Goal: Transaction & Acquisition: Purchase product/service

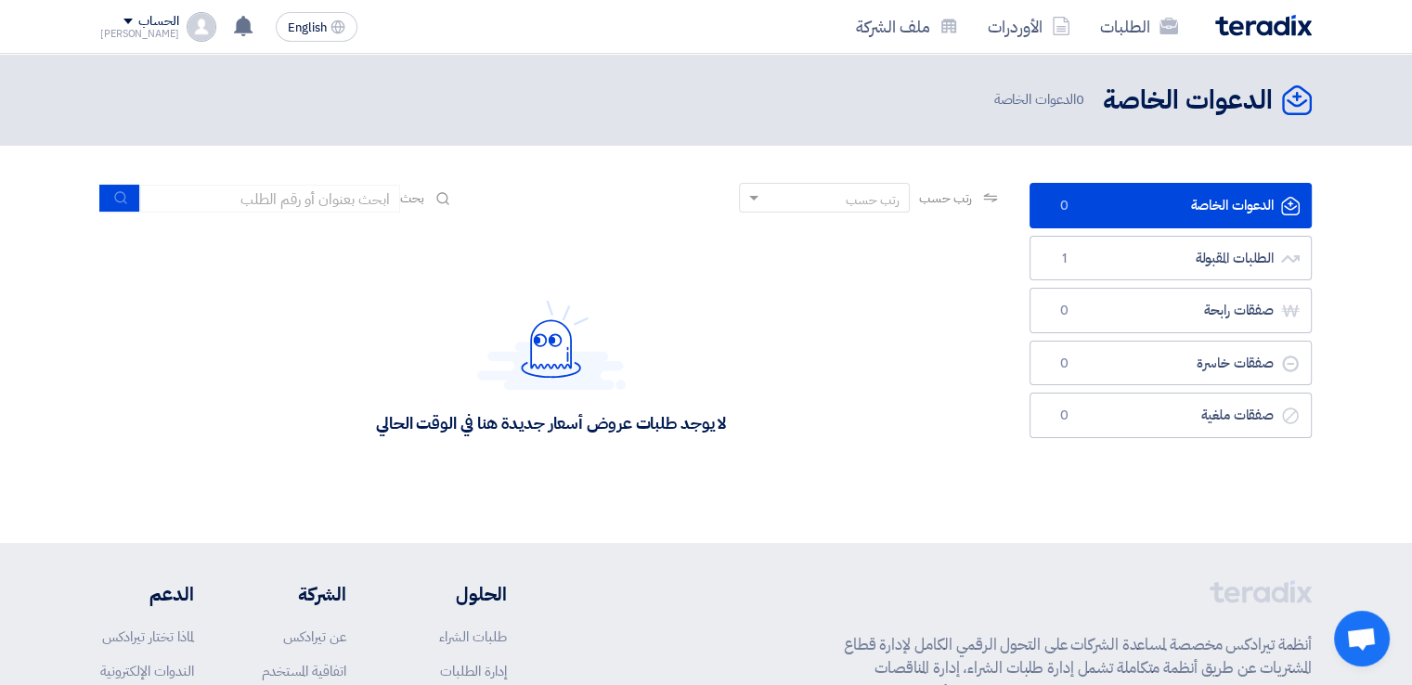
click at [1251, 31] on img at bounding box center [1263, 25] width 97 height 21
click at [1109, 240] on link "الطلبات المقبولة الطلبات المقبولة 1" at bounding box center [1171, 258] width 282 height 45
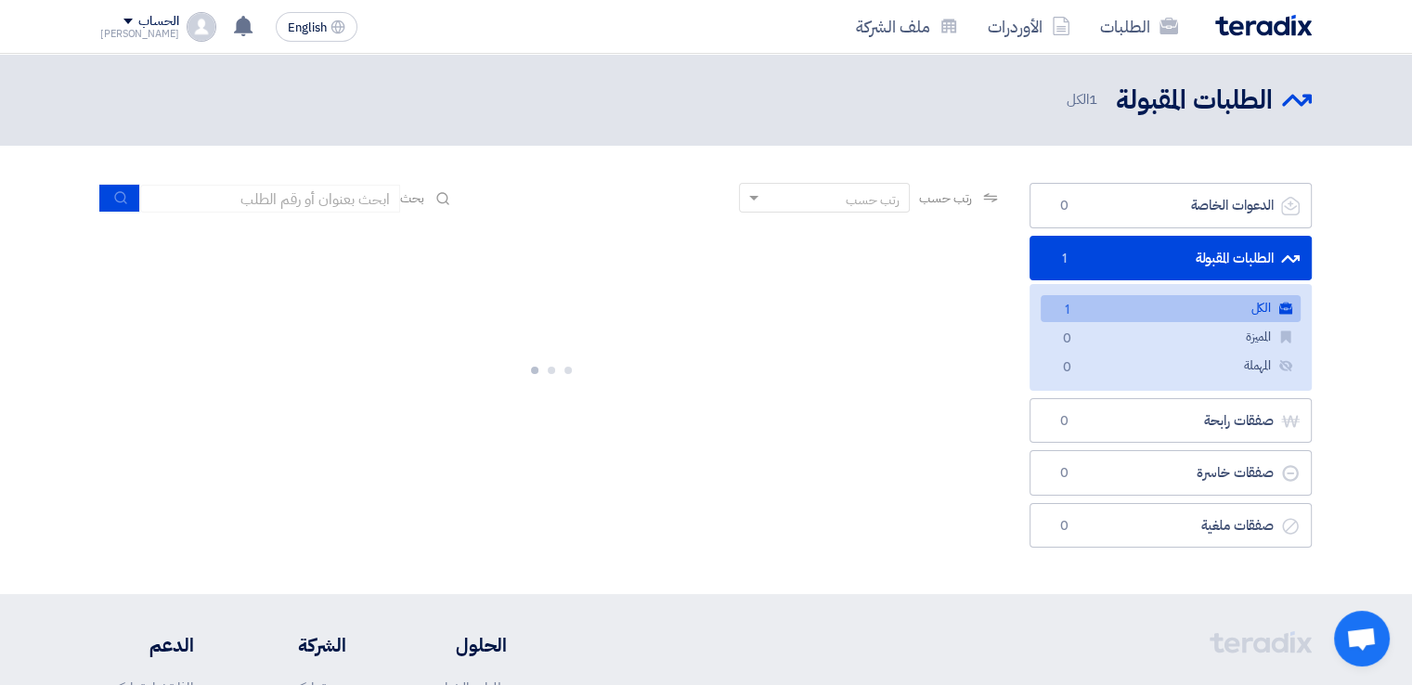
click at [1109, 240] on link "الطلبات المقبولة الطلبات المقبولة 1" at bounding box center [1171, 258] width 282 height 45
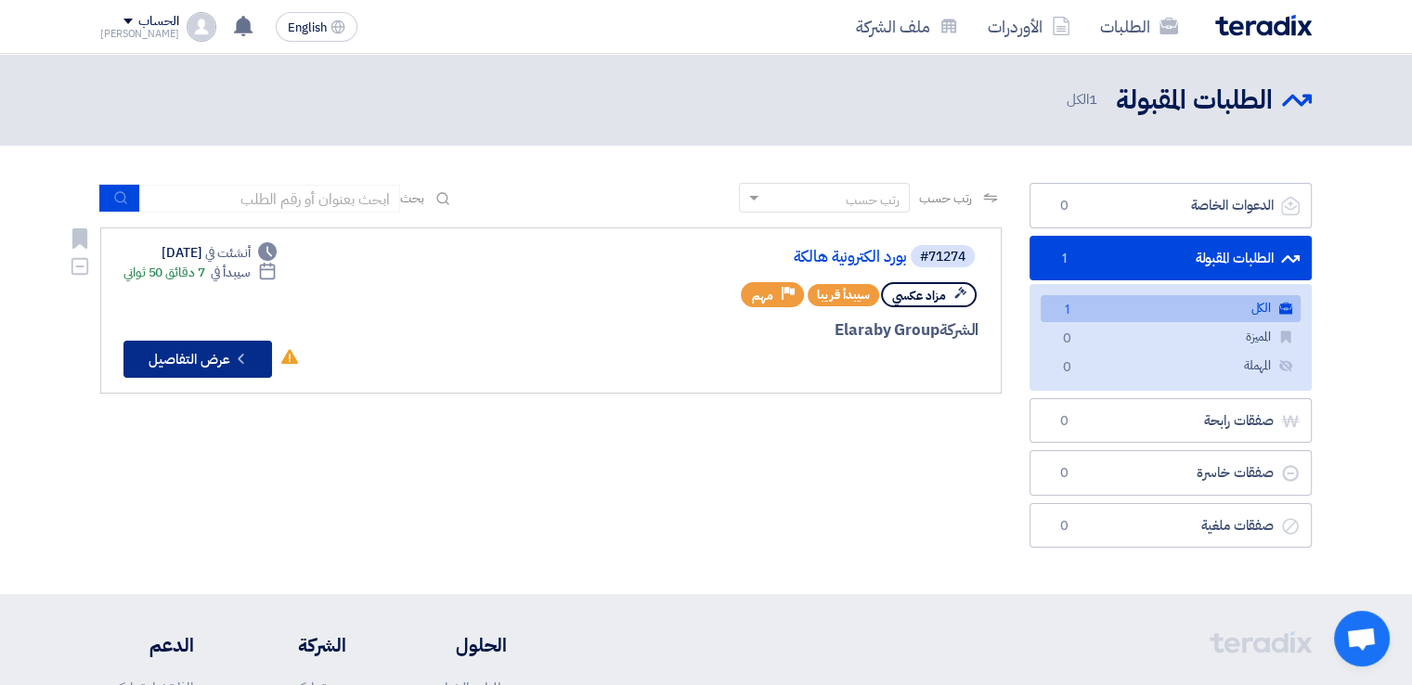
click at [226, 347] on button "Check details عرض التفاصيل" at bounding box center [197, 359] width 149 height 37
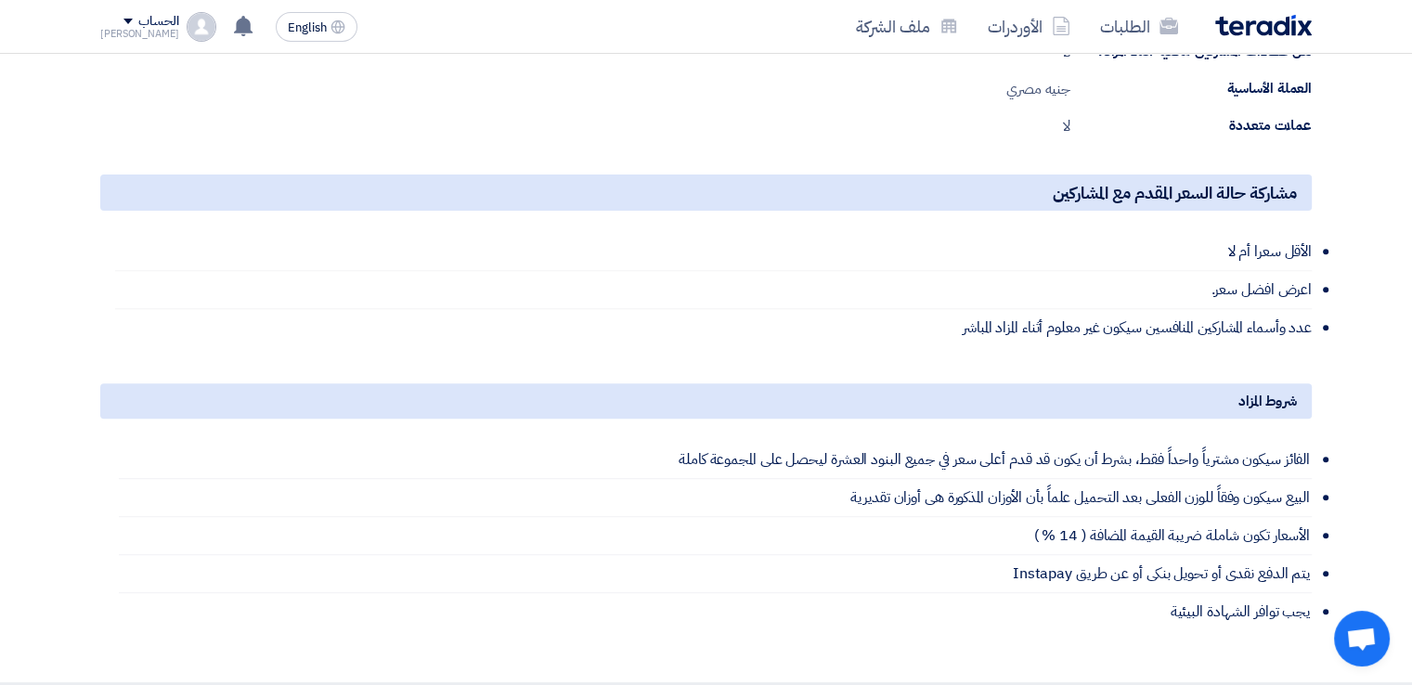
scroll to position [665, 0]
click at [1016, 188] on h5 "مشاركة حالة السعر المقدم مع المشاركين" at bounding box center [706, 193] width 1212 height 36
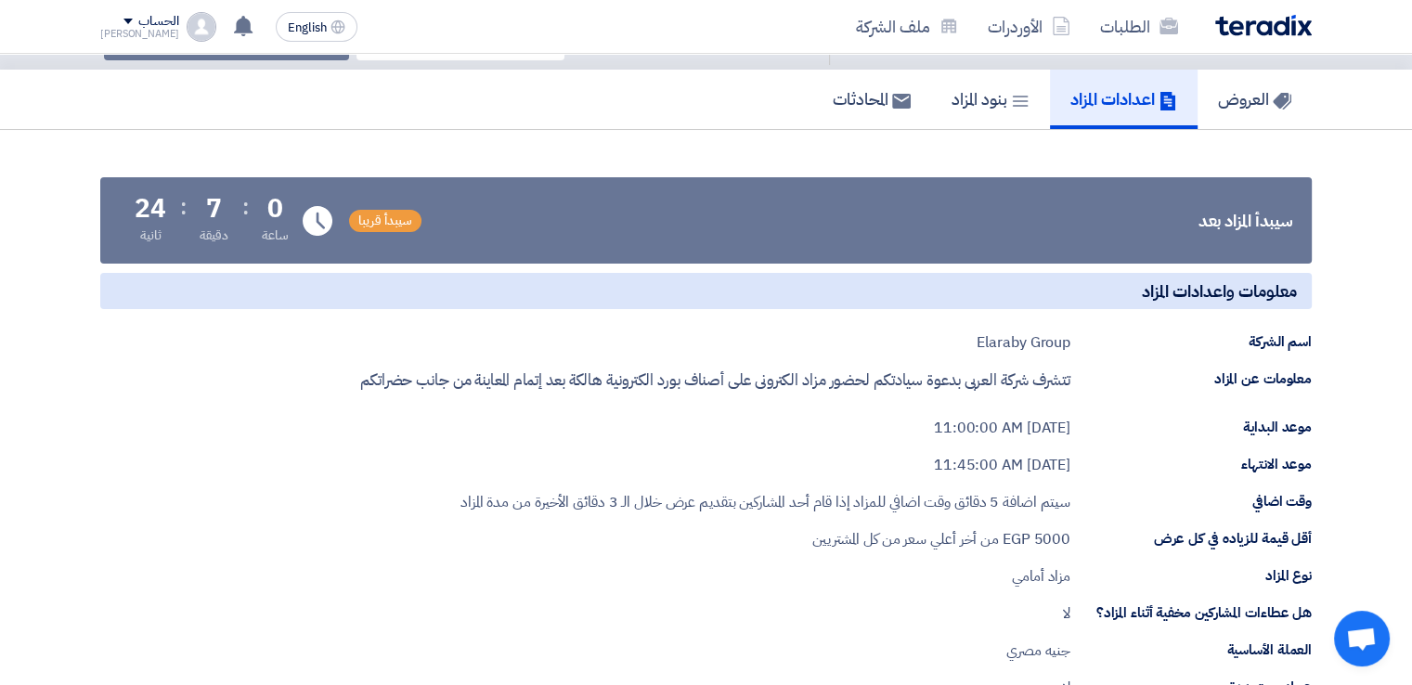
scroll to position [0, 0]
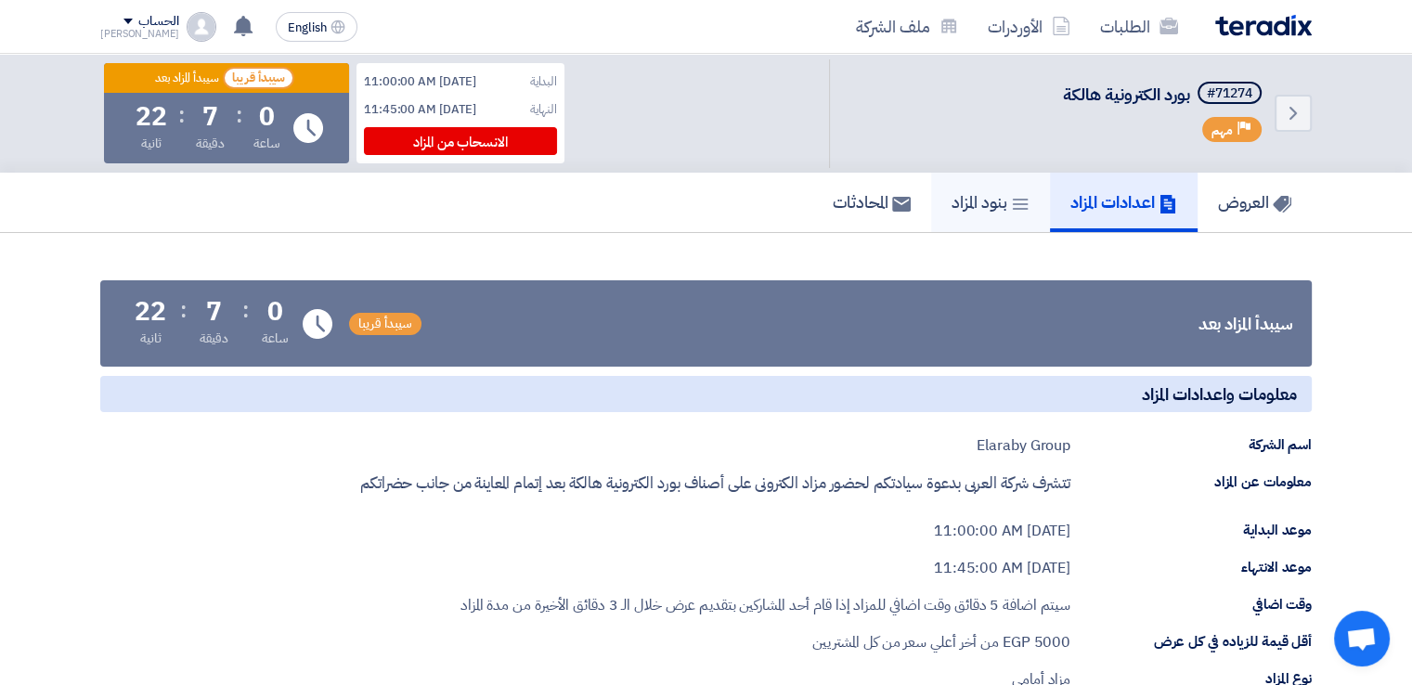
click at [1011, 205] on icon at bounding box center [1020, 204] width 19 height 19
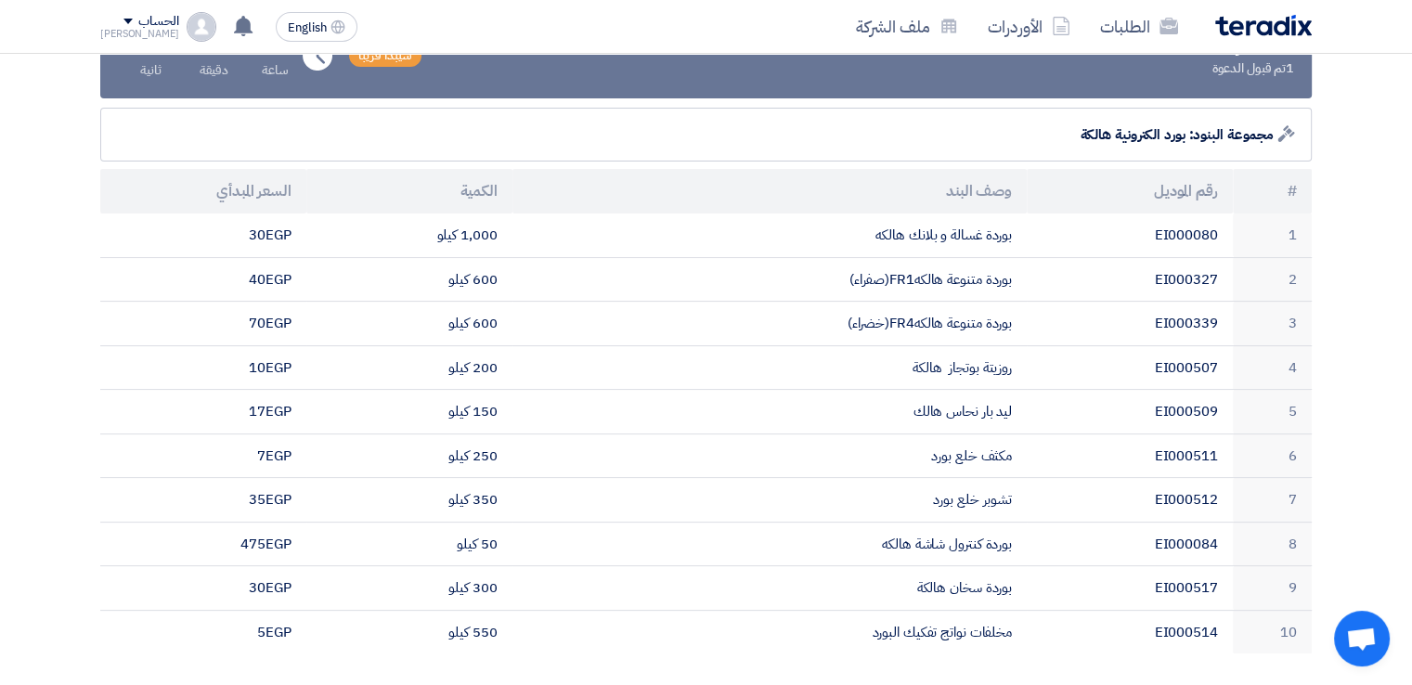
scroll to position [193, 0]
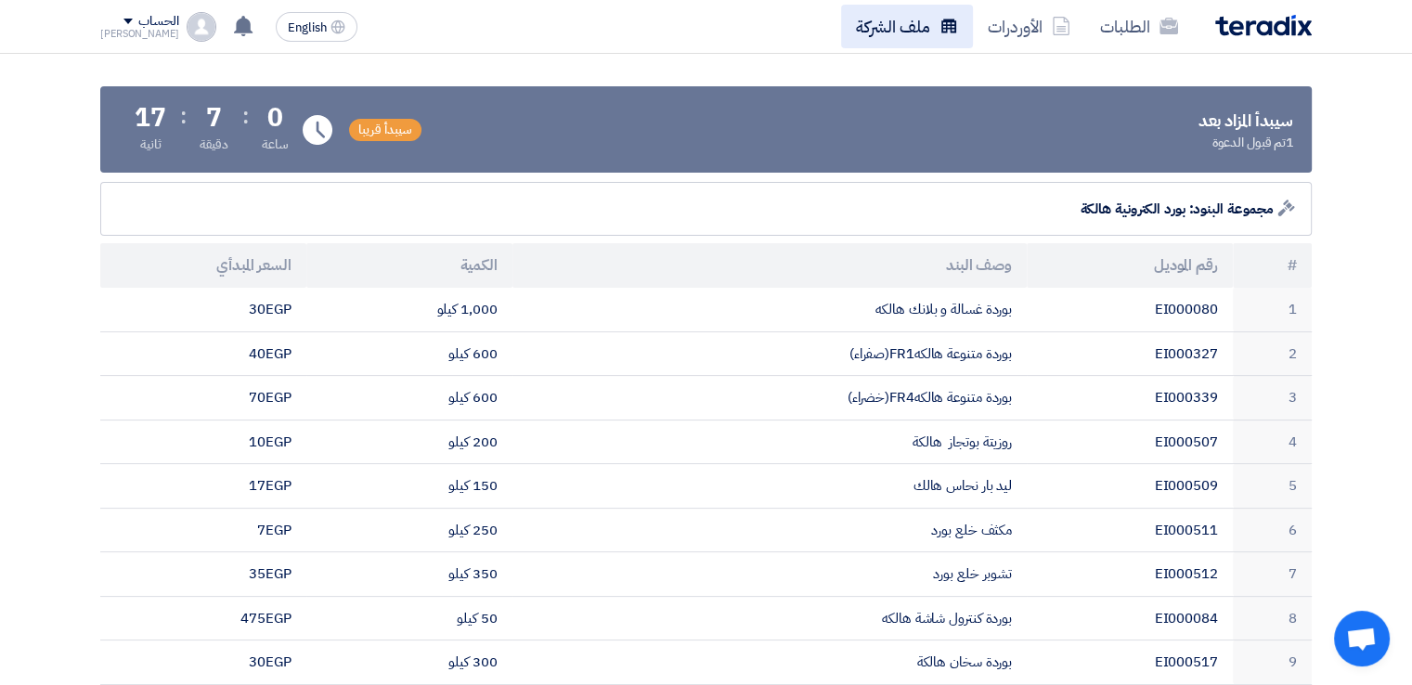
click at [902, 33] on link "ملف الشركة" at bounding box center [907, 27] width 132 height 44
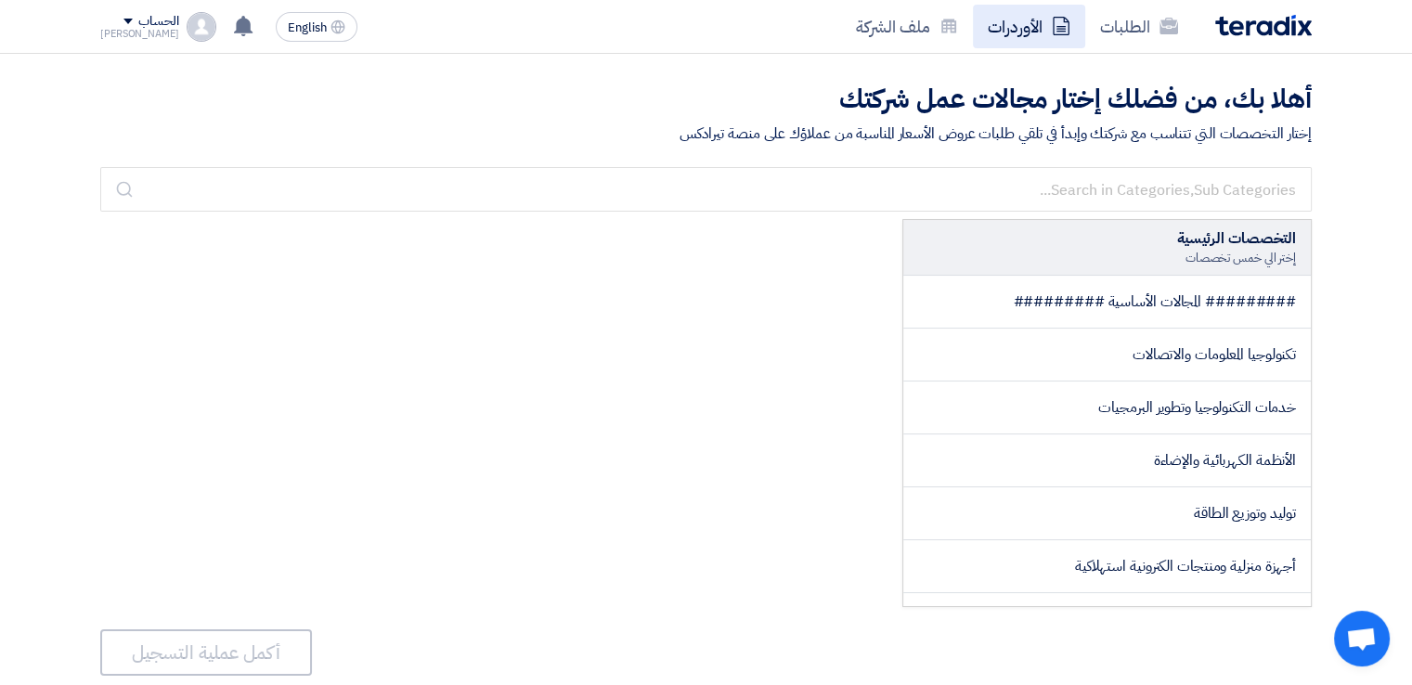
click at [992, 29] on link "الأوردرات" at bounding box center [1029, 27] width 112 height 44
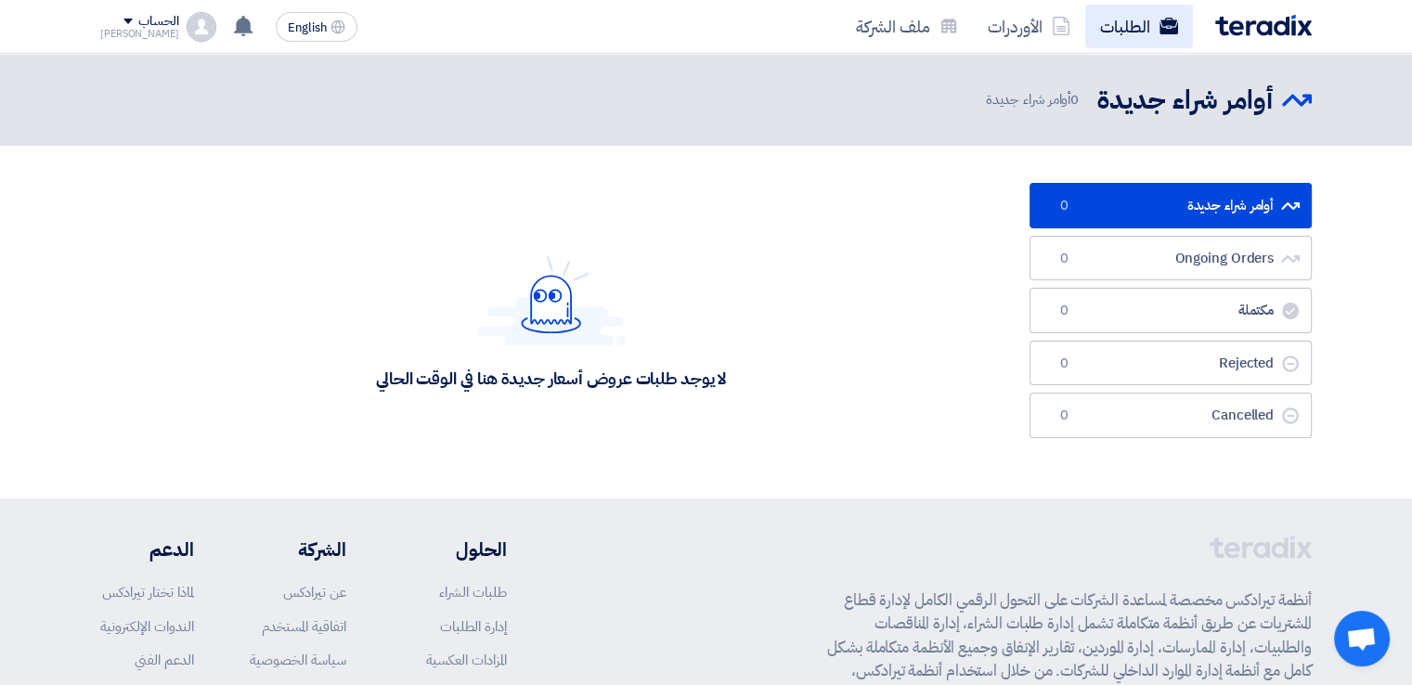
click at [1140, 25] on link "الطلبات" at bounding box center [1139, 27] width 108 height 44
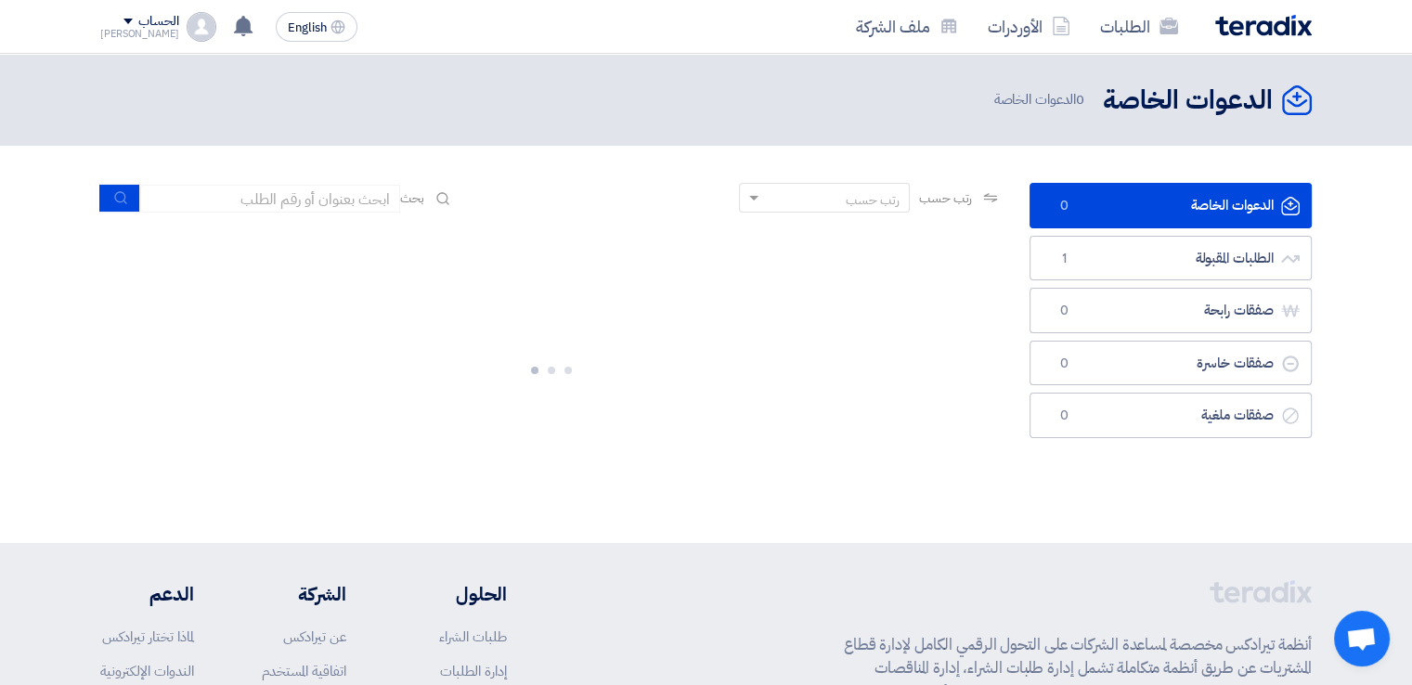
click at [1251, 24] on img at bounding box center [1263, 25] width 97 height 21
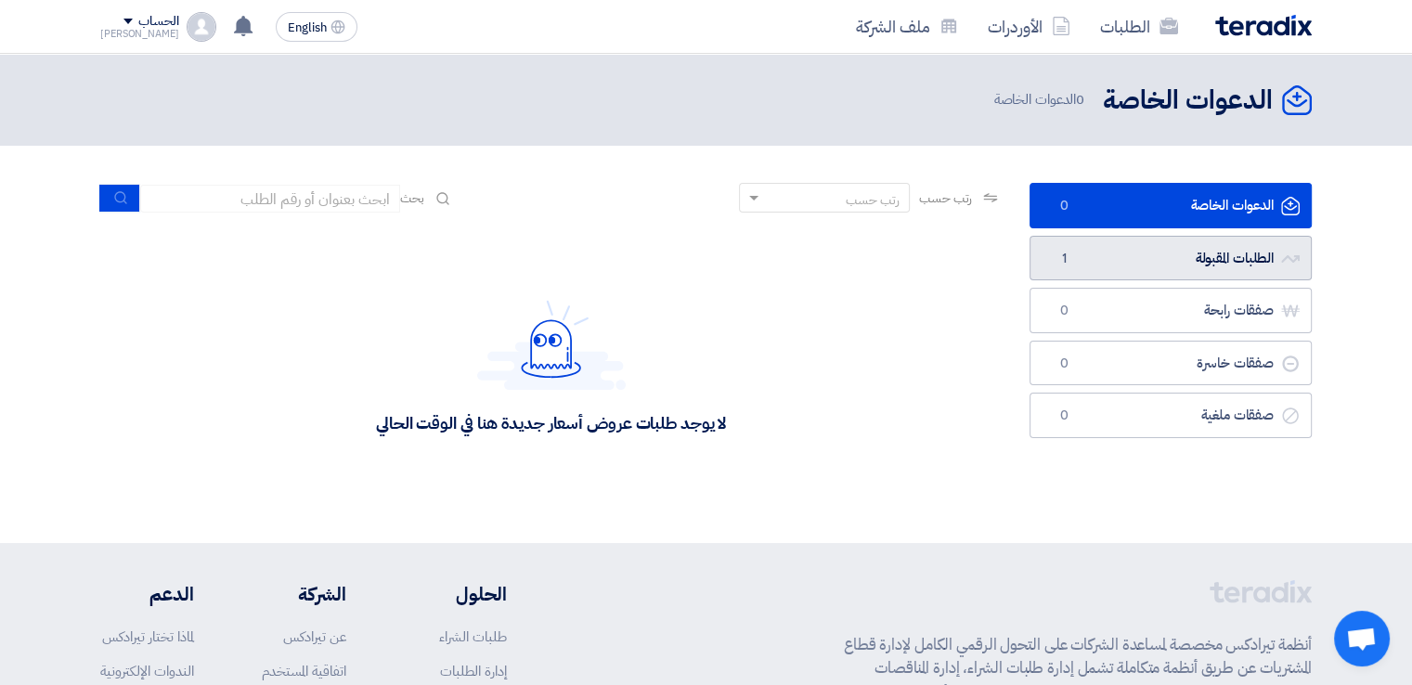
click at [1158, 265] on link "الطلبات المقبولة الطلبات المقبولة 1" at bounding box center [1171, 258] width 282 height 45
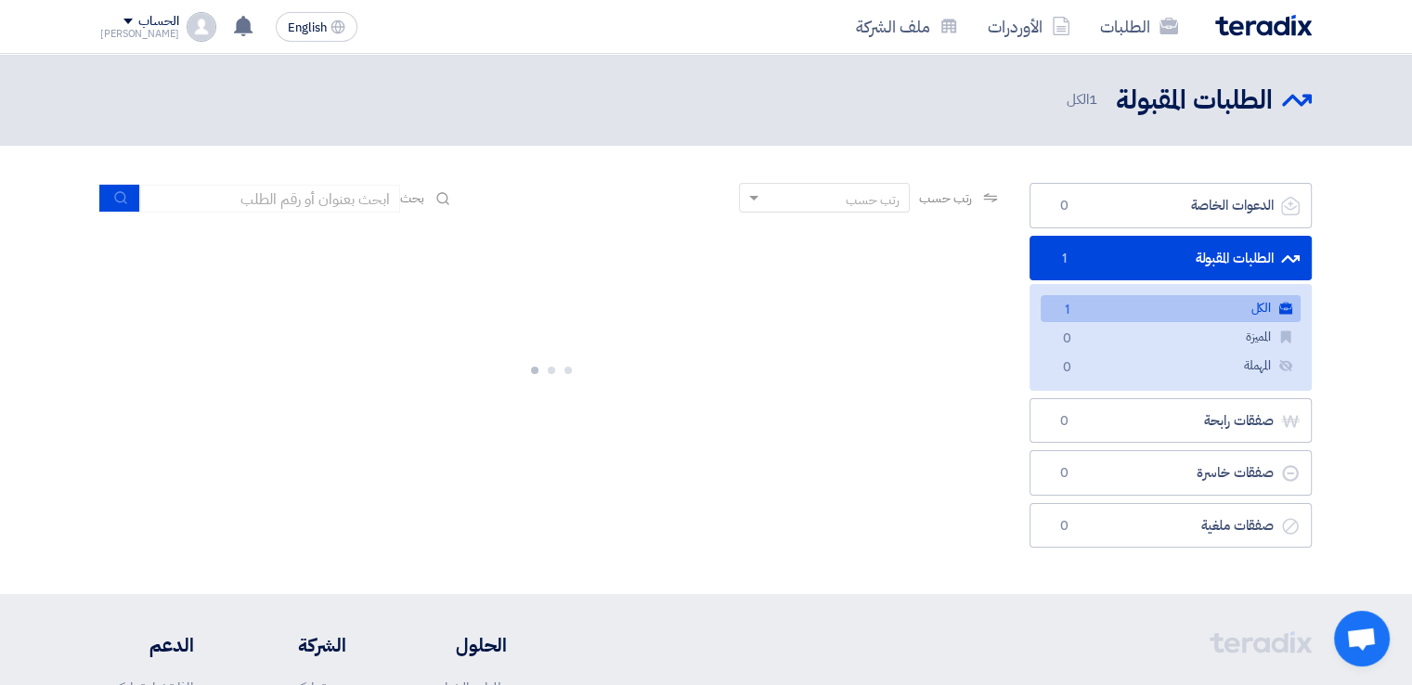
click at [1173, 308] on link "الكل الكل 1" at bounding box center [1171, 308] width 260 height 27
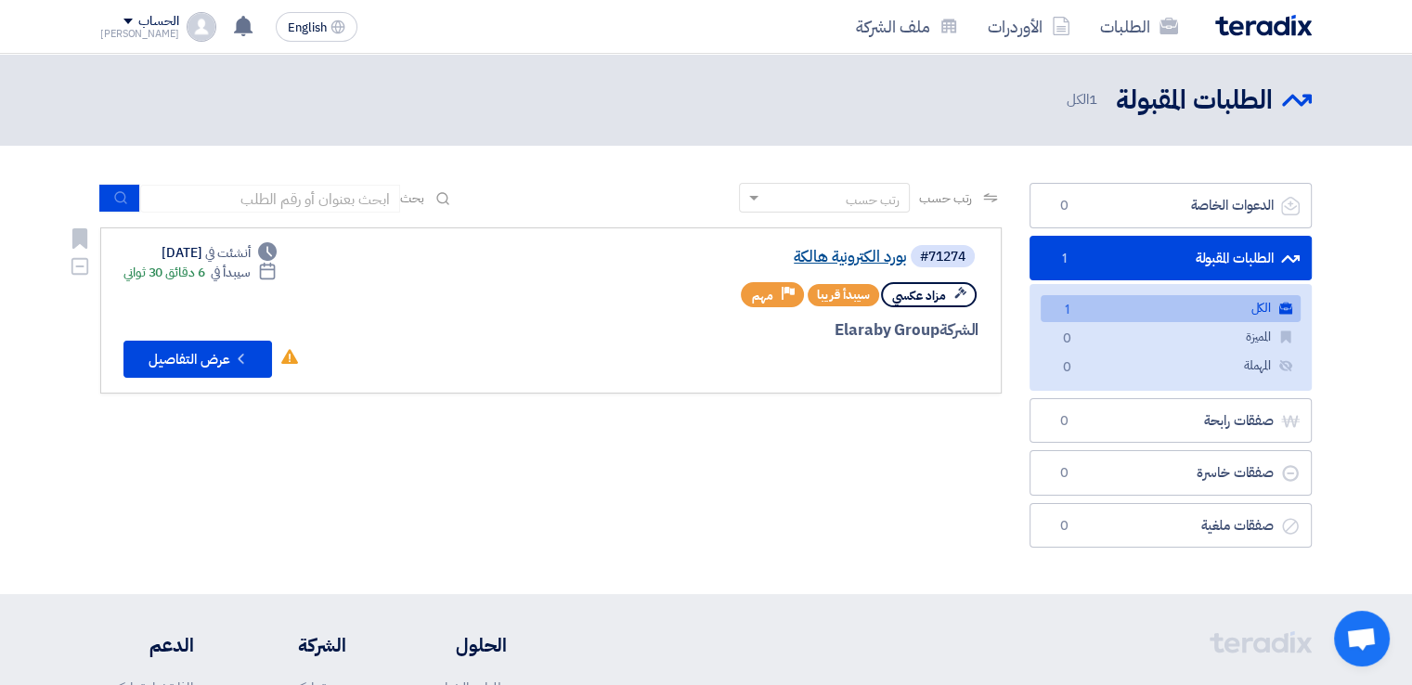
click at [866, 260] on link "بورد الكترونية هالكة" at bounding box center [721, 257] width 371 height 17
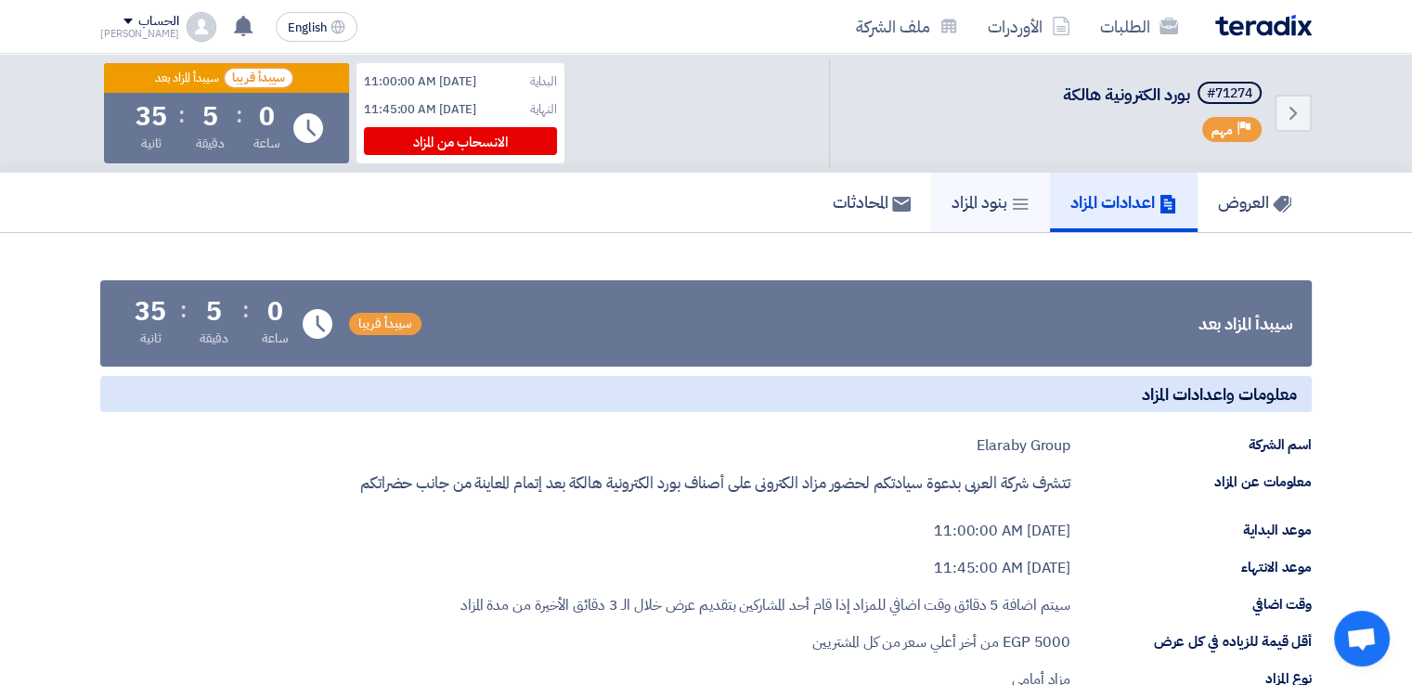
click at [952, 205] on h5 "بنود المزاد" at bounding box center [991, 201] width 78 height 21
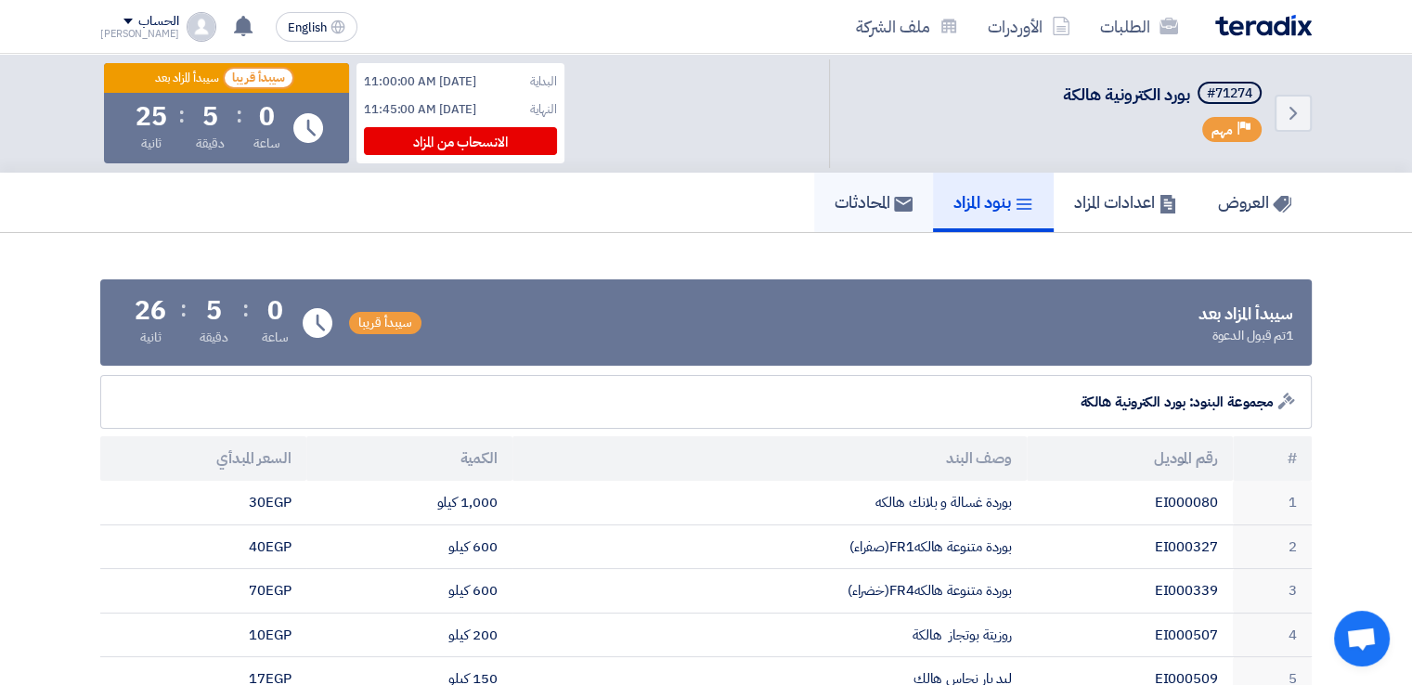
click at [847, 217] on link "المحادثات" at bounding box center [873, 202] width 119 height 59
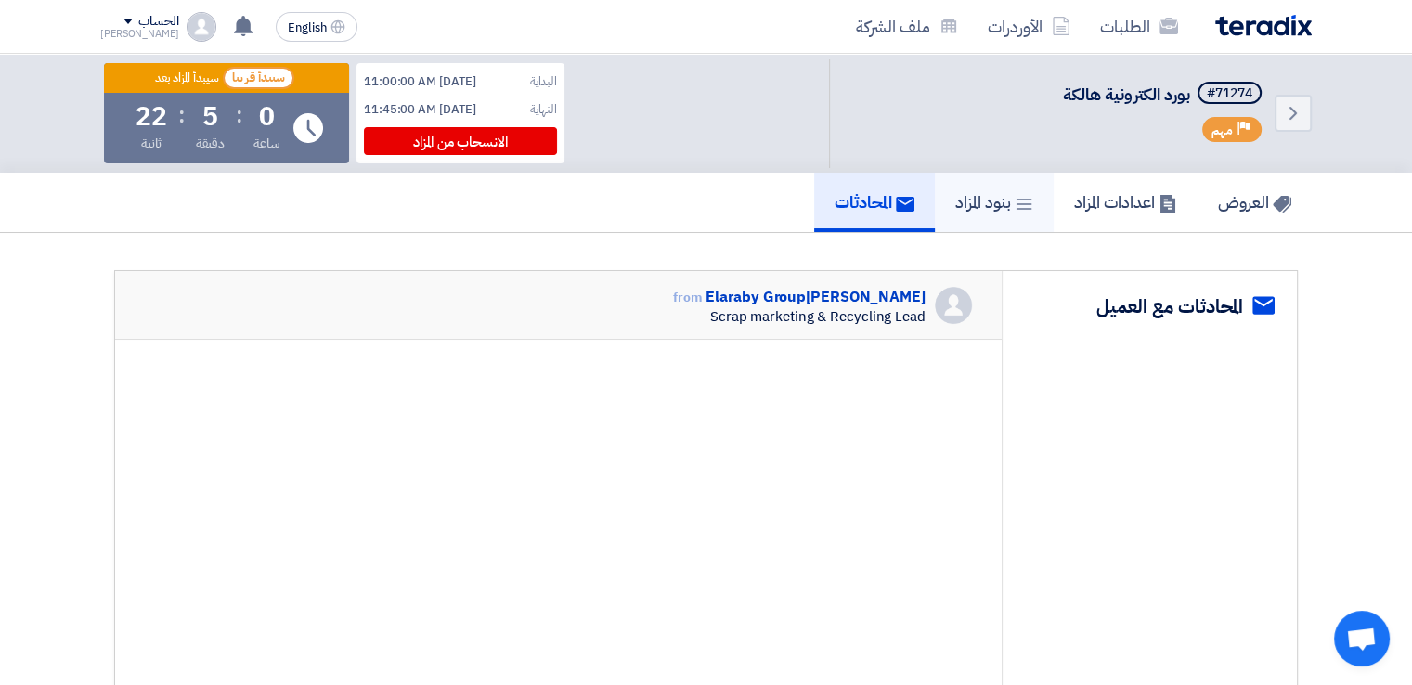
click at [939, 216] on link "بنود المزاد" at bounding box center [994, 202] width 119 height 59
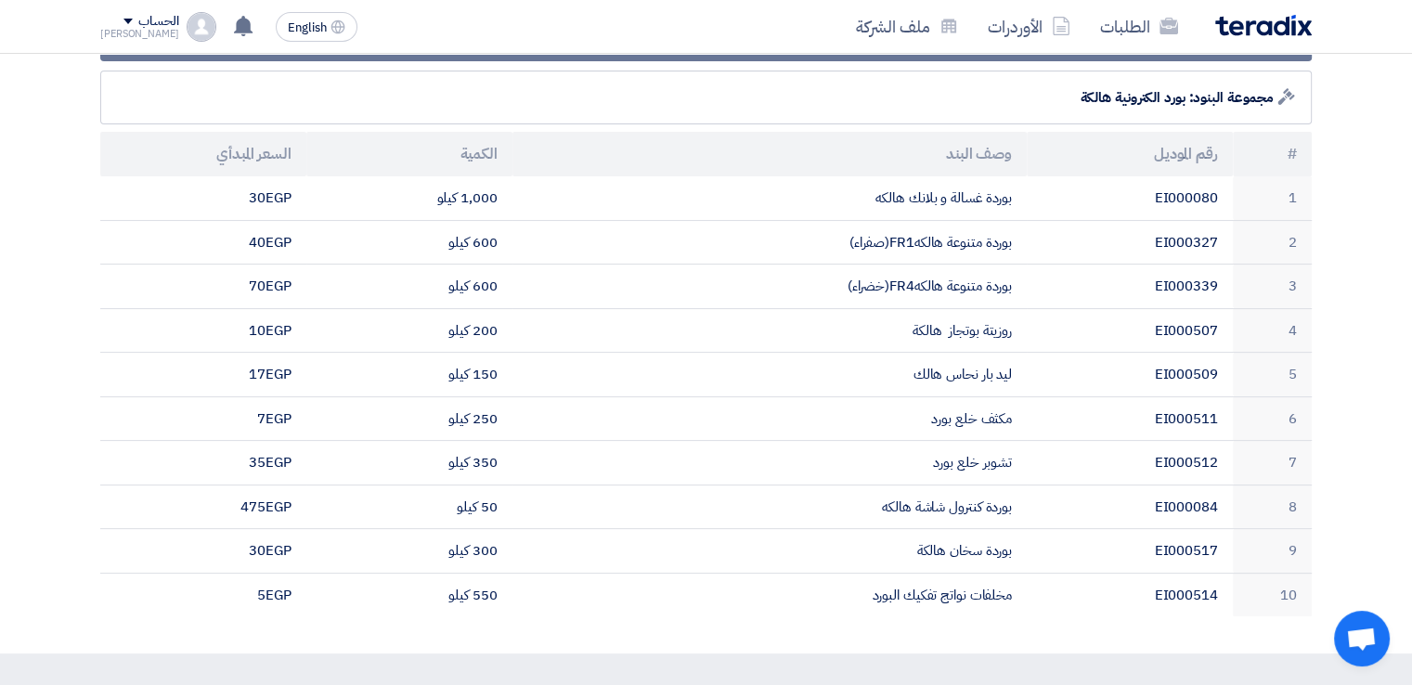
scroll to position [305, 0]
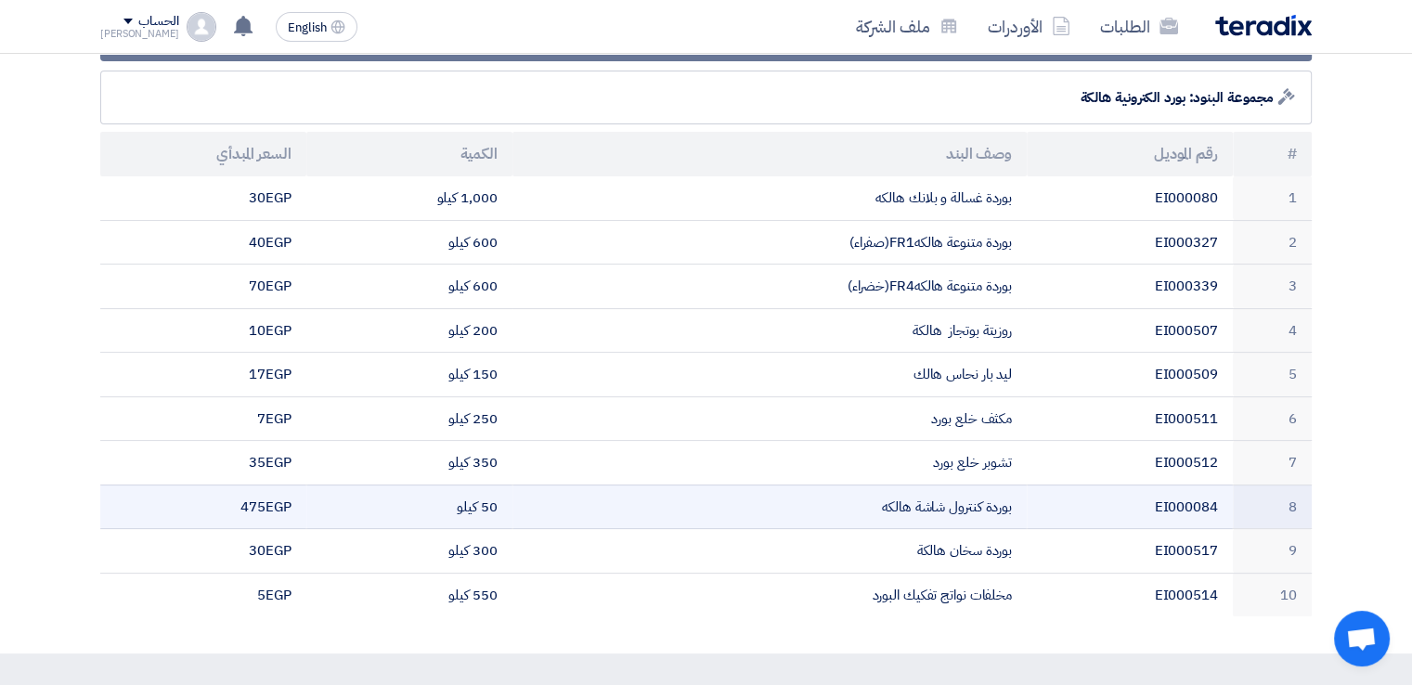
drag, startPoint x: 277, startPoint y: 506, endPoint x: 261, endPoint y: 506, distance: 15.8
click at [261, 506] on td "475 egp" at bounding box center [203, 507] width 206 height 45
click at [154, 508] on td "475 egp" at bounding box center [203, 507] width 206 height 45
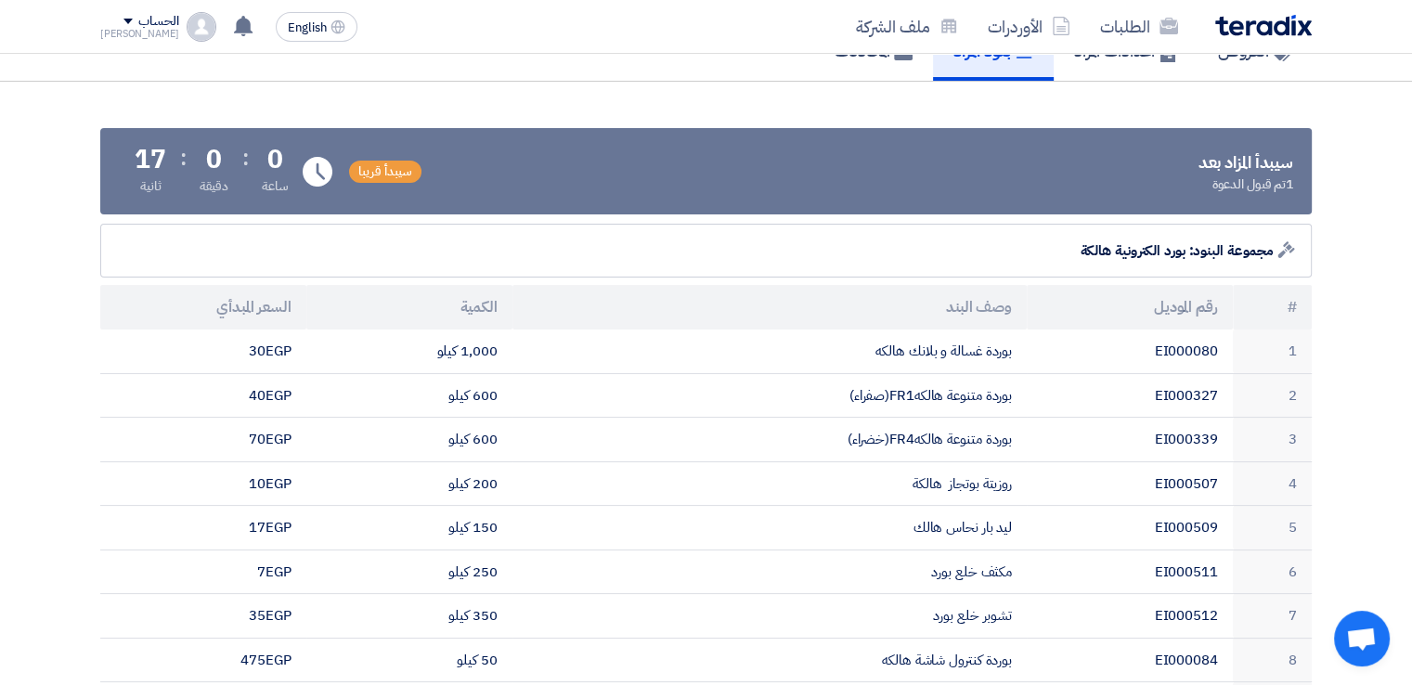
scroll to position [150, 0]
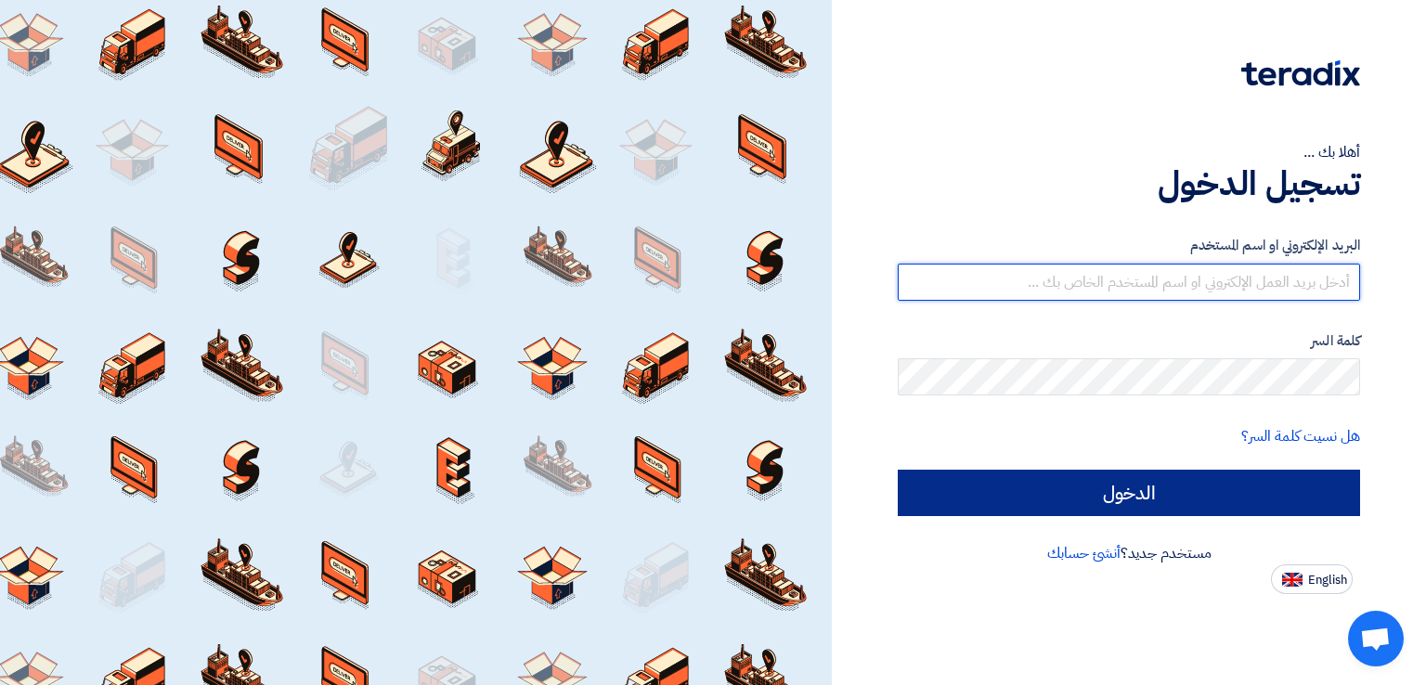
type input "mohamed.mohsen3360061@gmail.com"
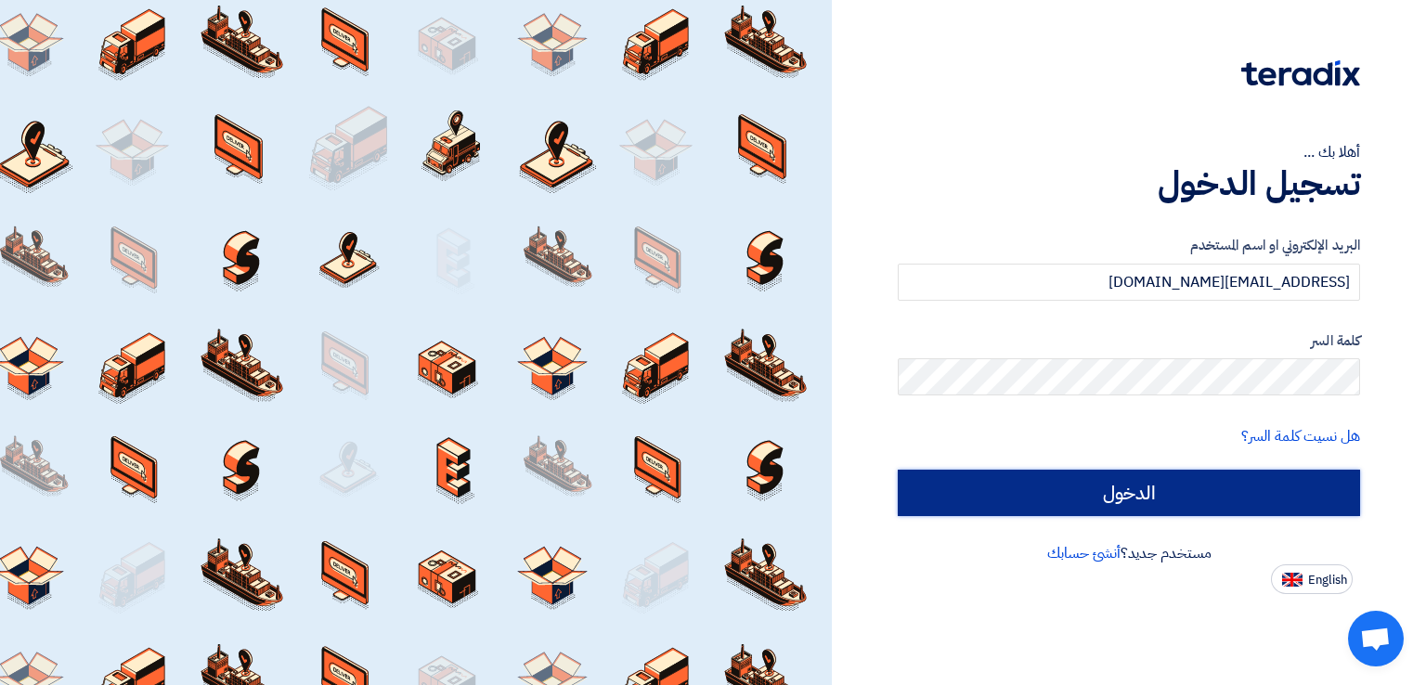
click at [1196, 479] on input "الدخول" at bounding box center [1129, 493] width 462 height 46
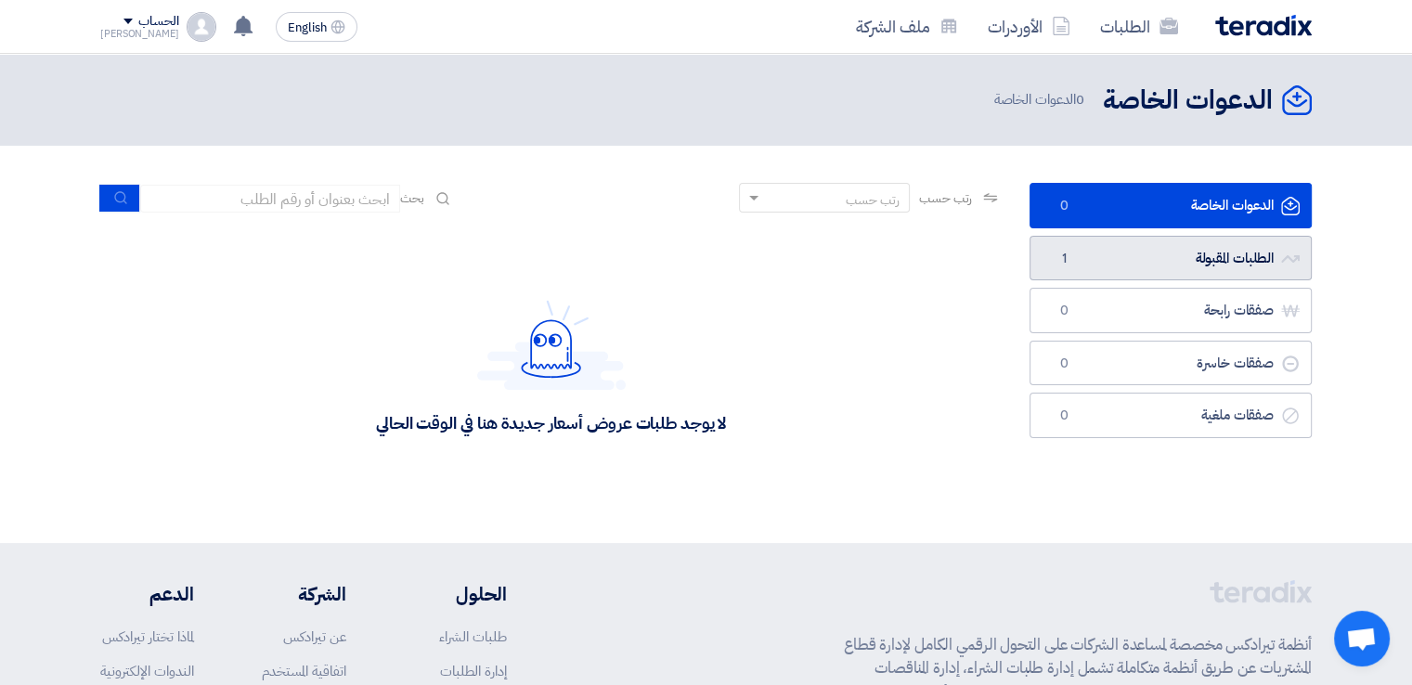
click at [1107, 257] on link "الطلبات المقبولة الطلبات المقبولة 1" at bounding box center [1171, 258] width 282 height 45
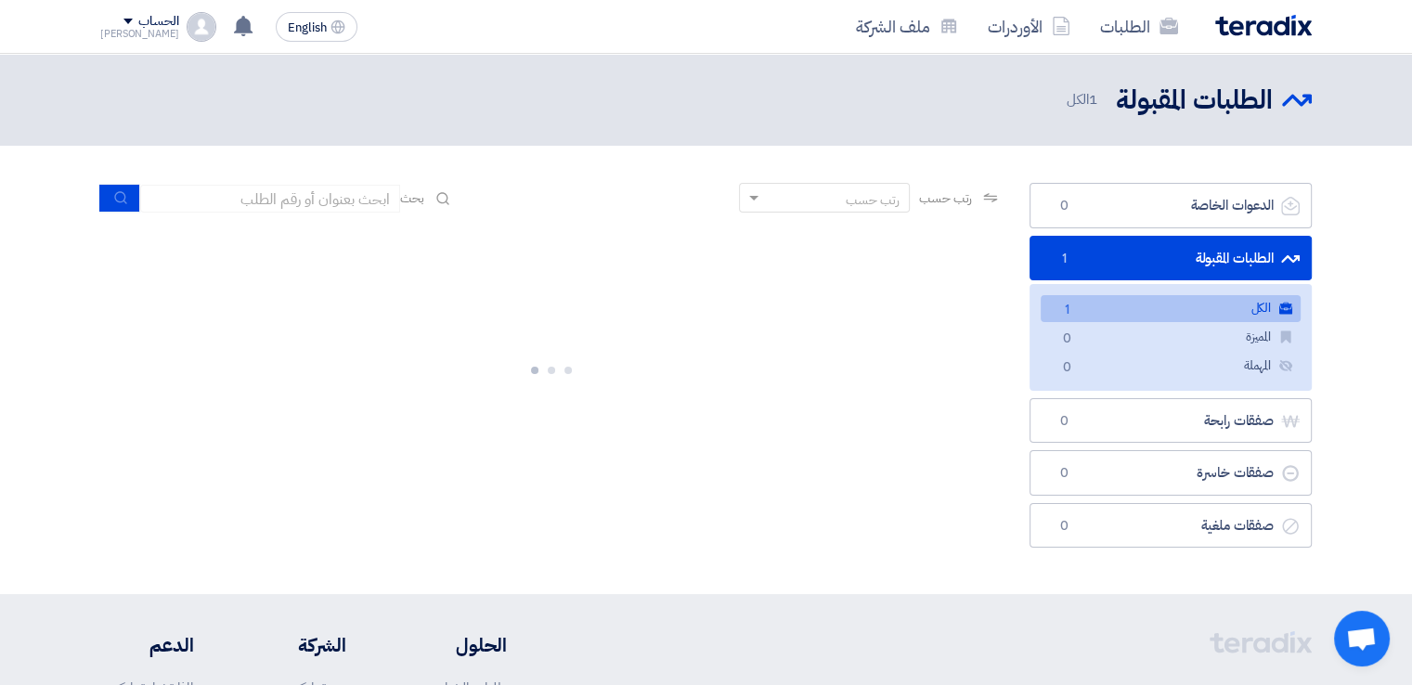
click at [1135, 305] on link "الكل الكل 1" at bounding box center [1171, 308] width 260 height 27
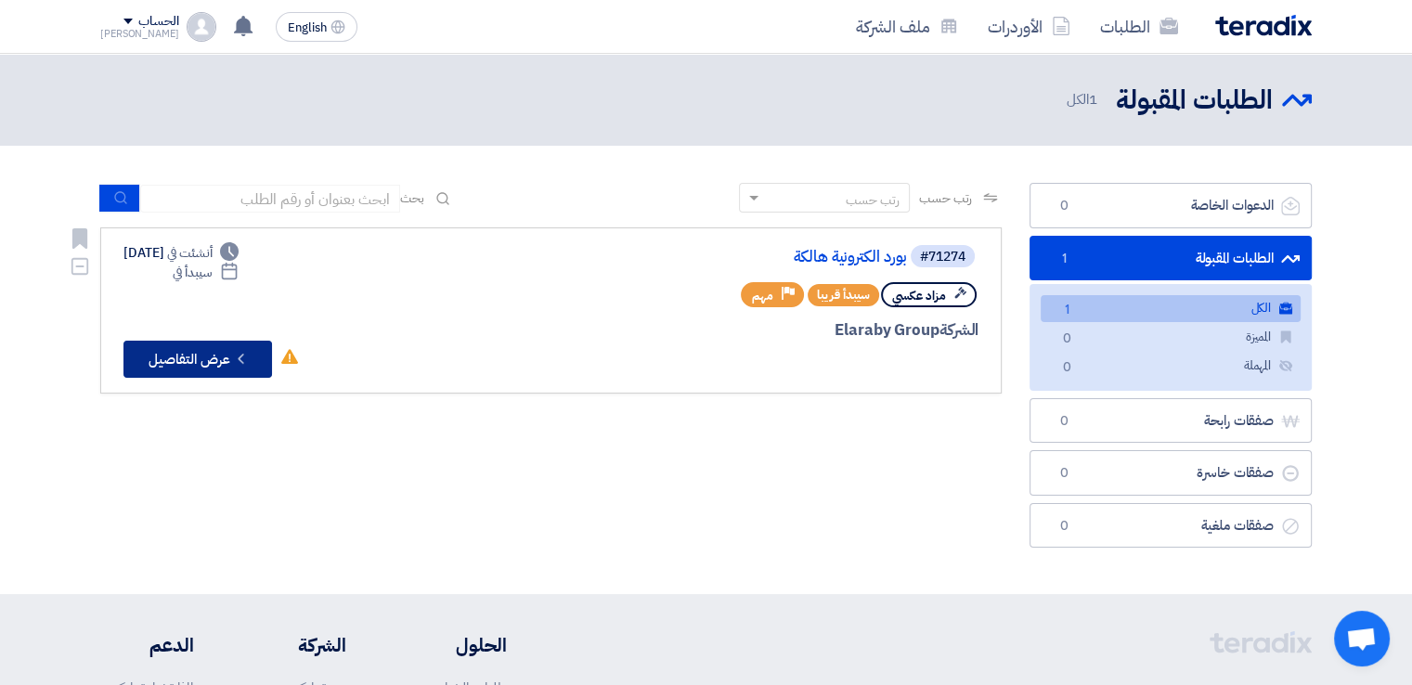
click at [236, 350] on icon "Check details" at bounding box center [241, 359] width 18 height 18
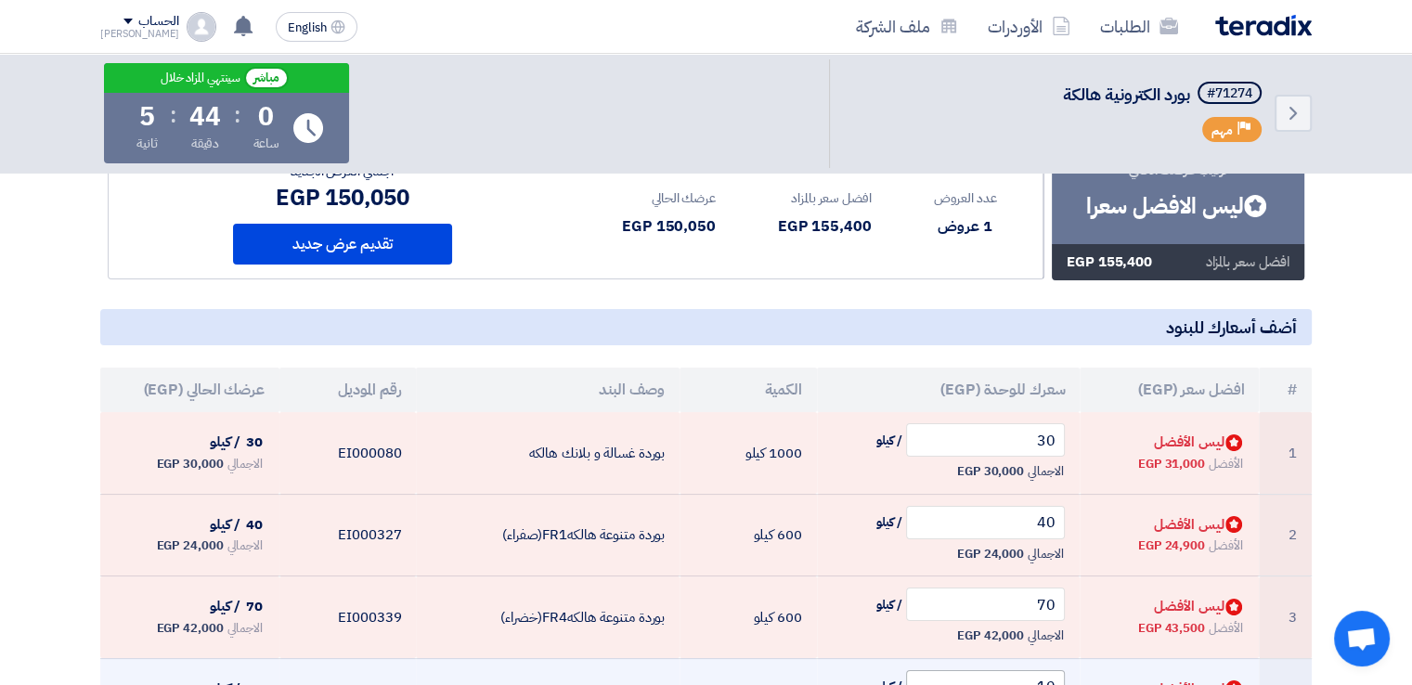
scroll to position [197, 0]
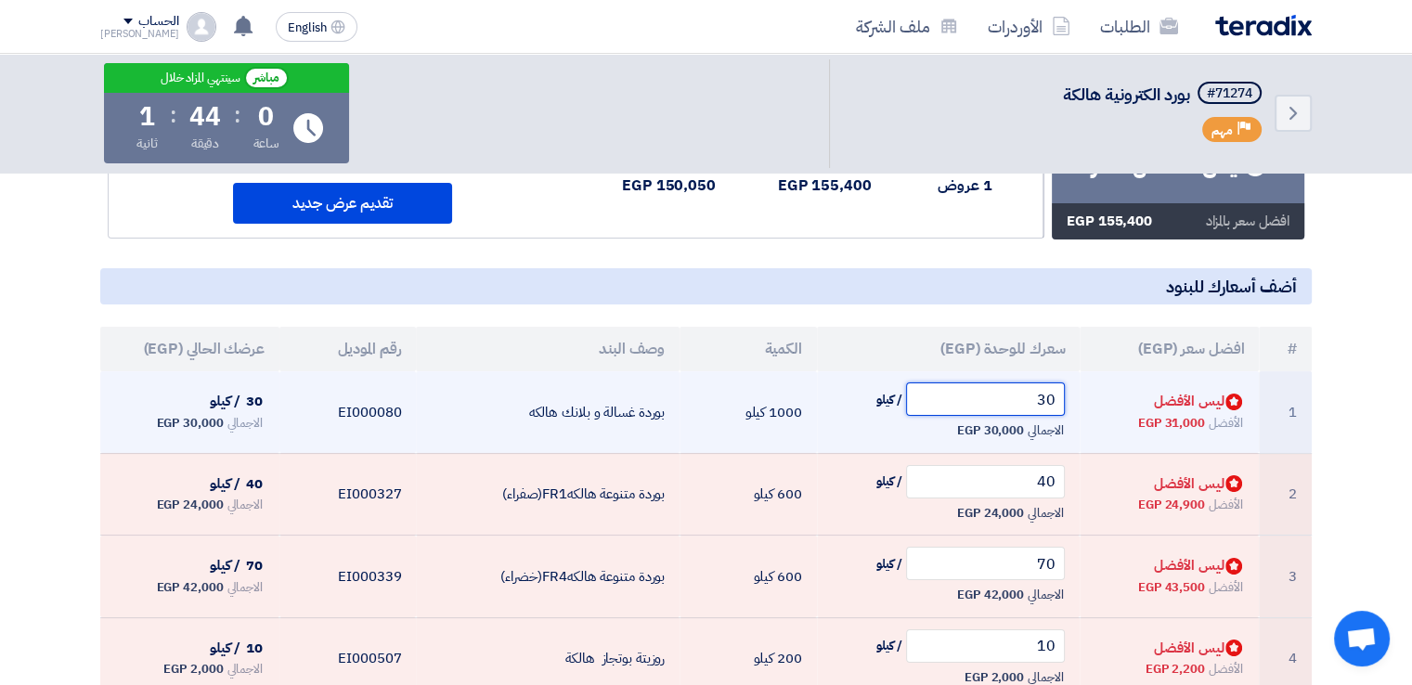
drag, startPoint x: 1036, startPoint y: 398, endPoint x: 1066, endPoint y: 402, distance: 29.9
click at [1066, 402] on td "30 / كيلو الاجمالي 30,000 EGP" at bounding box center [949, 412] width 264 height 82
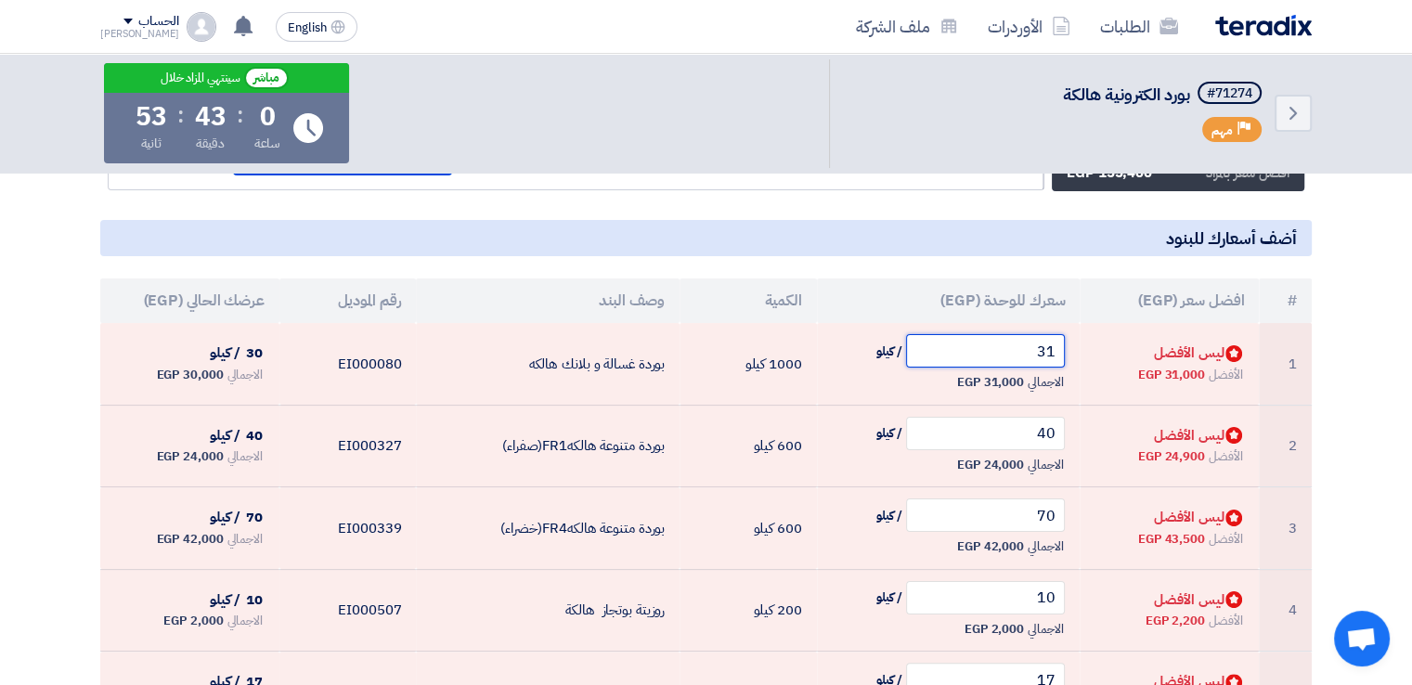
scroll to position [245, 0]
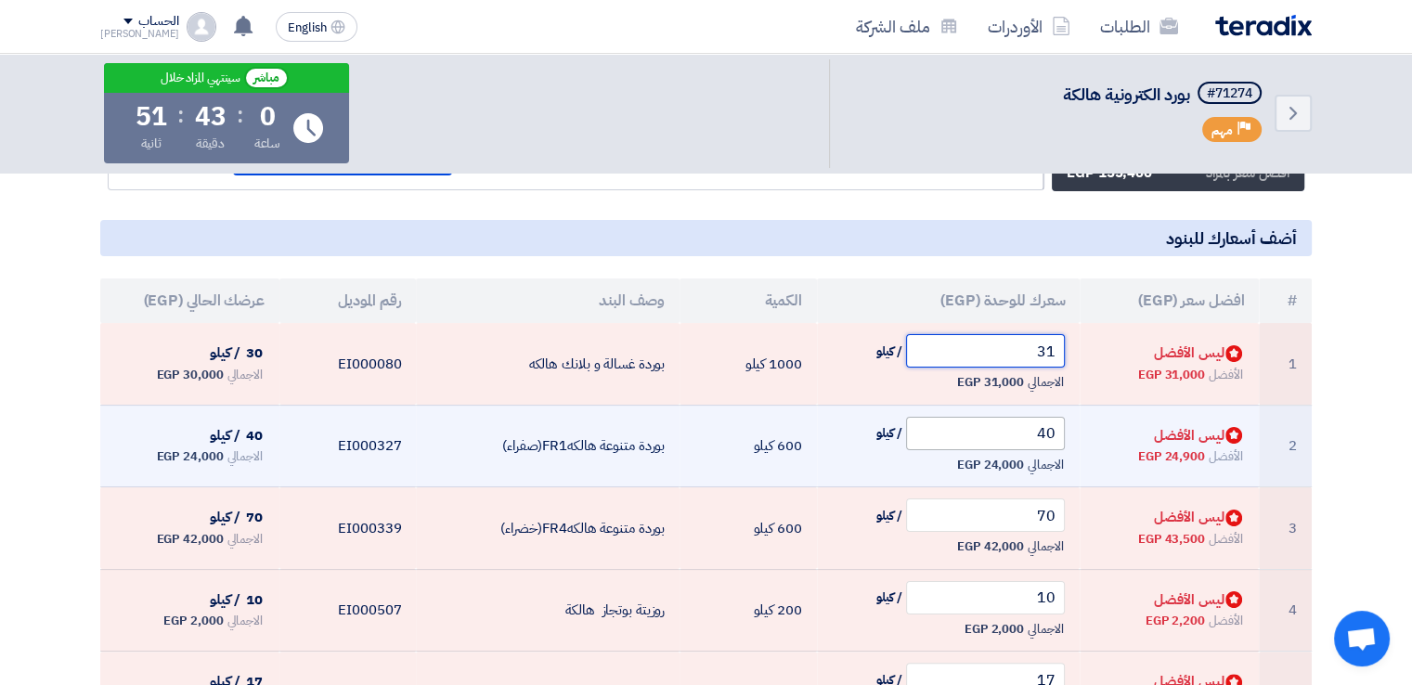
type input "31"
drag, startPoint x: 1023, startPoint y: 427, endPoint x: 1080, endPoint y: 424, distance: 56.7
click at [1080, 424] on td "40 / كيلو الاجمالي 24,000 EGP" at bounding box center [949, 446] width 264 height 83
drag, startPoint x: 1021, startPoint y: 433, endPoint x: 1069, endPoint y: 433, distance: 47.3
click at [1069, 433] on td "40 / كيلو الاجمالي 24,000 EGP" at bounding box center [949, 446] width 264 height 83
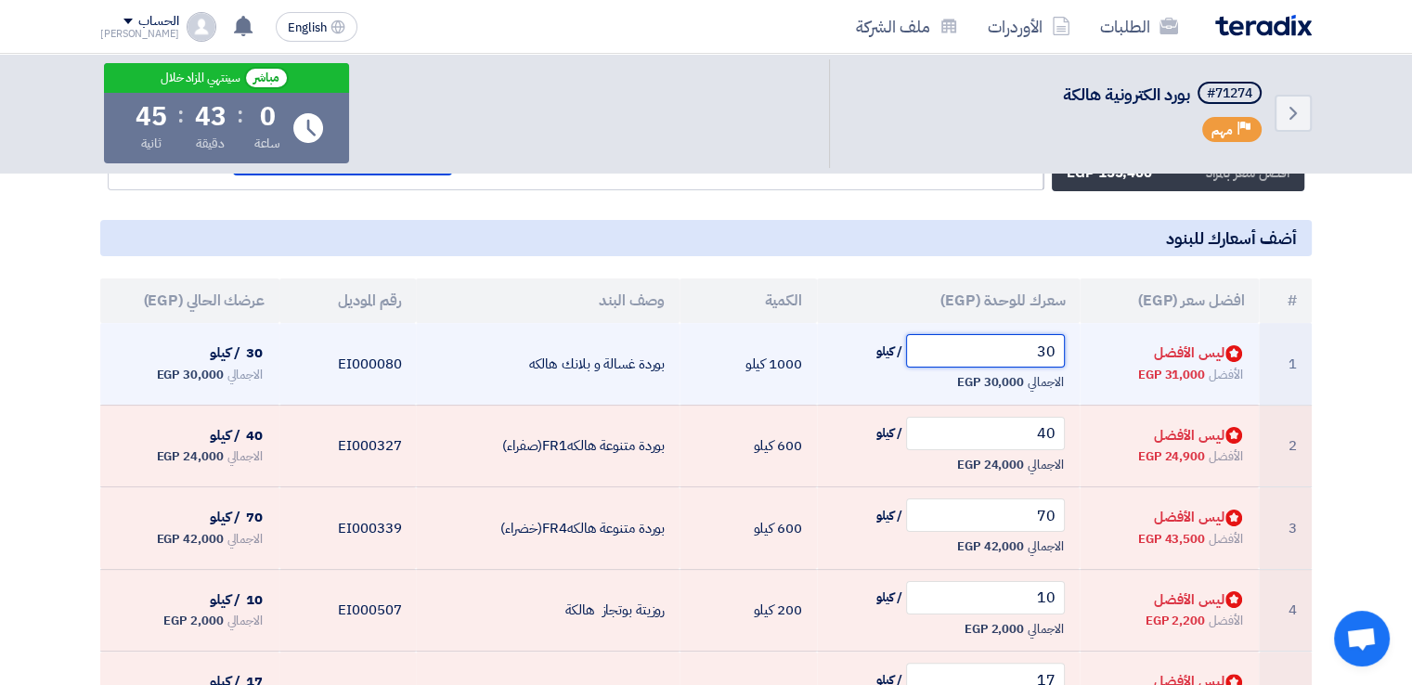
drag, startPoint x: 1036, startPoint y: 357, endPoint x: 1083, endPoint y: 357, distance: 47.4
click at [1083, 357] on tr "1 Bids submitted ليس الأفضل الأفضل 31,000 EGP 30 / كيلو الاجمالي 30,000 EGP" at bounding box center [706, 364] width 1212 height 82
type input "31"
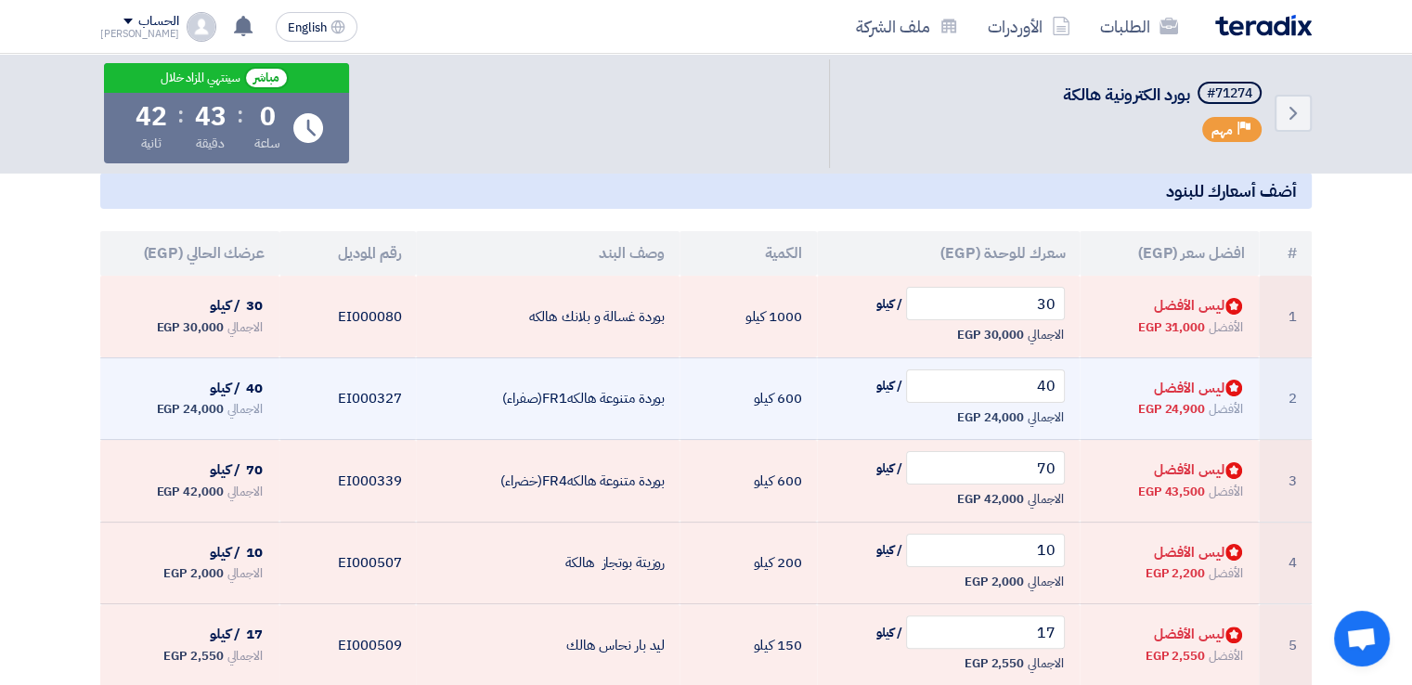
scroll to position [293, 0]
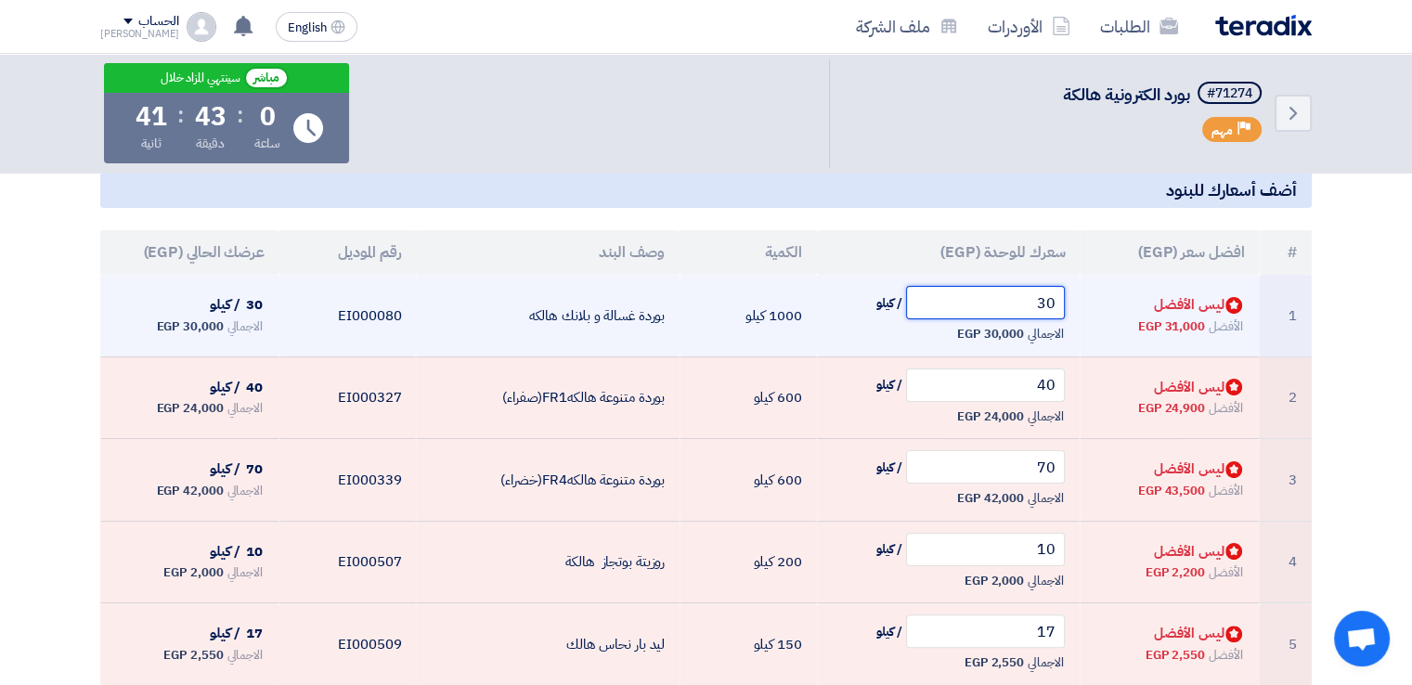
drag, startPoint x: 1029, startPoint y: 314, endPoint x: 1107, endPoint y: 319, distance: 78.2
click at [1107, 319] on tr "1 Bids submitted ليس الأفضل الأفضل 31,000 EGP 30 / كيلو الاجمالي 30,000 EGP" at bounding box center [706, 316] width 1212 height 82
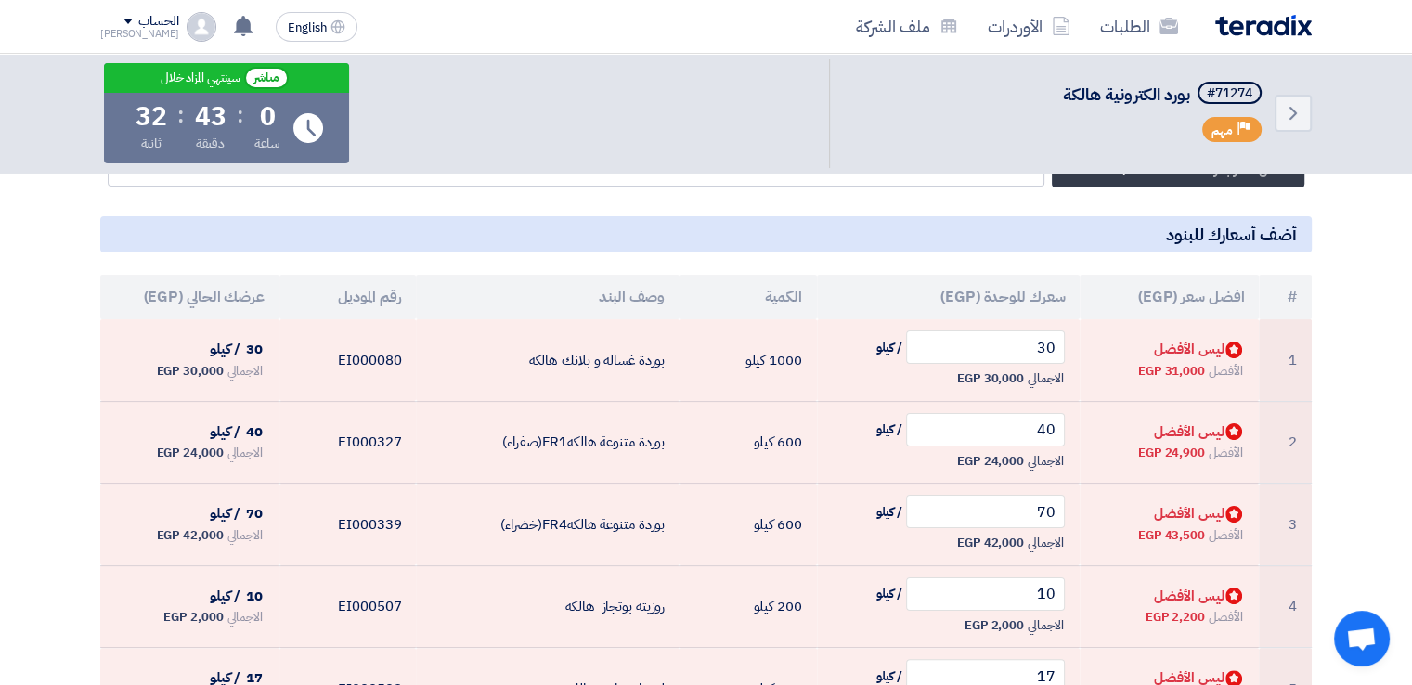
scroll to position [254, 0]
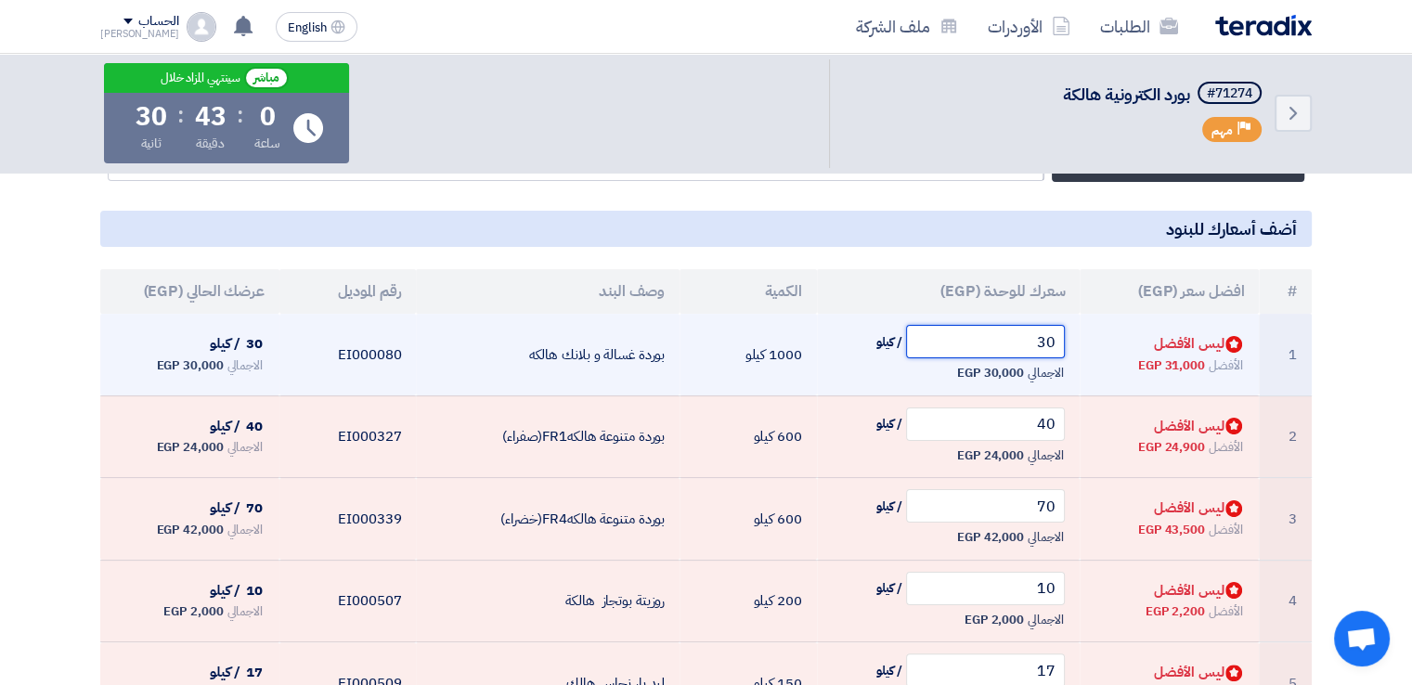
drag, startPoint x: 1021, startPoint y: 341, endPoint x: 1214, endPoint y: 343, distance: 193.1
click at [1214, 343] on tr "1 Bids submitted ليس الأفضل الأفضل 31,000 EGP 30 / كيلو الاجمالي 30,000 EGP" at bounding box center [706, 355] width 1212 height 82
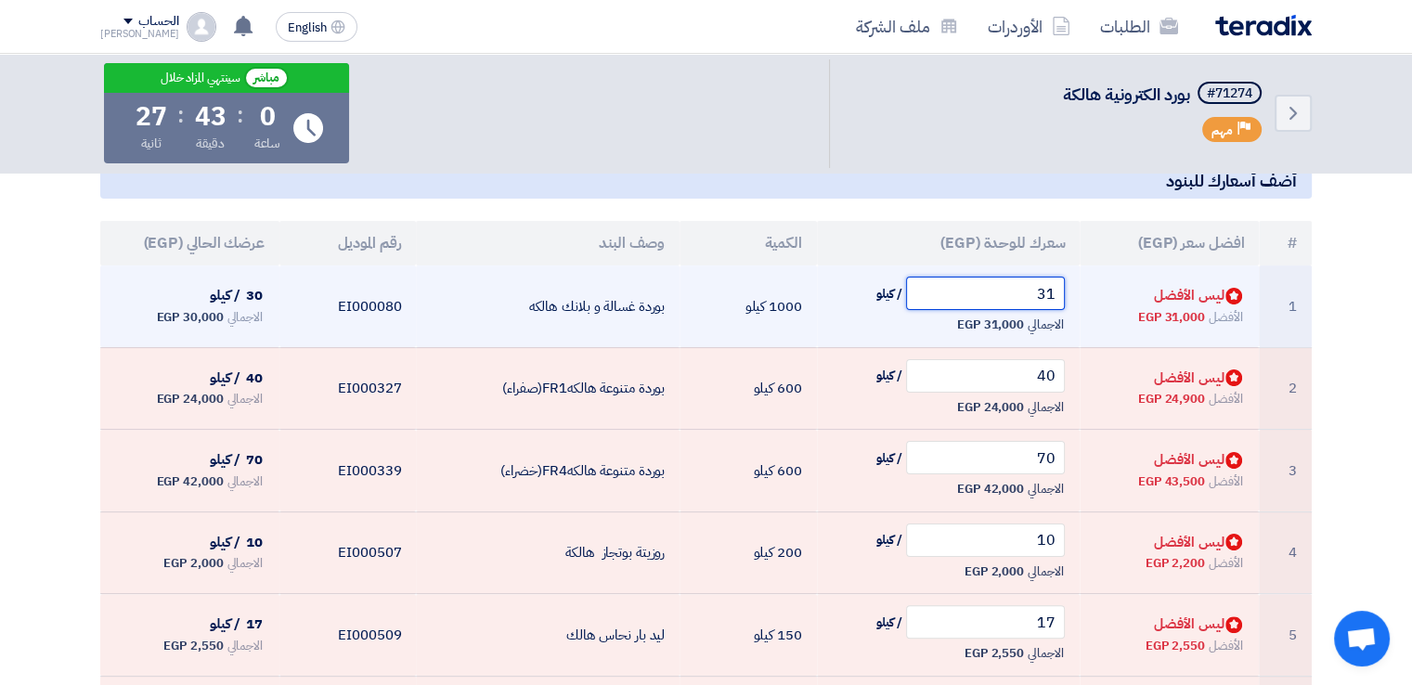
type input "31"
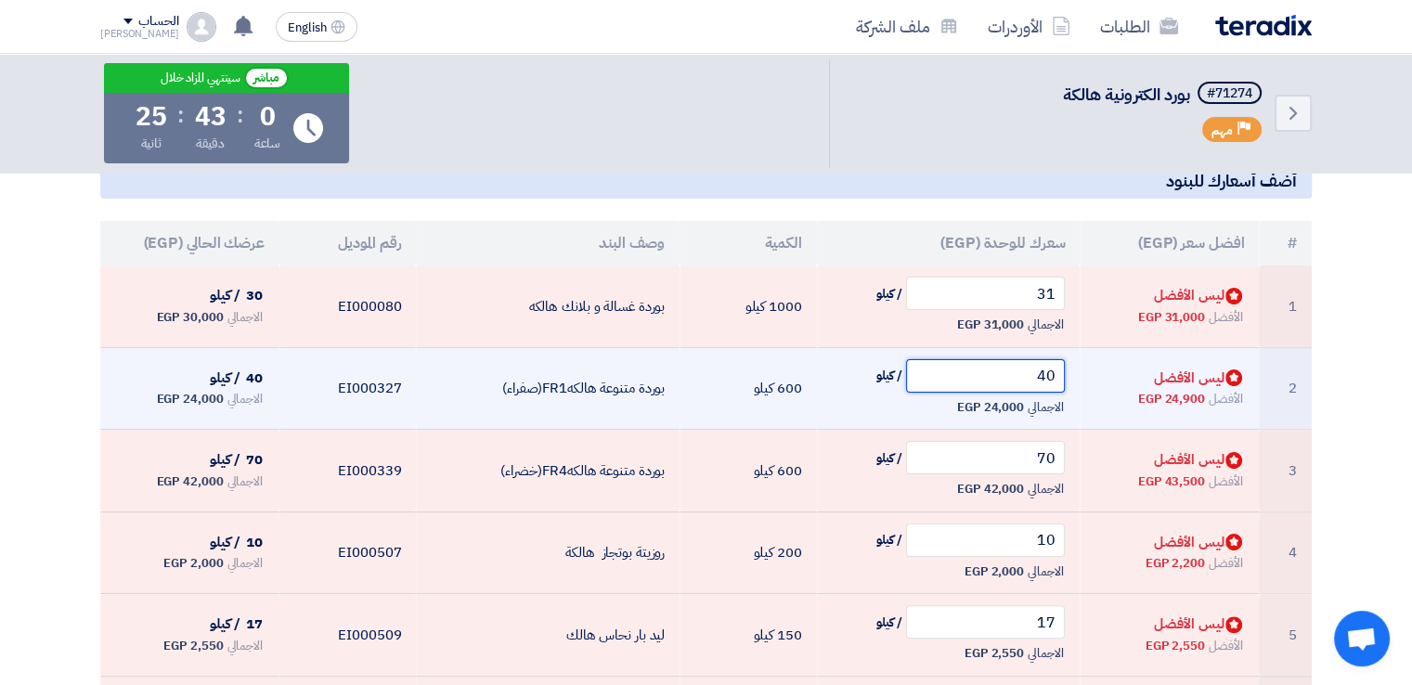
drag, startPoint x: 1041, startPoint y: 376, endPoint x: 1095, endPoint y: 374, distance: 53.9
click at [1095, 374] on tr "2 Bids submitted ليس الأفضل الأفضل 24,900 EGP 40 / كيلو الاجمالي 24,000 EGP" at bounding box center [706, 388] width 1212 height 83
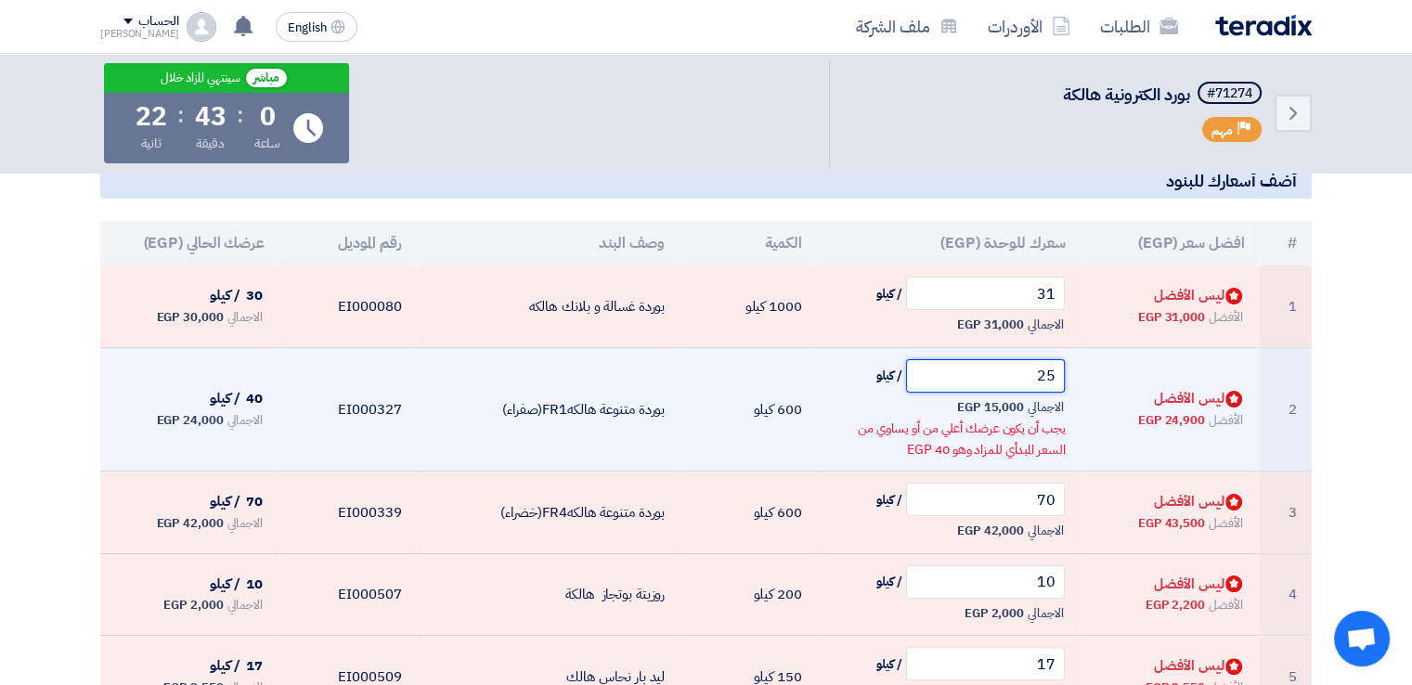
type input "25"
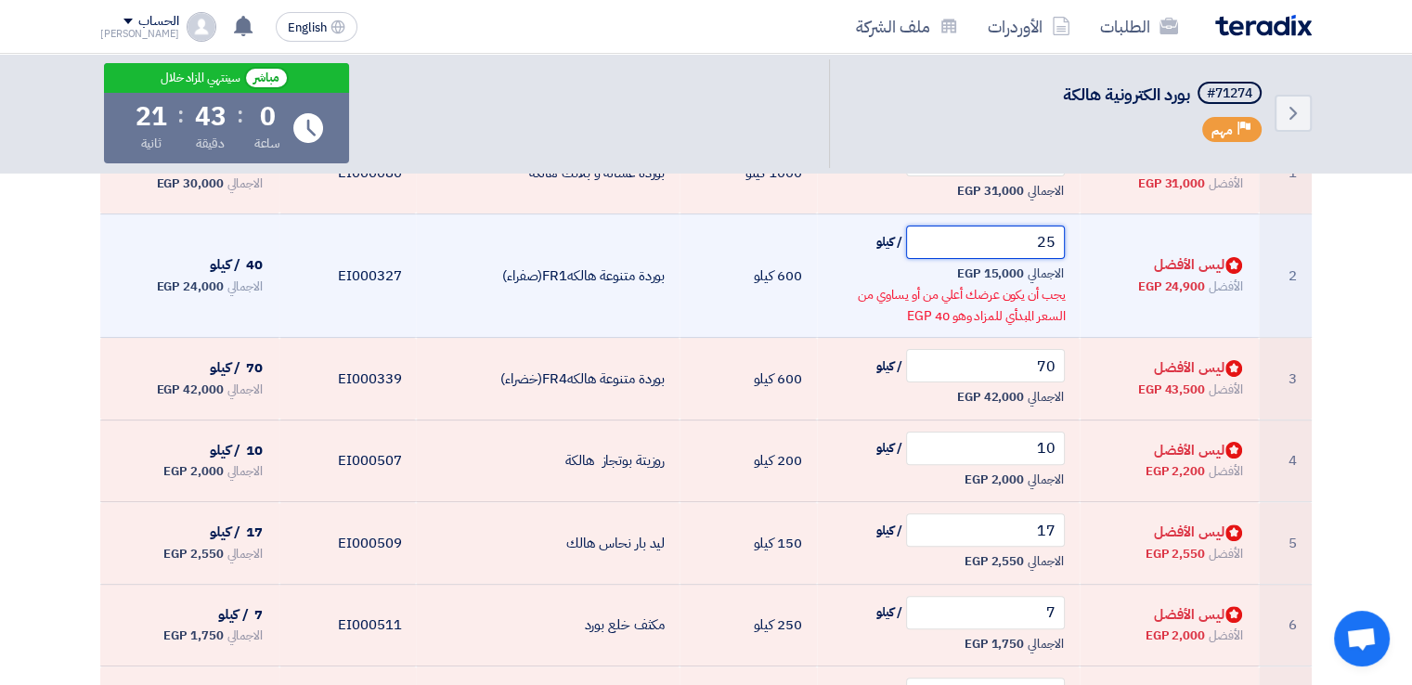
scroll to position [438, 0]
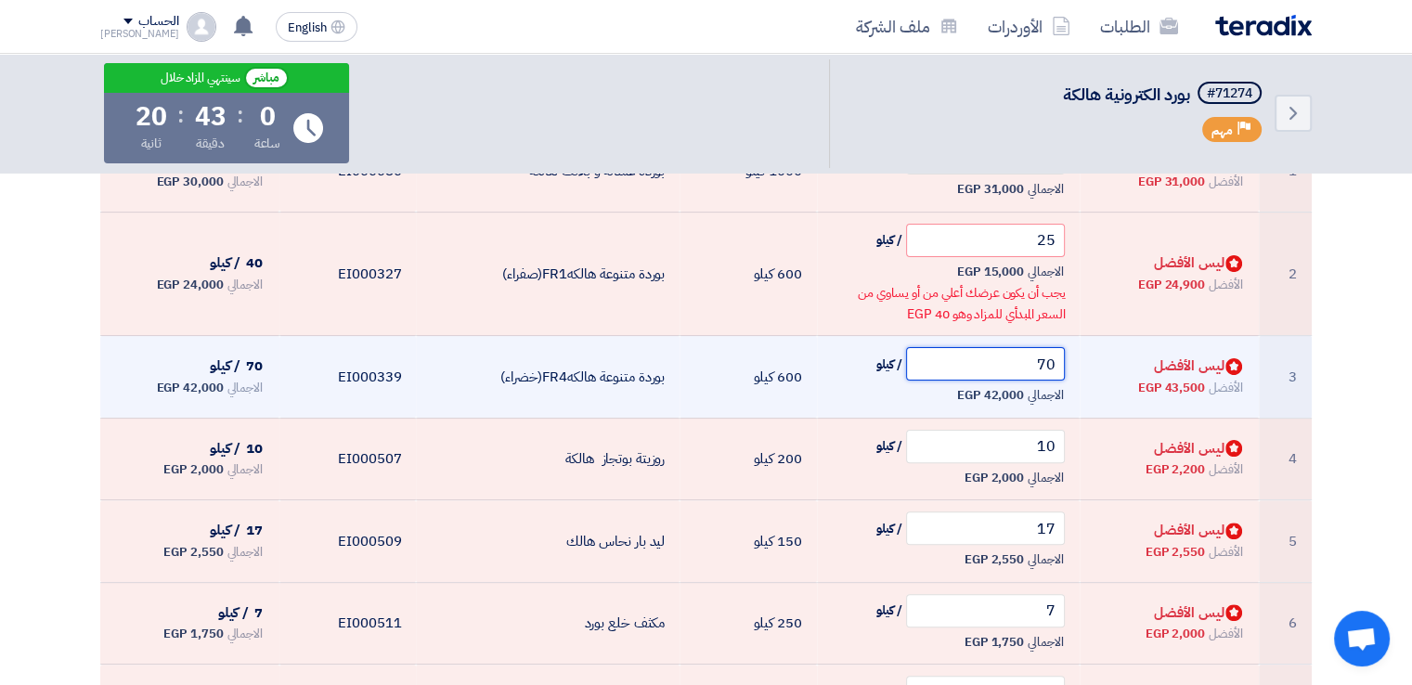
drag, startPoint x: 1019, startPoint y: 360, endPoint x: 1113, endPoint y: 361, distance: 93.8
click at [1113, 361] on tr "3 Bids submitted ليس الأفضل الأفضل 43,500 EGP 70 / كيلو الاجمالي 42,000 EGP" at bounding box center [706, 377] width 1212 height 83
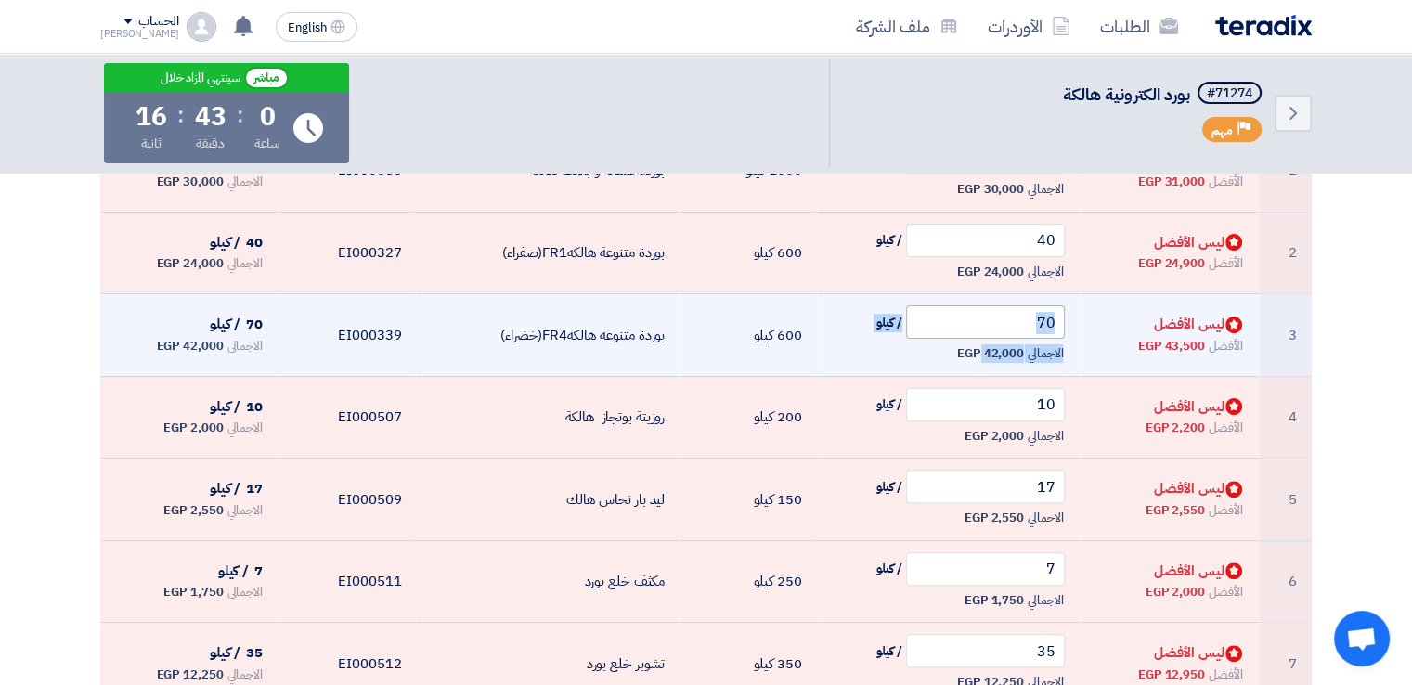
drag, startPoint x: 1018, startPoint y: 339, endPoint x: 1021, endPoint y: 330, distance: 10.0
click at [1021, 330] on td "70 / كيلو الاجمالي 42,000 EGP" at bounding box center [949, 335] width 264 height 83
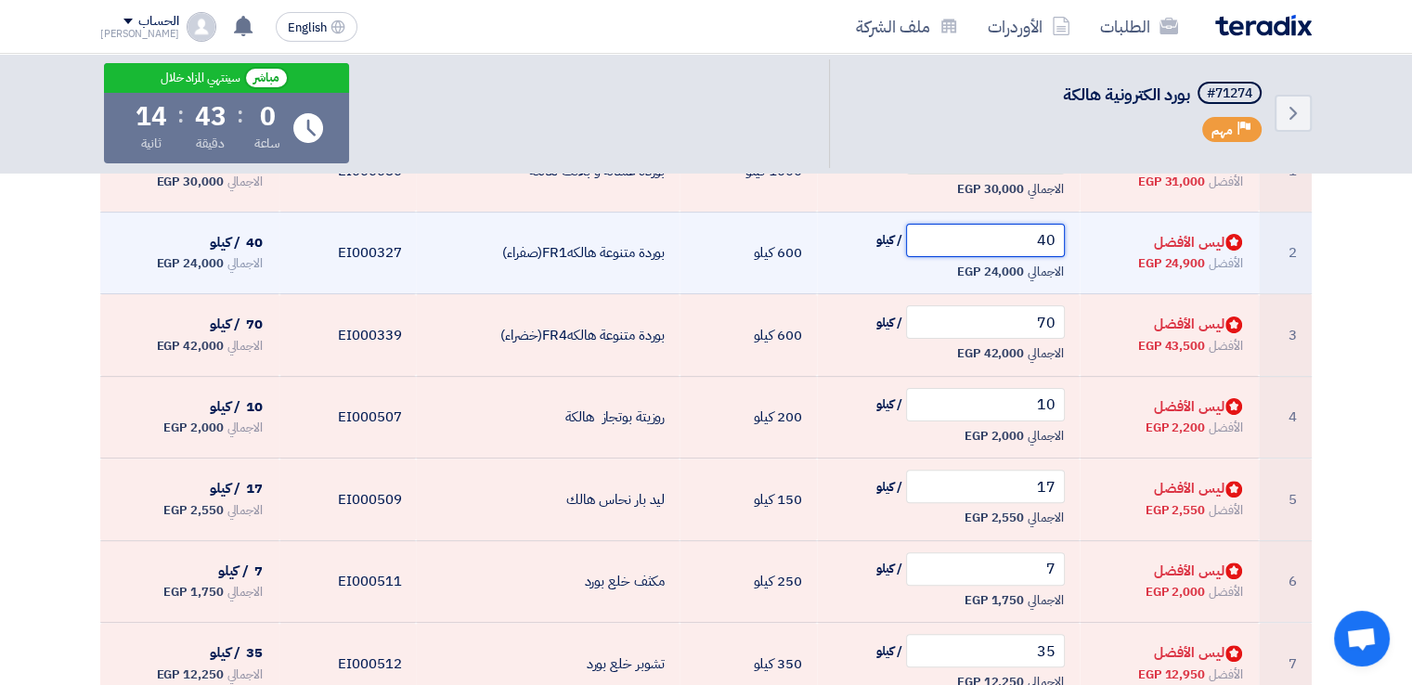
drag, startPoint x: 1029, startPoint y: 240, endPoint x: 1103, endPoint y: 250, distance: 75.0
click at [1103, 250] on tr "2 Bids submitted ليس الأفضل الأفضل 24,900 EGP 40 / كيلو الاجمالي 24,000 EGP" at bounding box center [706, 253] width 1212 height 83
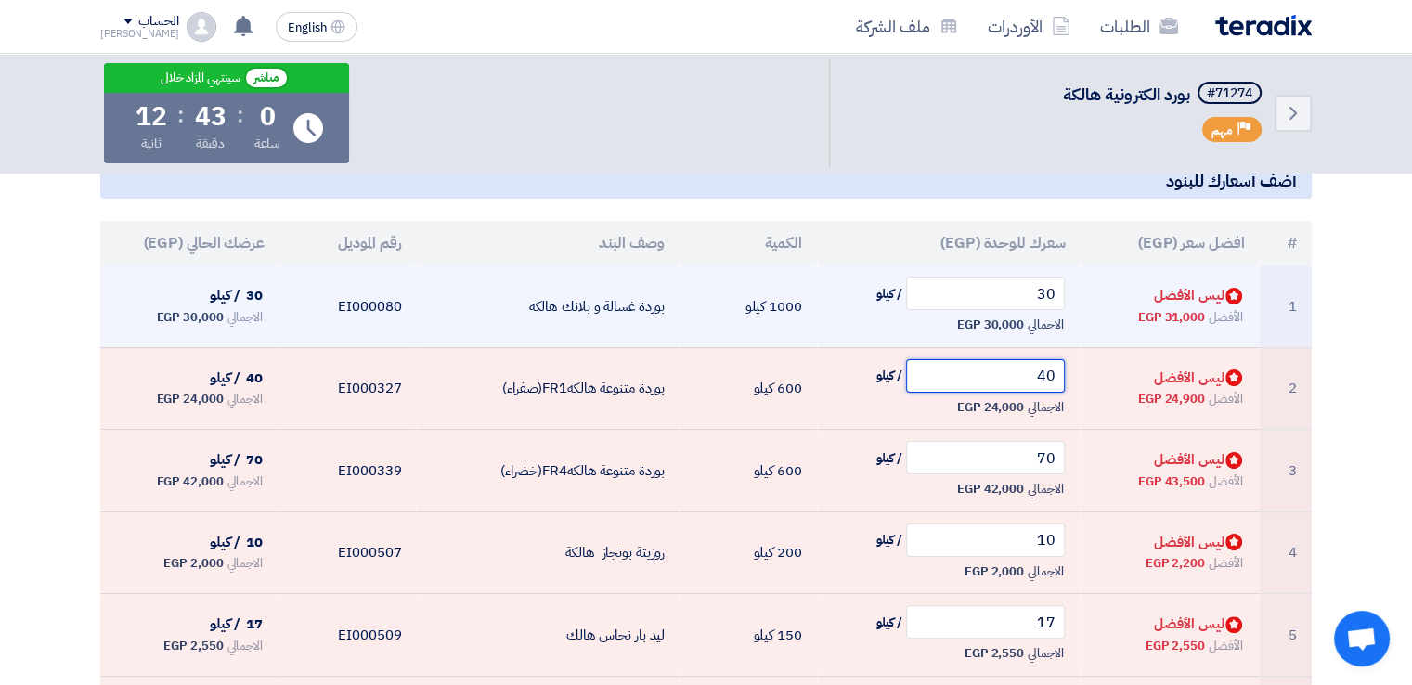
scroll to position [306, 0]
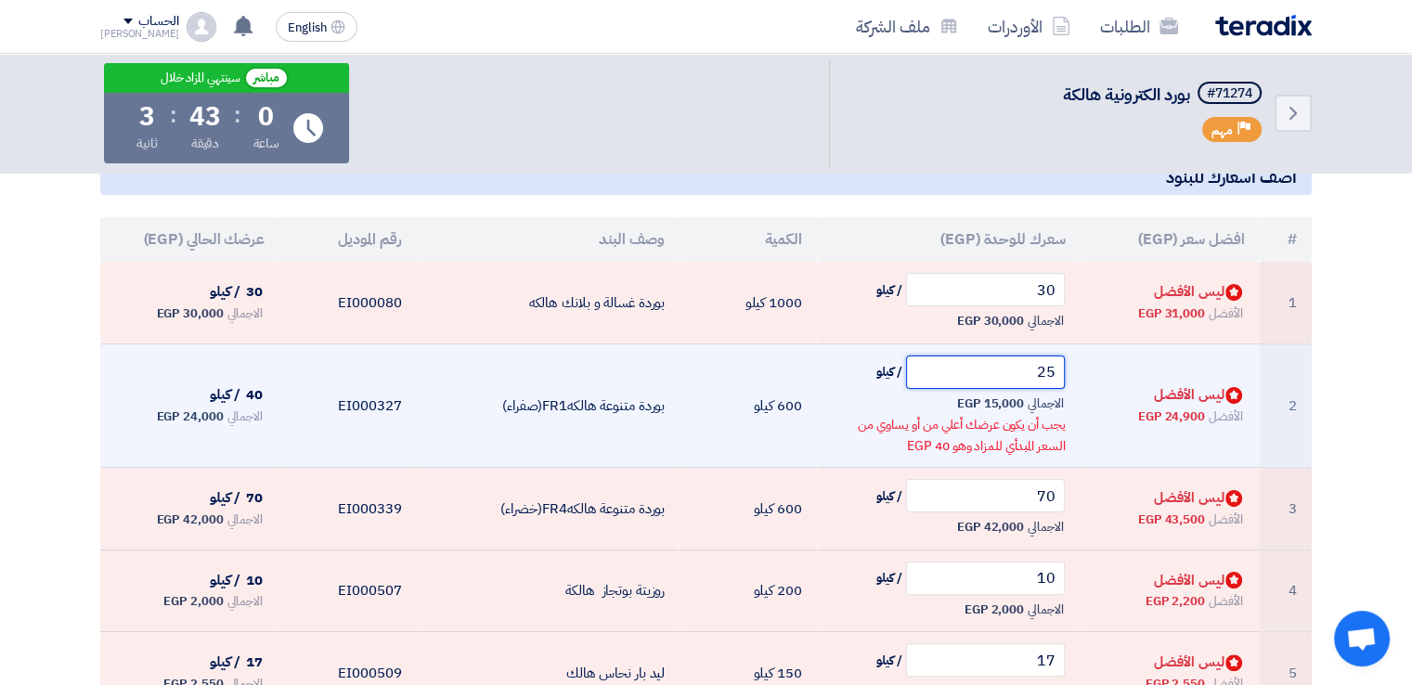
type input "2"
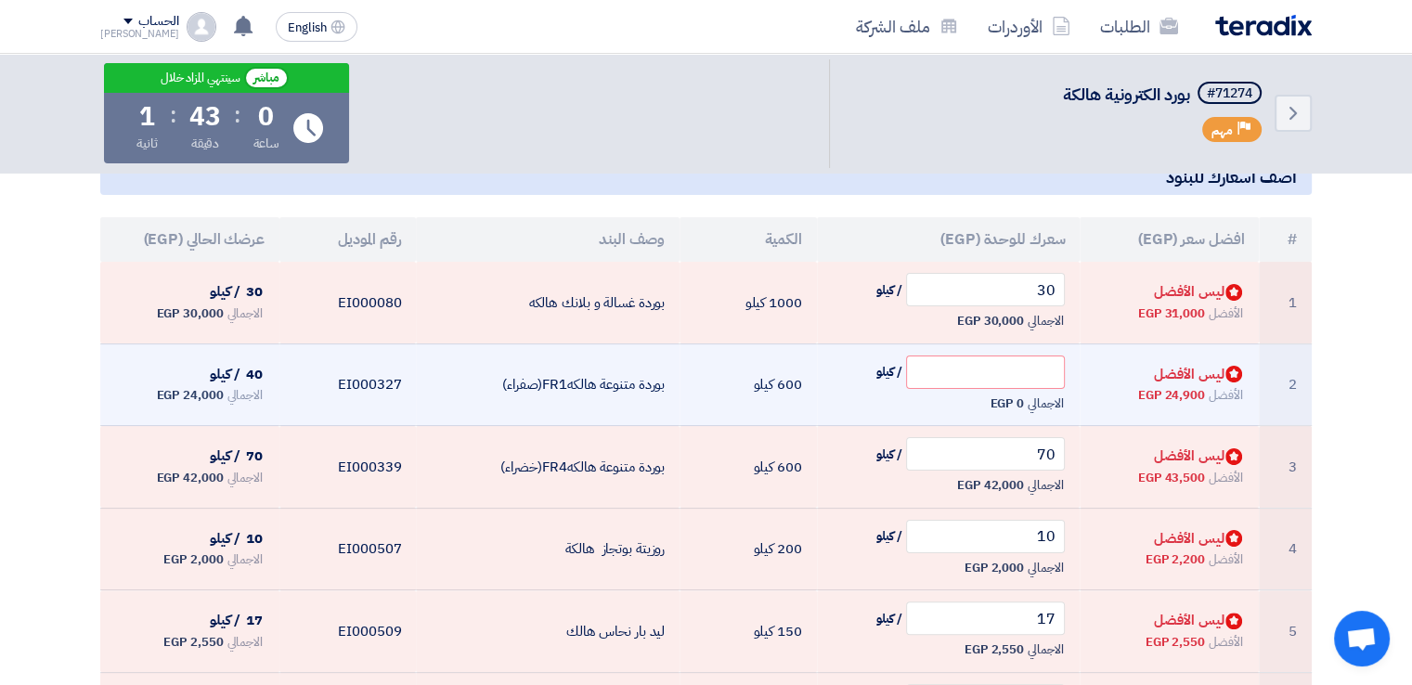
click at [1064, 415] on td "/ كيلو الاجمالي 0 EGP" at bounding box center [949, 385] width 264 height 83
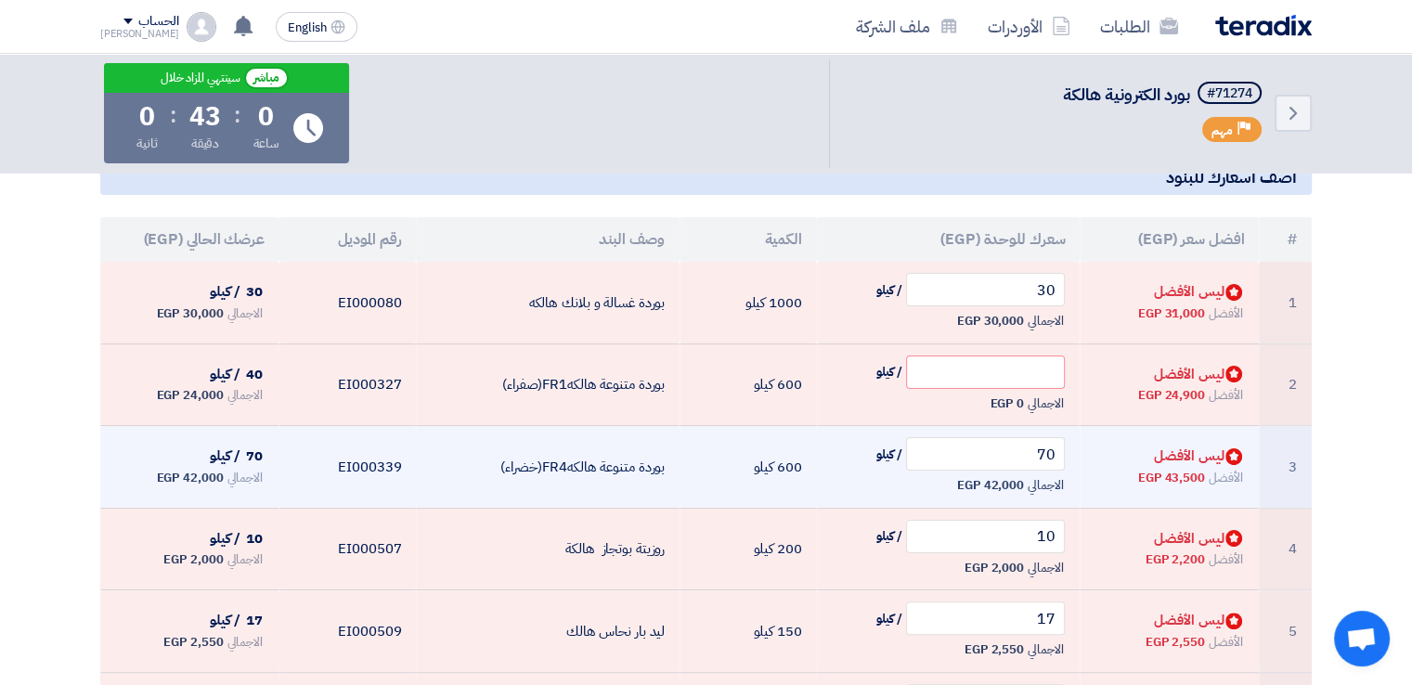
click at [1002, 426] on td "70 / كيلو الاجمالي 42,000 EGP" at bounding box center [949, 467] width 264 height 83
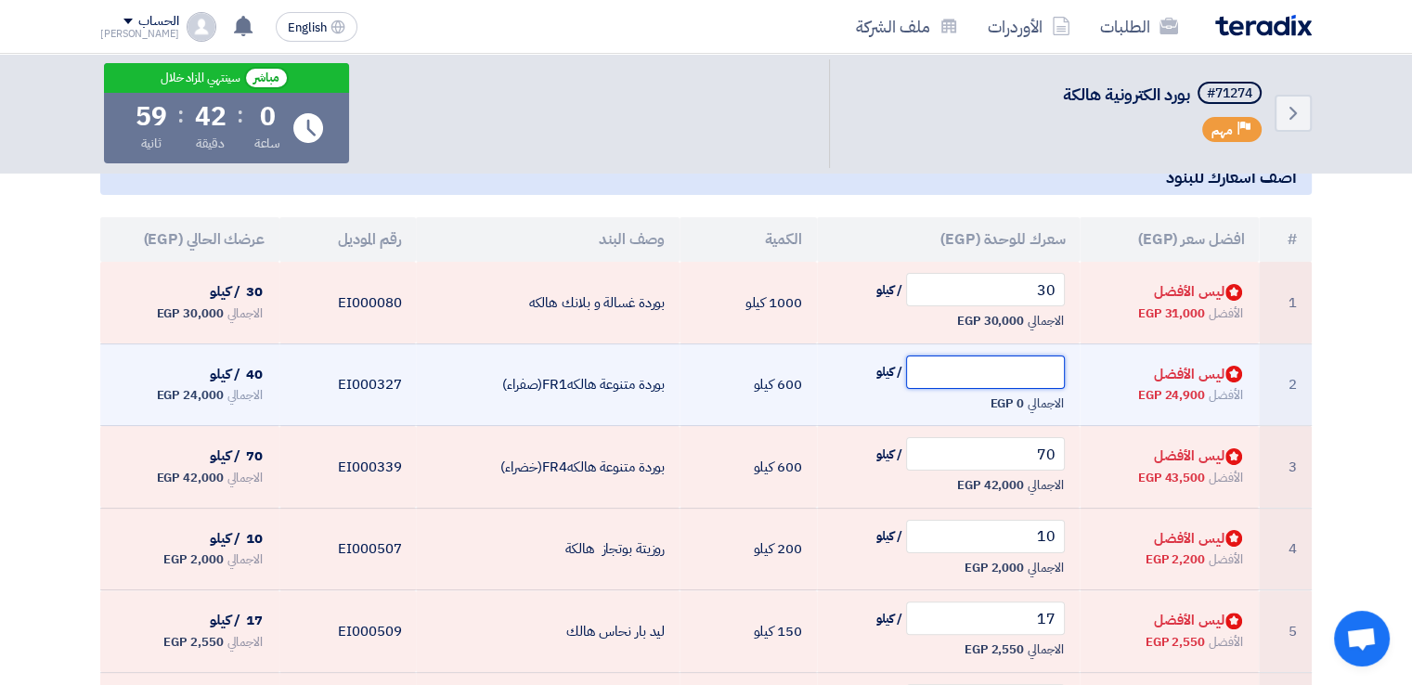
click at [1021, 384] on input "text" at bounding box center [986, 372] width 160 height 33
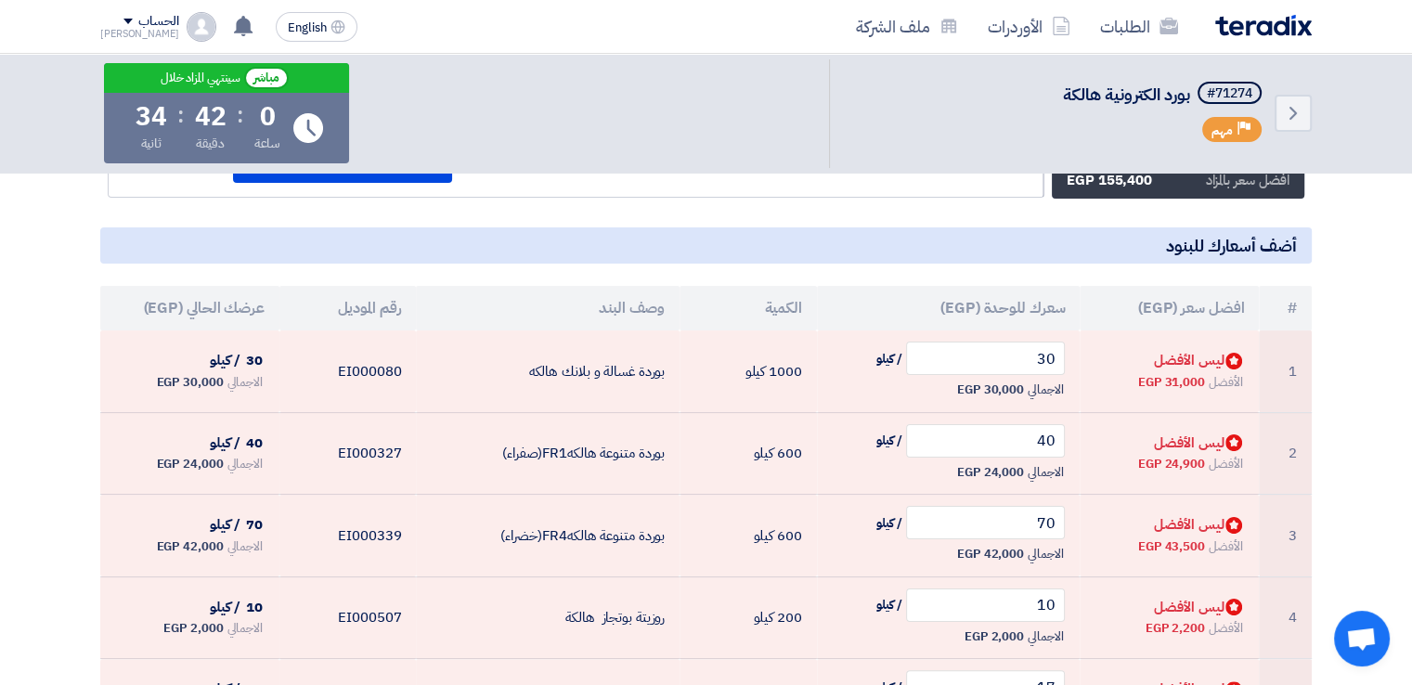
scroll to position [241, 0]
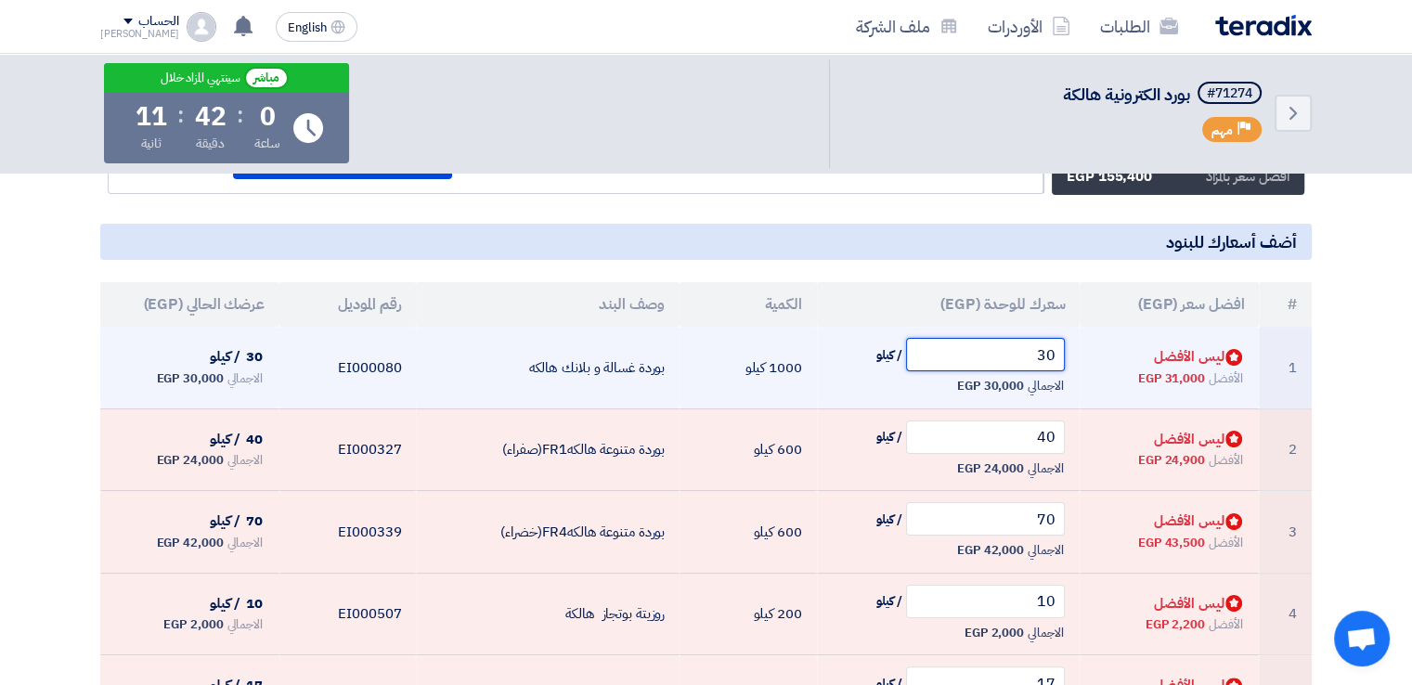
drag, startPoint x: 1031, startPoint y: 351, endPoint x: 1094, endPoint y: 351, distance: 62.2
click at [1094, 351] on tr "1 Bids submitted ليس الأفضل الأفضل 31,000 EGP 30 / كيلو الاجمالي 30,000 EGP" at bounding box center [706, 368] width 1212 height 82
type input "31"
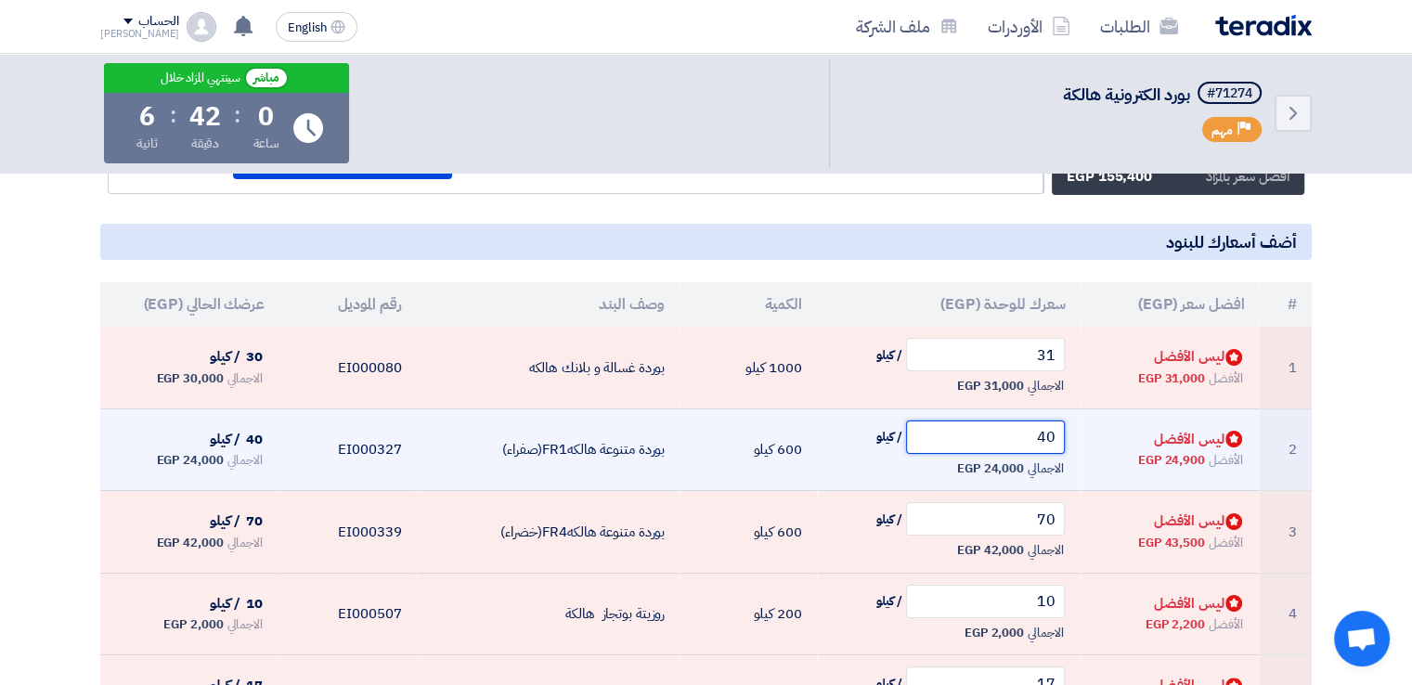
drag, startPoint x: 1012, startPoint y: 429, endPoint x: 1095, endPoint y: 425, distance: 83.6
click at [1095, 425] on tr "2 Bids submitted ليس الأفضل الأفضل 24,900 EGP 40 / كيلو الاجمالي 24,000 EGP" at bounding box center [706, 449] width 1212 height 83
type input "4"
type input "41.2"
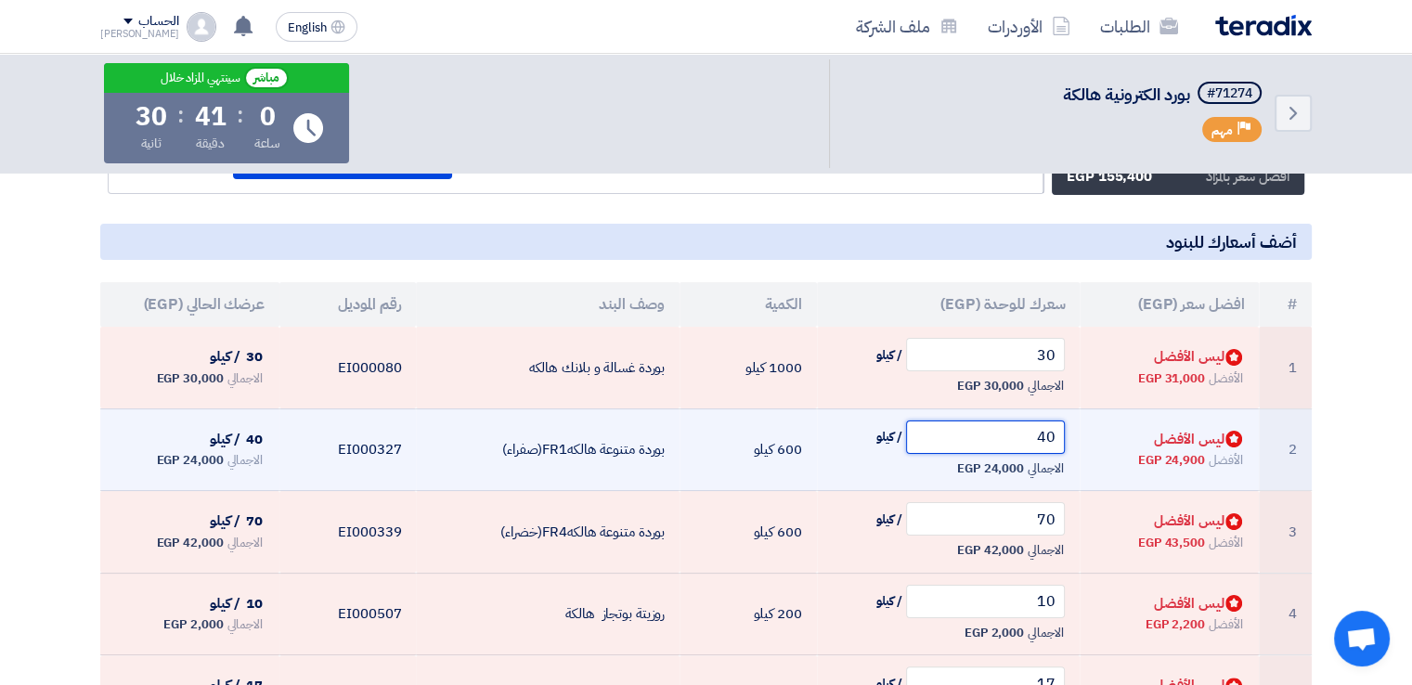
drag, startPoint x: 1029, startPoint y: 438, endPoint x: 1223, endPoint y: 445, distance: 194.1
click at [1223, 445] on tr "2 Bids submitted ليس الأفضل الأفضل 24,900 EGP 40 / كيلو الاجمالي 24,000 EGP" at bounding box center [706, 449] width 1212 height 83
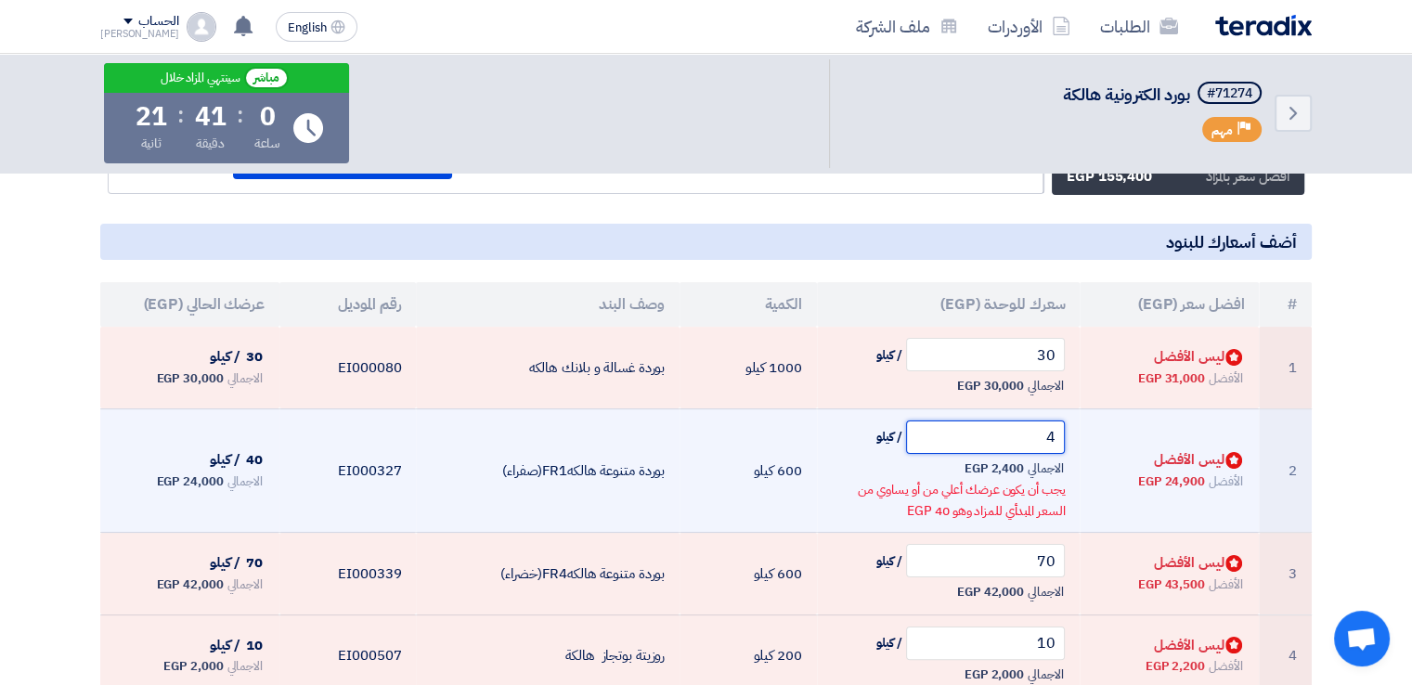
type input "42"
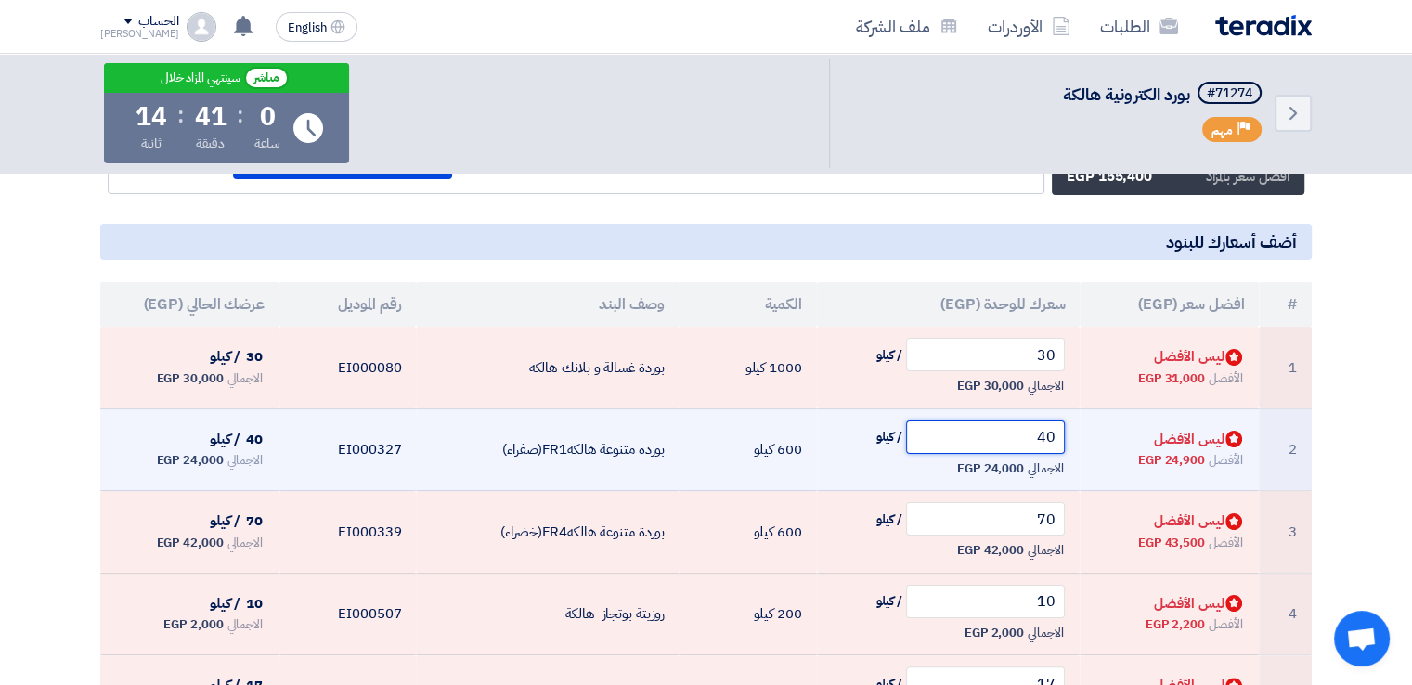
drag, startPoint x: 1002, startPoint y: 441, endPoint x: 1170, endPoint y: 432, distance: 168.3
click at [1170, 432] on tr "2 Bids submitted ليس الأفضل الأفضل 24,900 EGP 40 / كيلو الاجمالي 24,000 EGP" at bounding box center [706, 449] width 1212 height 83
type input "41"
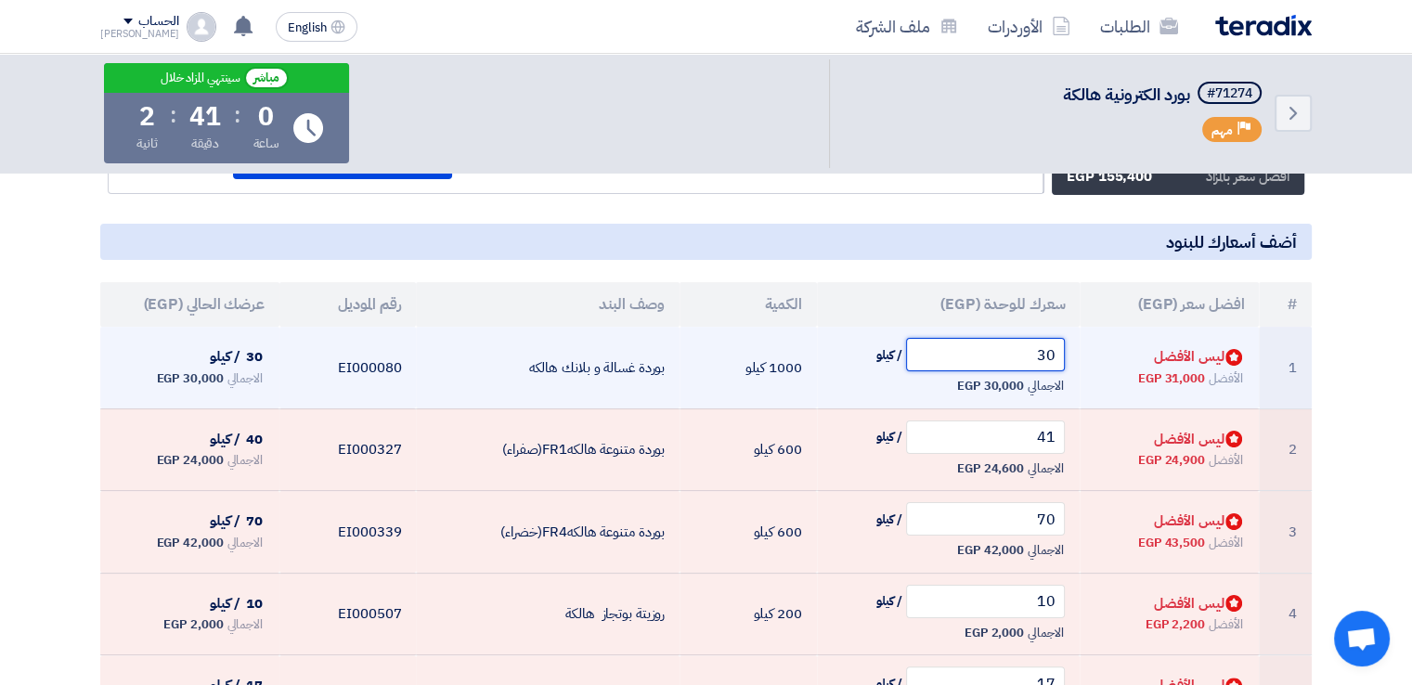
drag, startPoint x: 1025, startPoint y: 355, endPoint x: 1094, endPoint y: 355, distance: 68.7
click at [1094, 355] on tr "1 Bids submitted ليس الأفضل الأفضل 31,000 EGP 30 / كيلو الاجمالي 30,000 EGP" at bounding box center [706, 368] width 1212 height 82
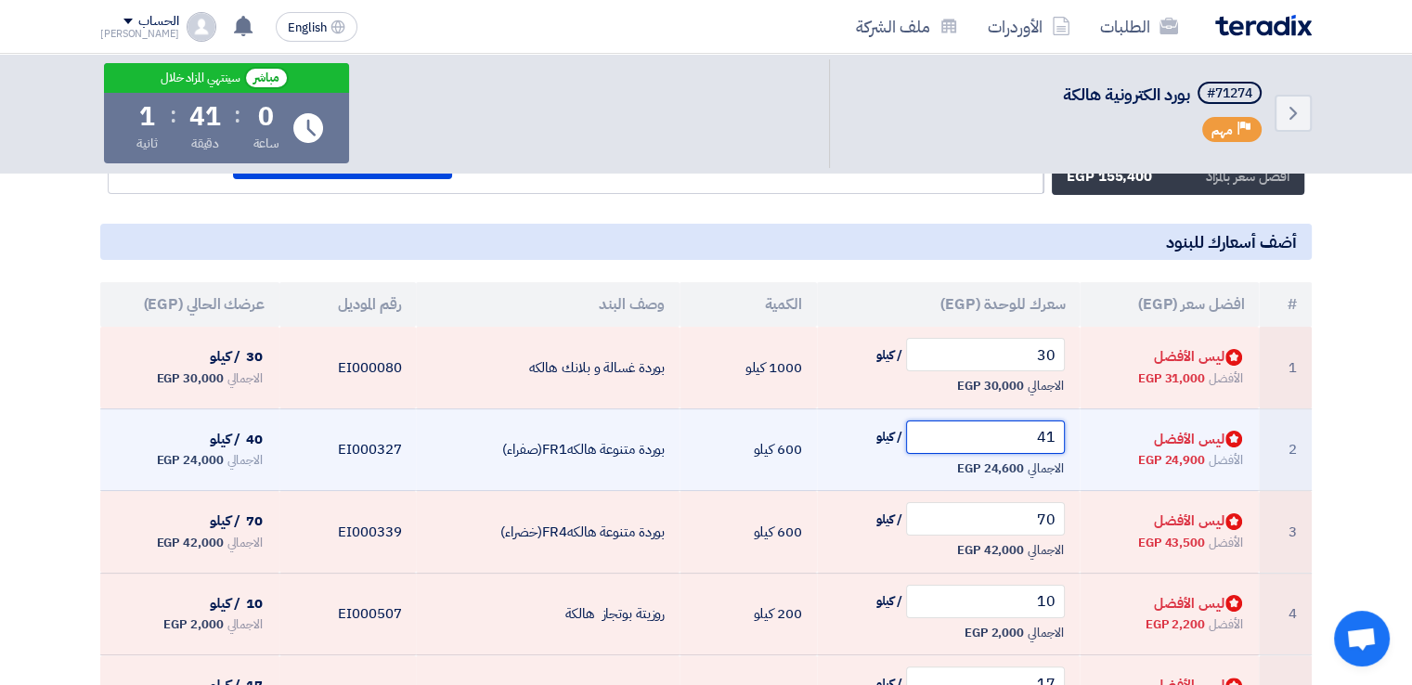
drag, startPoint x: 1033, startPoint y: 430, endPoint x: 1090, endPoint y: 431, distance: 56.6
click at [1090, 431] on tr "2 Bids submitted ليس الأفضل الأفضل 24,900 EGP 41 / كيلو الاجمالي 24,600 EGP" at bounding box center [706, 449] width 1212 height 83
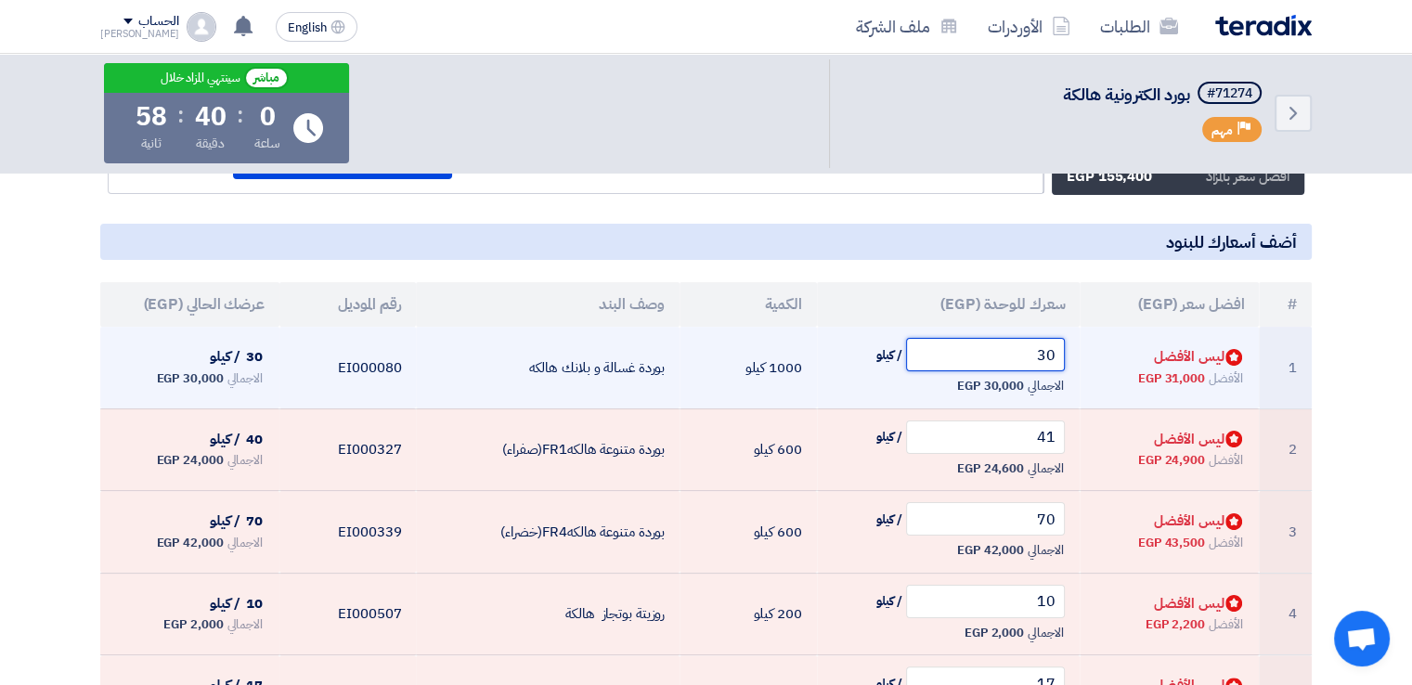
drag, startPoint x: 1022, startPoint y: 364, endPoint x: 1140, endPoint y: 369, distance: 118.0
click at [1140, 369] on tr "1 Bids submitted ليس الأفضل الأفضل 31,000 EGP 30 / كيلو الاجمالي 30,000 EGP" at bounding box center [706, 368] width 1212 height 82
type input "31"
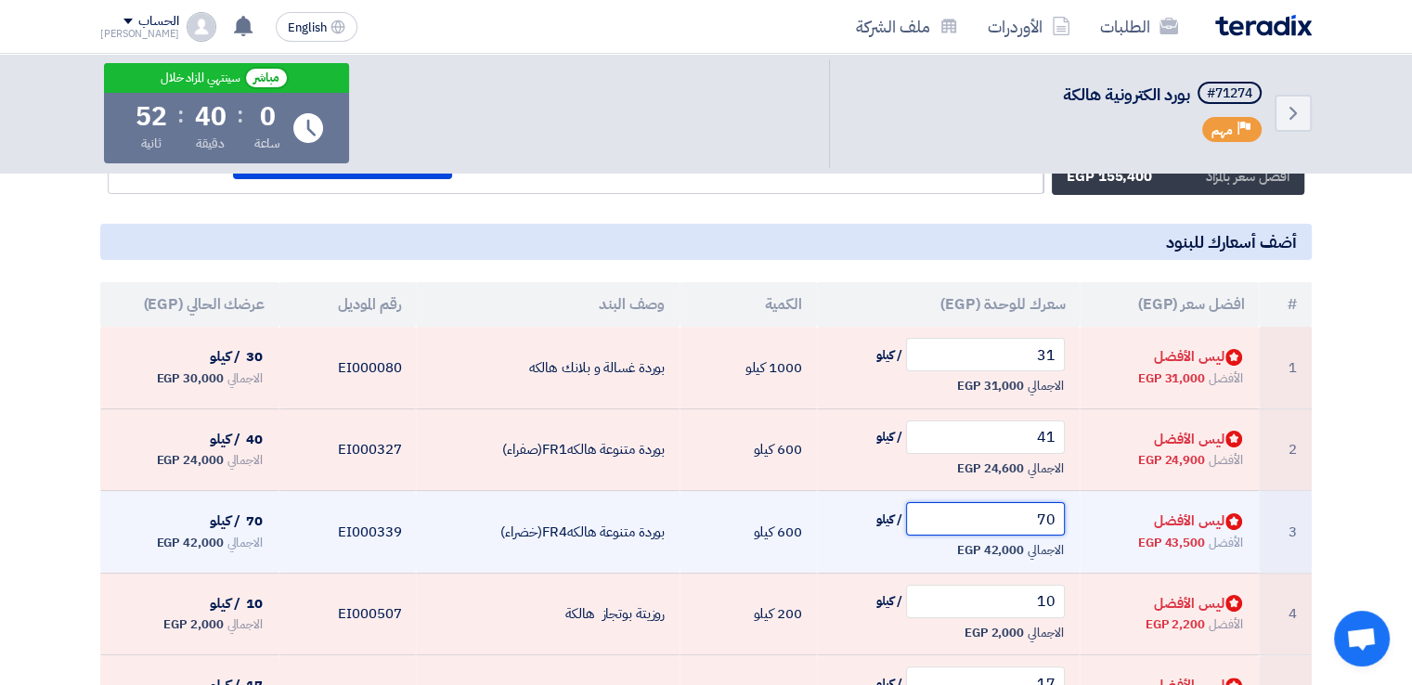
drag, startPoint x: 1040, startPoint y: 514, endPoint x: 1104, endPoint y: 513, distance: 64.1
click at [1104, 513] on tr "3 Bids submitted ليس الأفضل الأفضل 43,500 EGP 70 / كيلو الاجمالي 42,000 EGP" at bounding box center [706, 532] width 1212 height 83
type input "7"
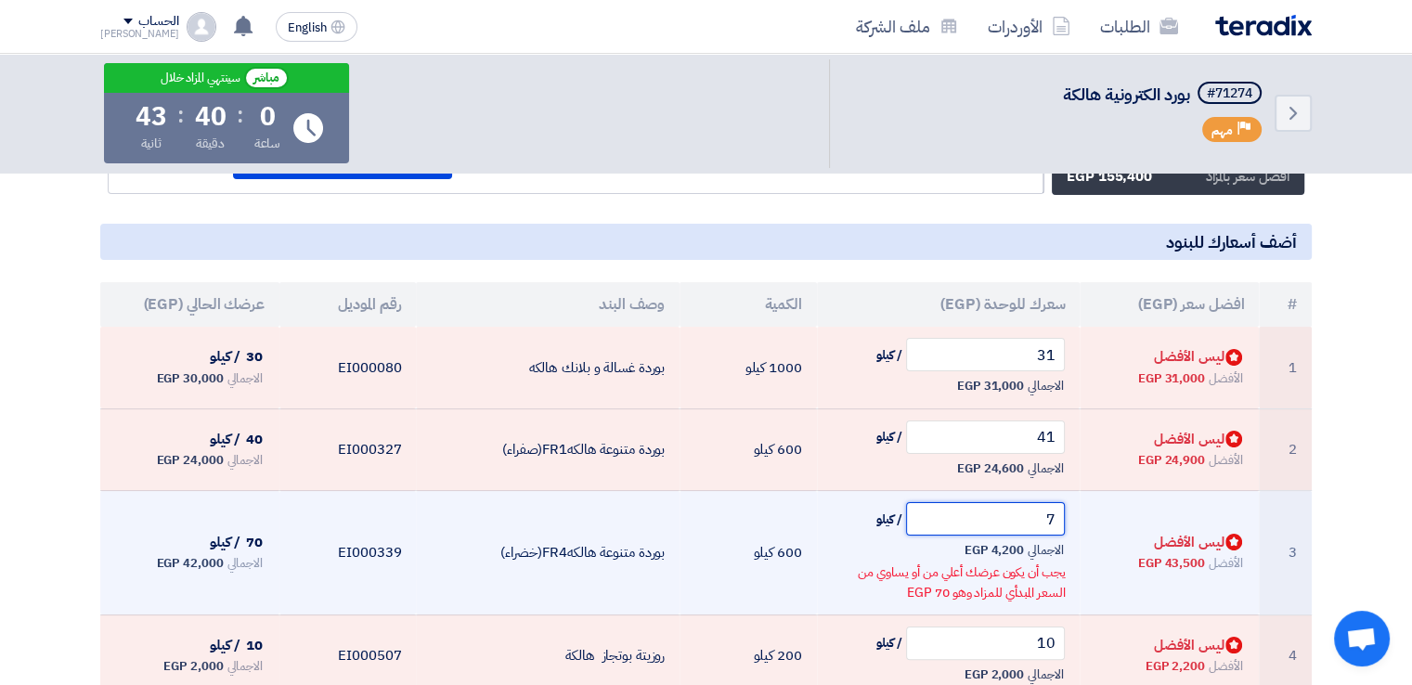
type input "73"
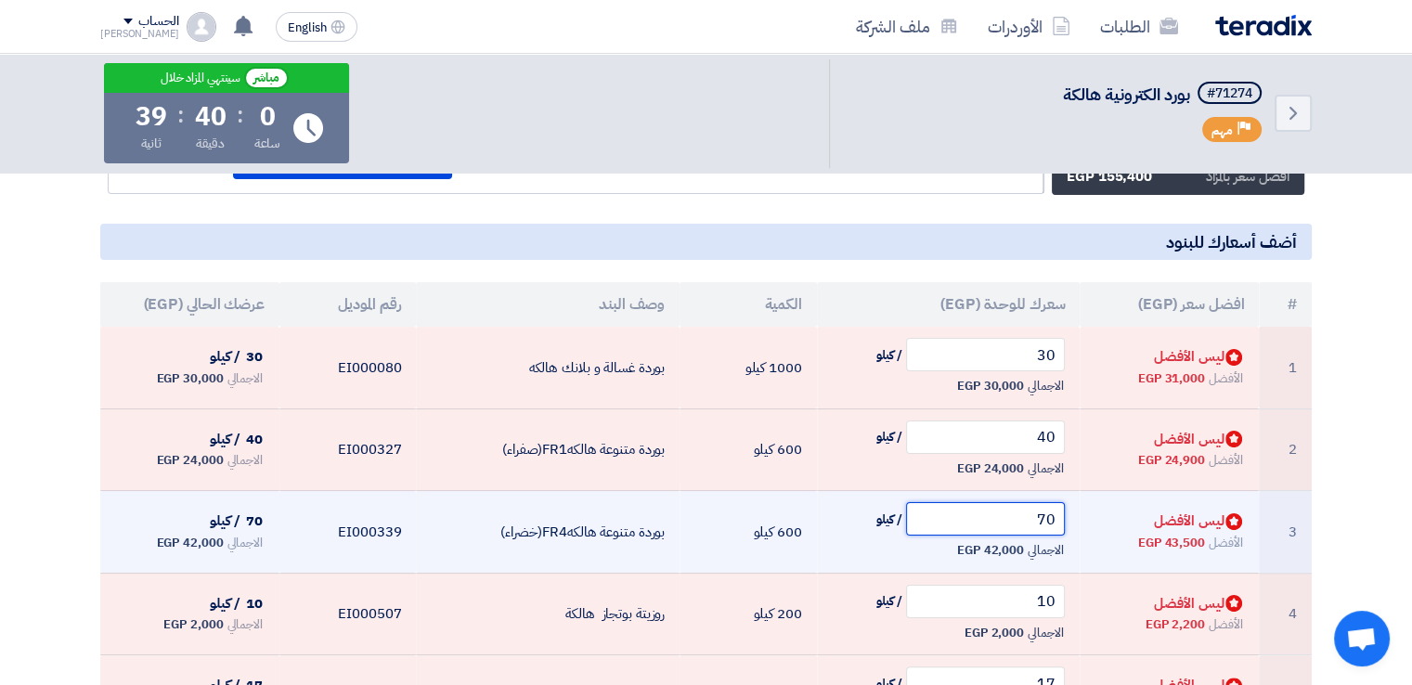
drag, startPoint x: 1022, startPoint y: 510, endPoint x: 1149, endPoint y: 510, distance: 127.2
click at [1149, 510] on tr "3 Bids submitted ليس الأفضل الأفضل 43,500 EGP 70 / كيلو الاجمالي 42,000 EGP" at bounding box center [706, 532] width 1212 height 83
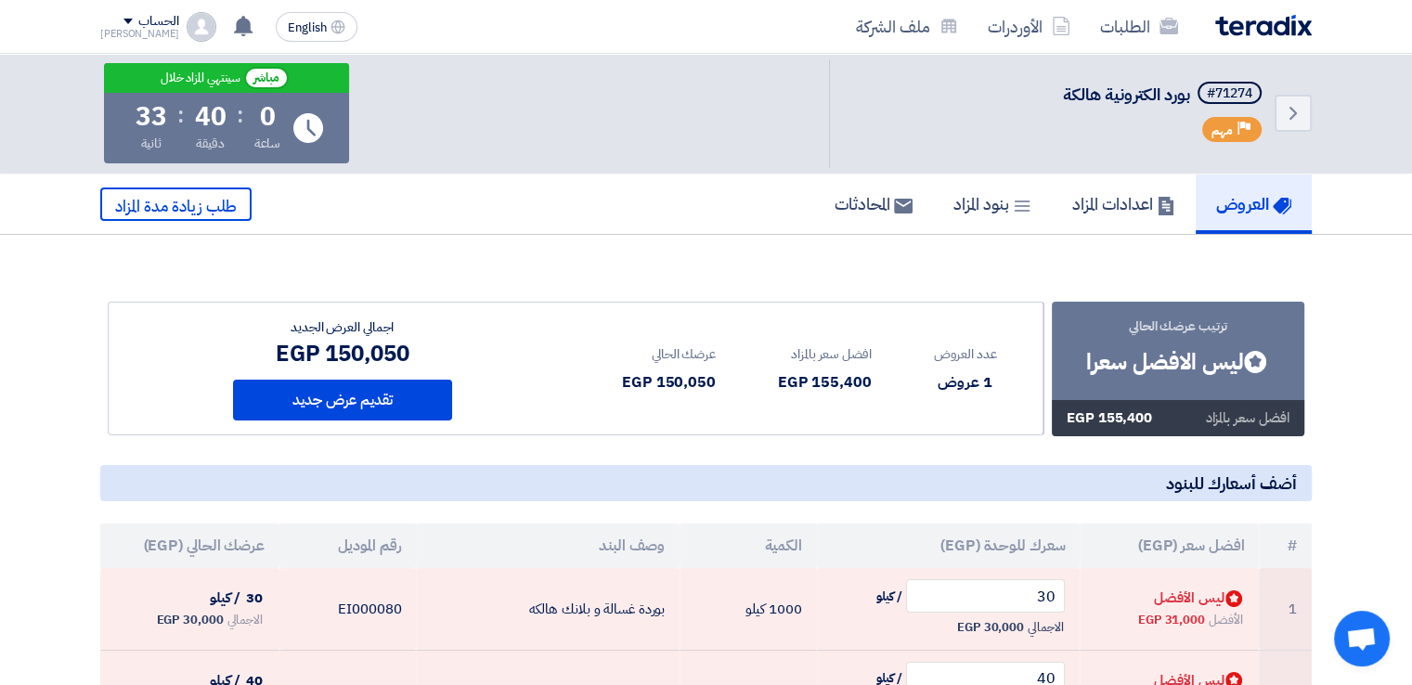
scroll to position [186, 0]
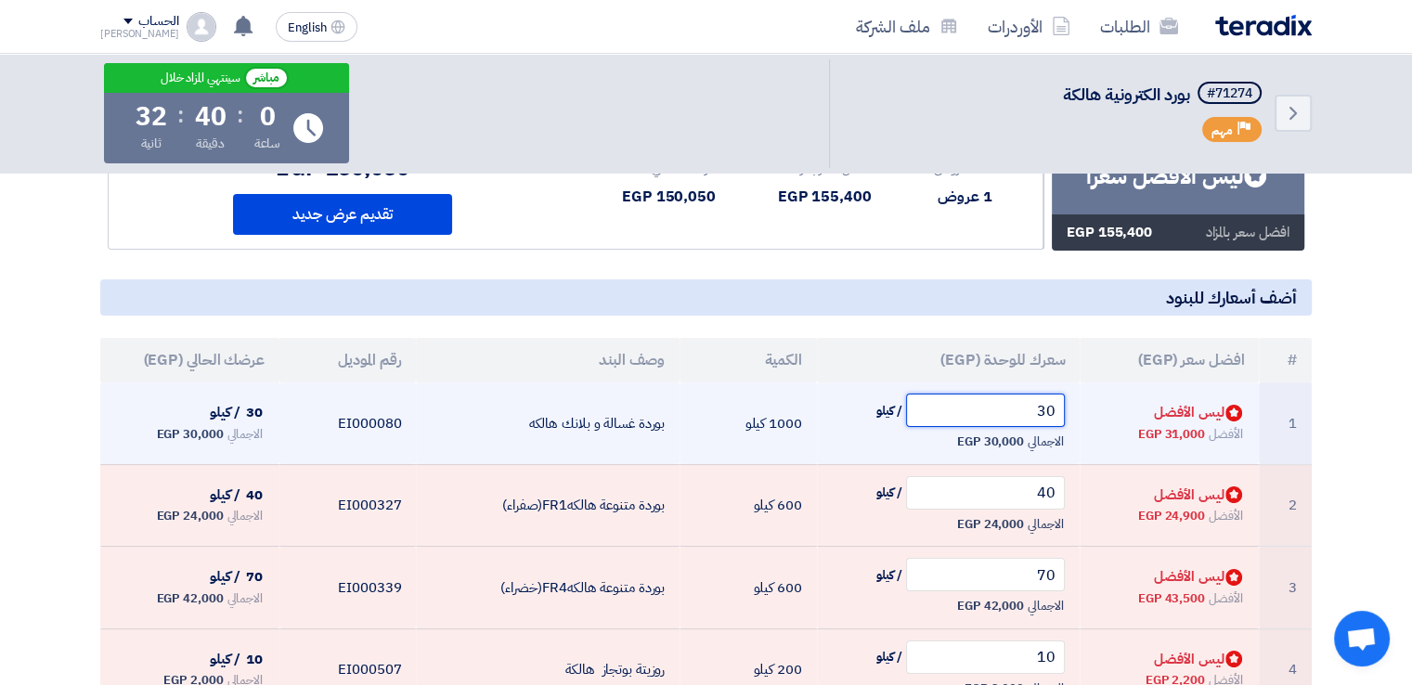
drag, startPoint x: 995, startPoint y: 414, endPoint x: 1245, endPoint y: 395, distance: 250.5
click at [1245, 395] on tr "1 Bids submitted ليس الأفضل الأفضل 31,000 EGP 30 / كيلو الاجمالي 30,000 EGP" at bounding box center [706, 423] width 1212 height 82
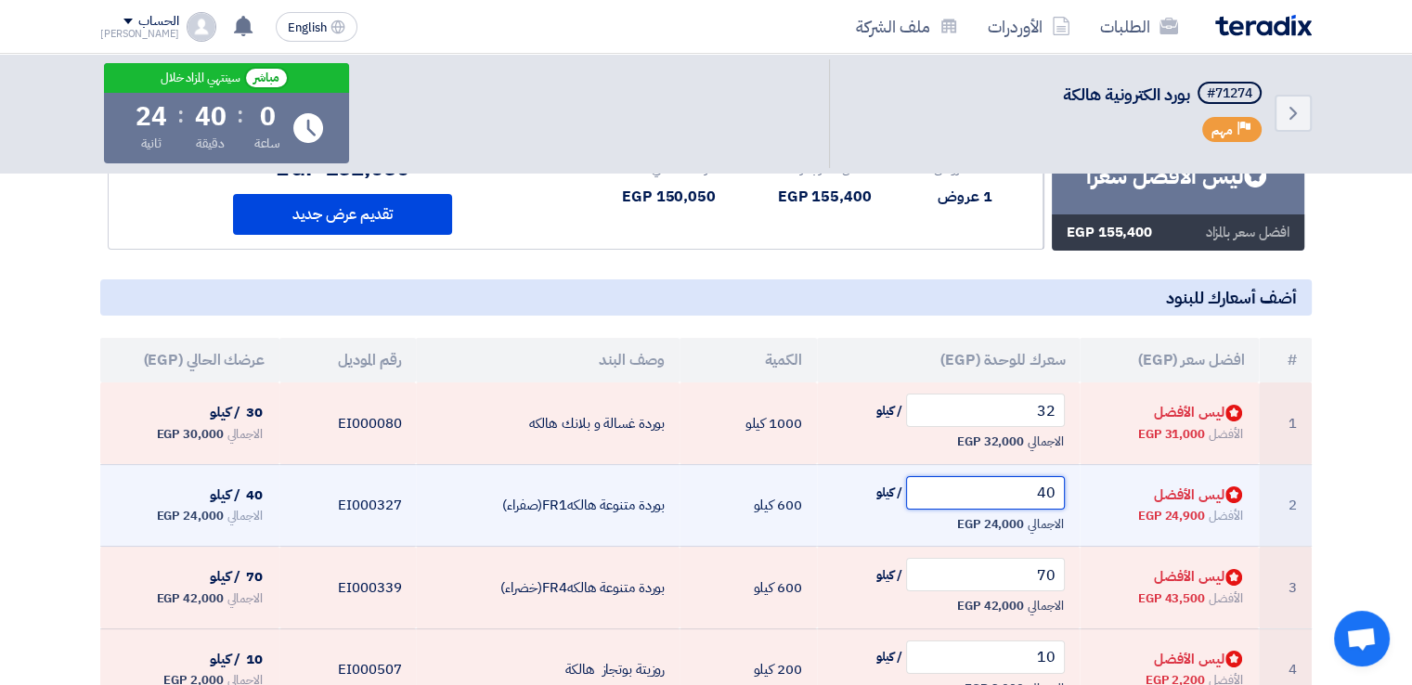
drag, startPoint x: 1009, startPoint y: 491, endPoint x: 1111, endPoint y: 476, distance: 103.2
click at [1111, 476] on tr "2 Bids submitted ليس الأفضل الأفضل 24,900 EGP 40 / كيلو الاجمالي 24,000 EGP" at bounding box center [706, 505] width 1212 height 83
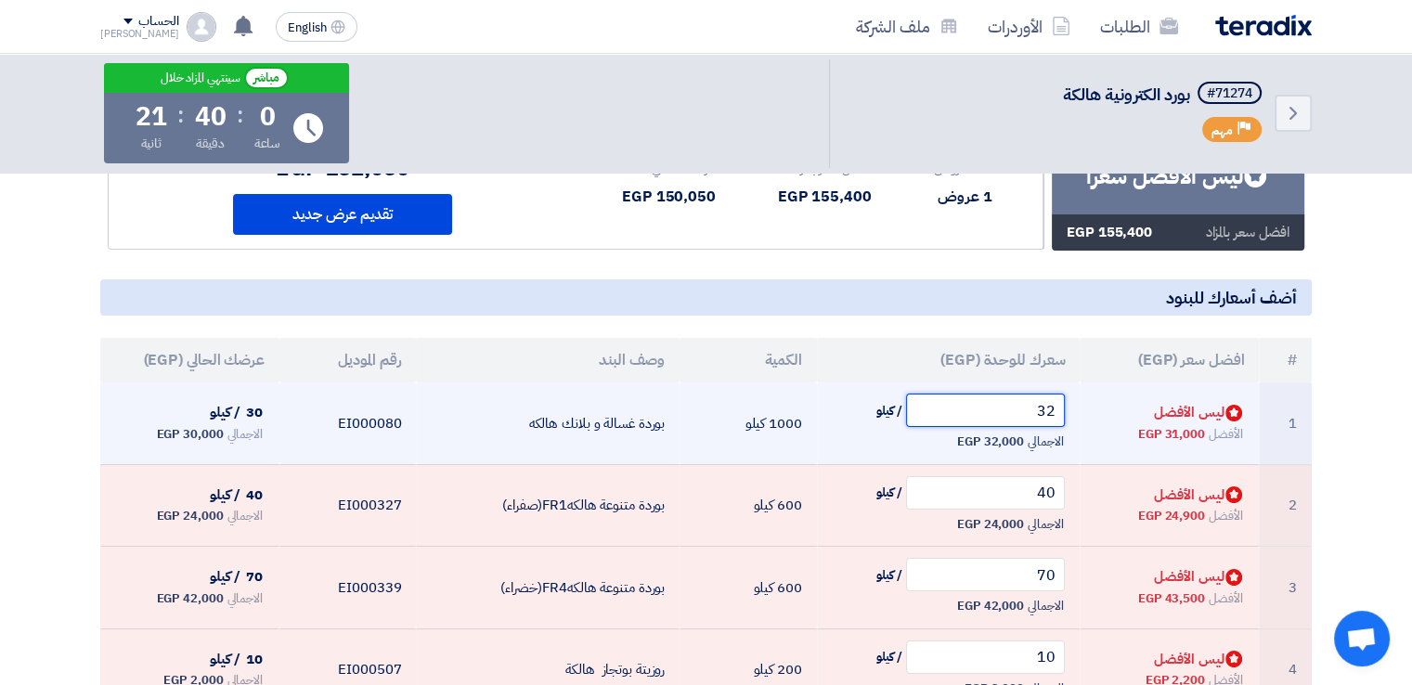
drag, startPoint x: 1031, startPoint y: 402, endPoint x: 1101, endPoint y: 395, distance: 70.9
click at [1101, 395] on tr "1 Bids submitted ليس الأفضل الأفضل 31,000 EGP 32 / كيلو الاجمالي 32,000 EGP" at bounding box center [706, 423] width 1212 height 82
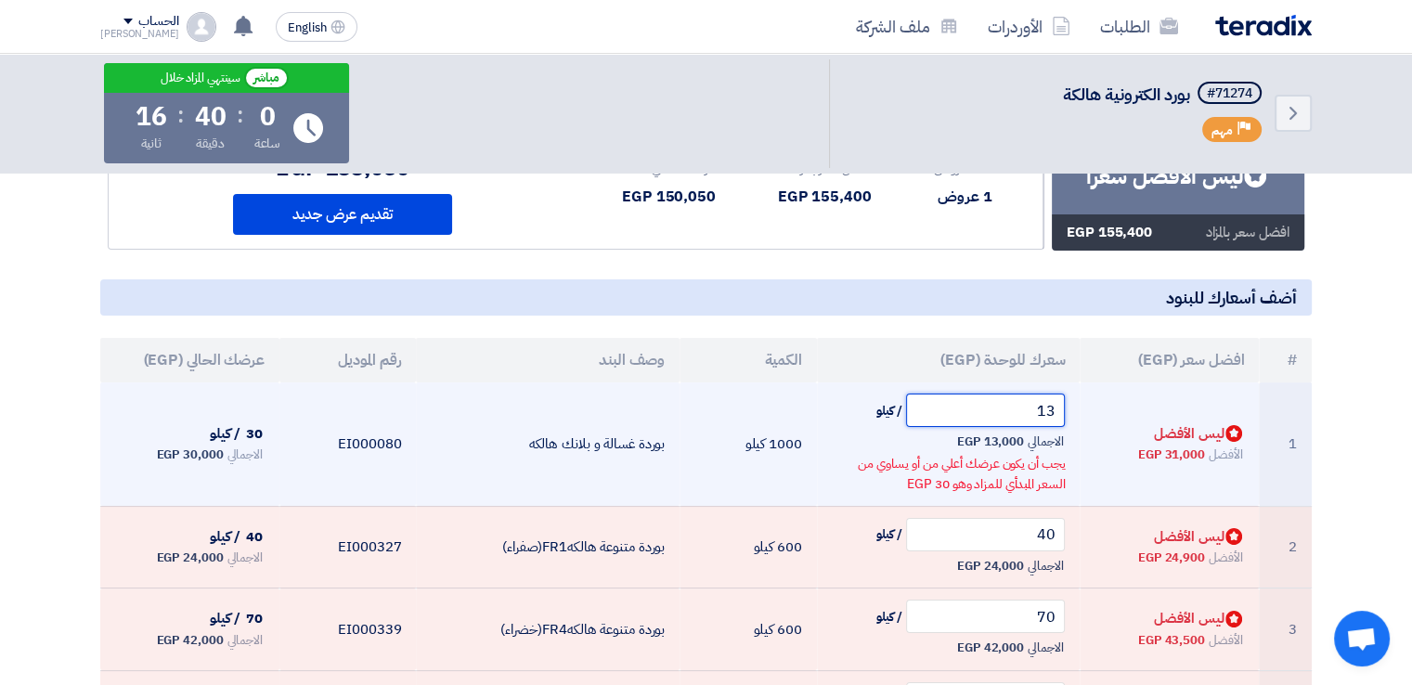
type input "1"
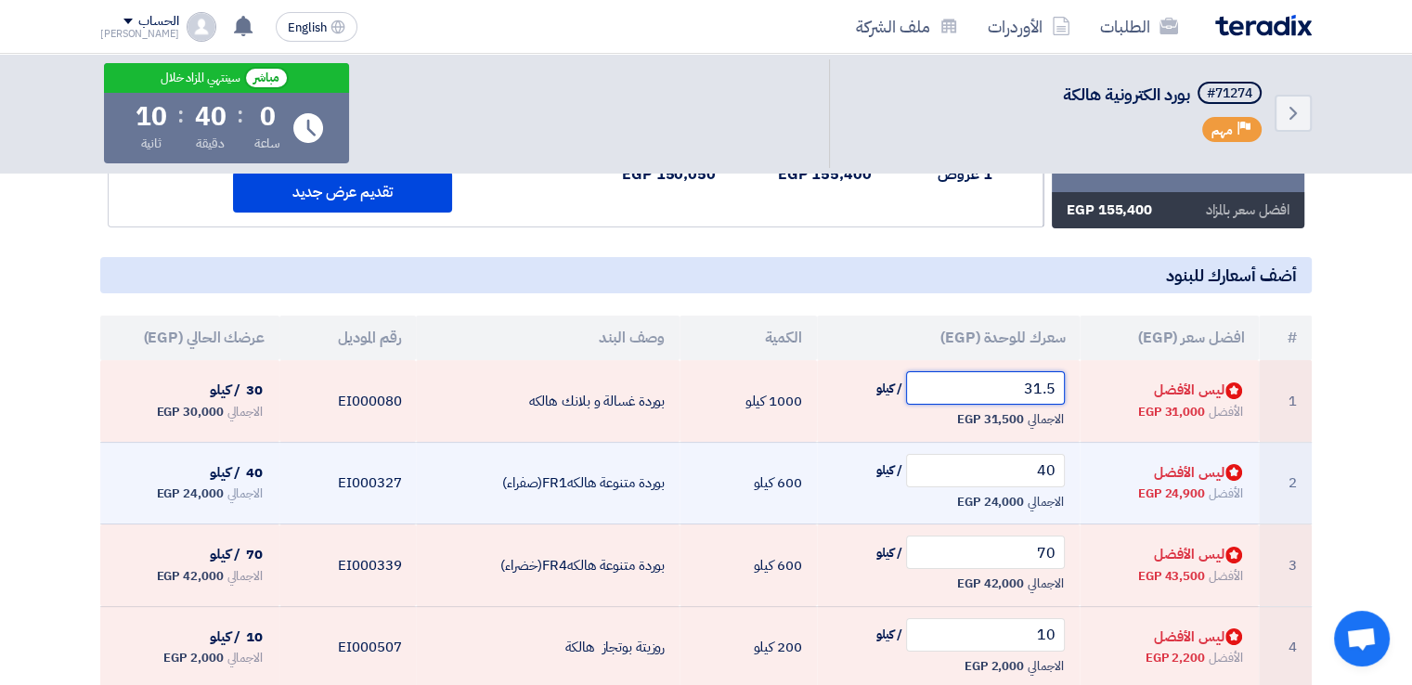
scroll to position [208, 0]
type input "31.5"
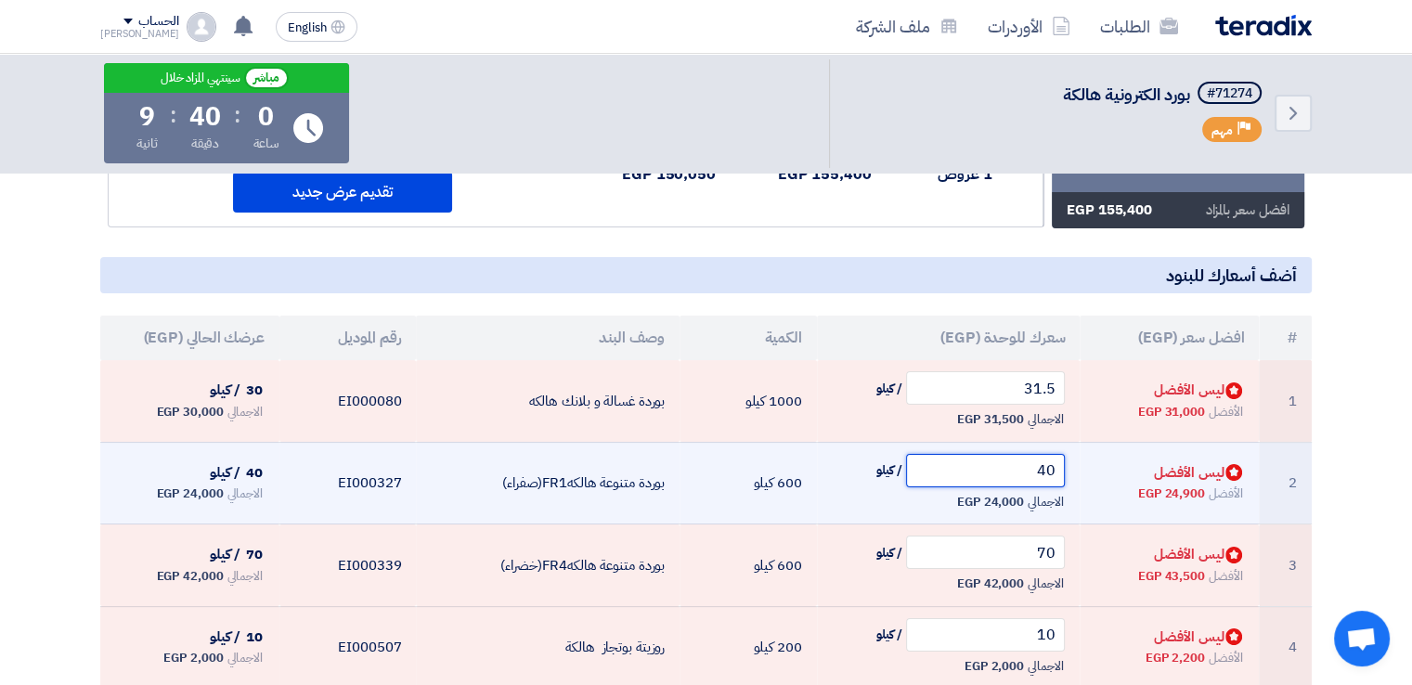
drag, startPoint x: 1025, startPoint y: 472, endPoint x: 1267, endPoint y: 466, distance: 242.4
click at [1267, 466] on tr "2 Bids submitted ليس الأفضل الأفضل 24,900 EGP 40 / كيلو الاجمالي 24,000 EGP" at bounding box center [706, 483] width 1212 height 83
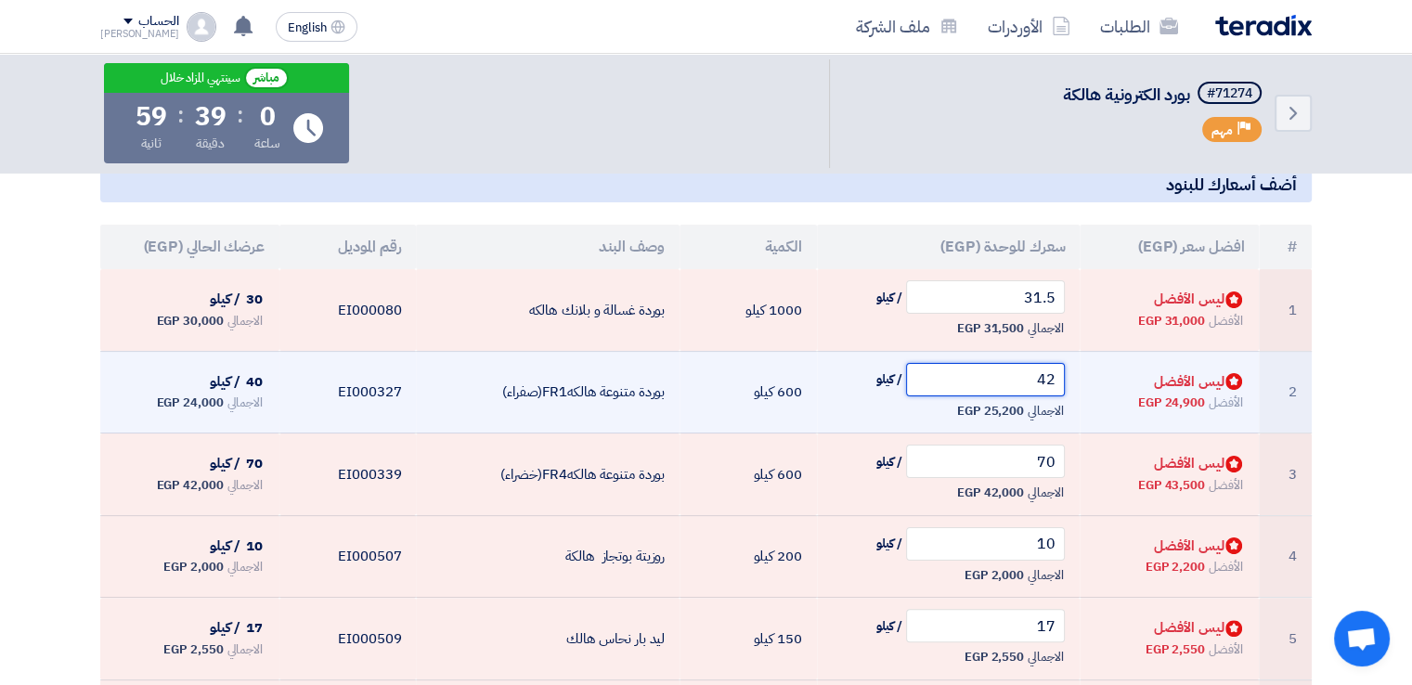
scroll to position [301, 0]
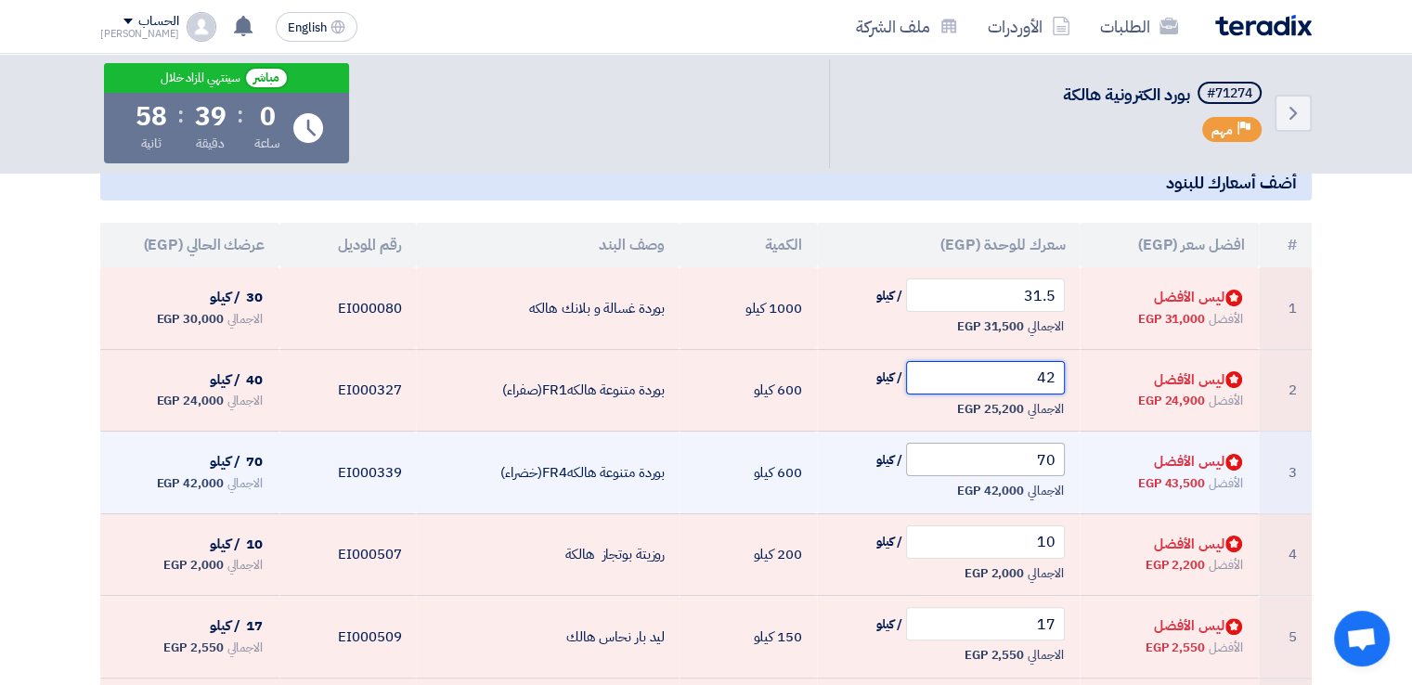
type input "42"
drag, startPoint x: 1023, startPoint y: 450, endPoint x: 1084, endPoint y: 450, distance: 61.3
click at [1084, 450] on tr "3 Bids submitted ليس الأفضل الأفضل 43,500 EGP 70 / كيلو الاجمالي 42,000 EGP" at bounding box center [706, 473] width 1212 height 83
type input "7"
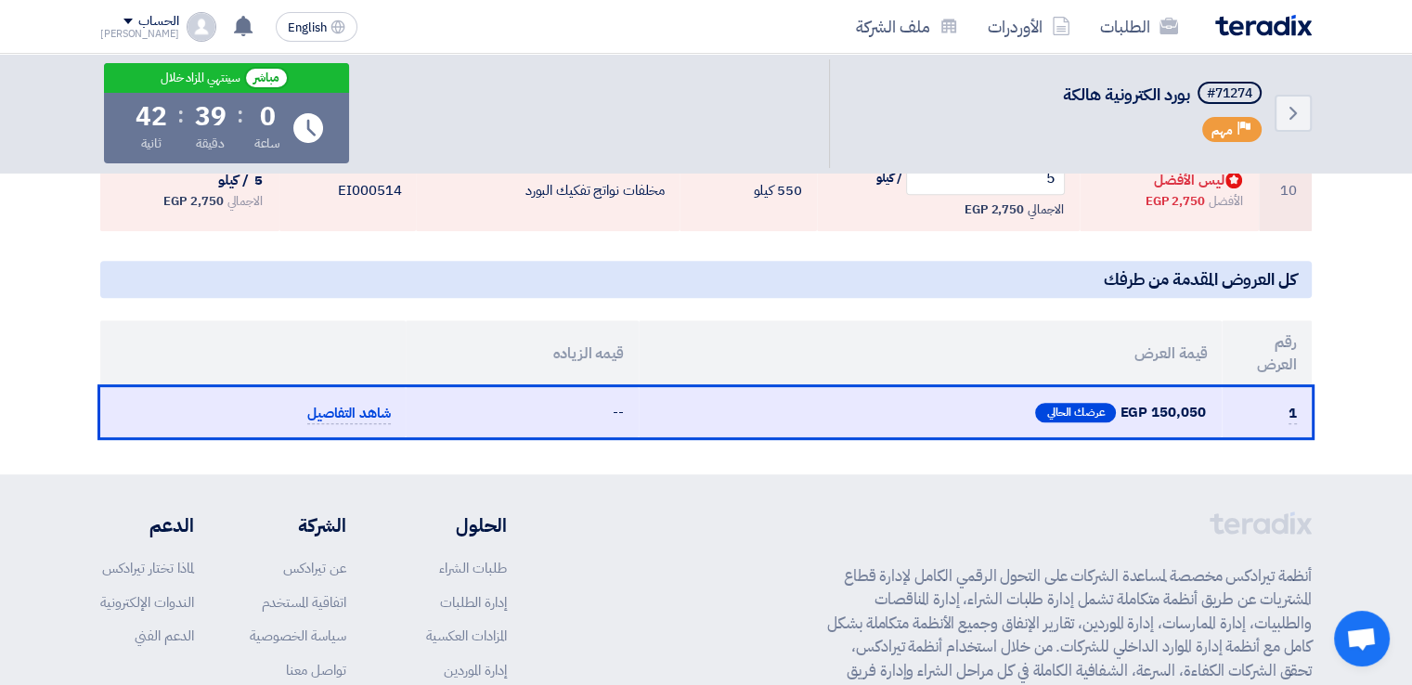
scroll to position [1232, 0]
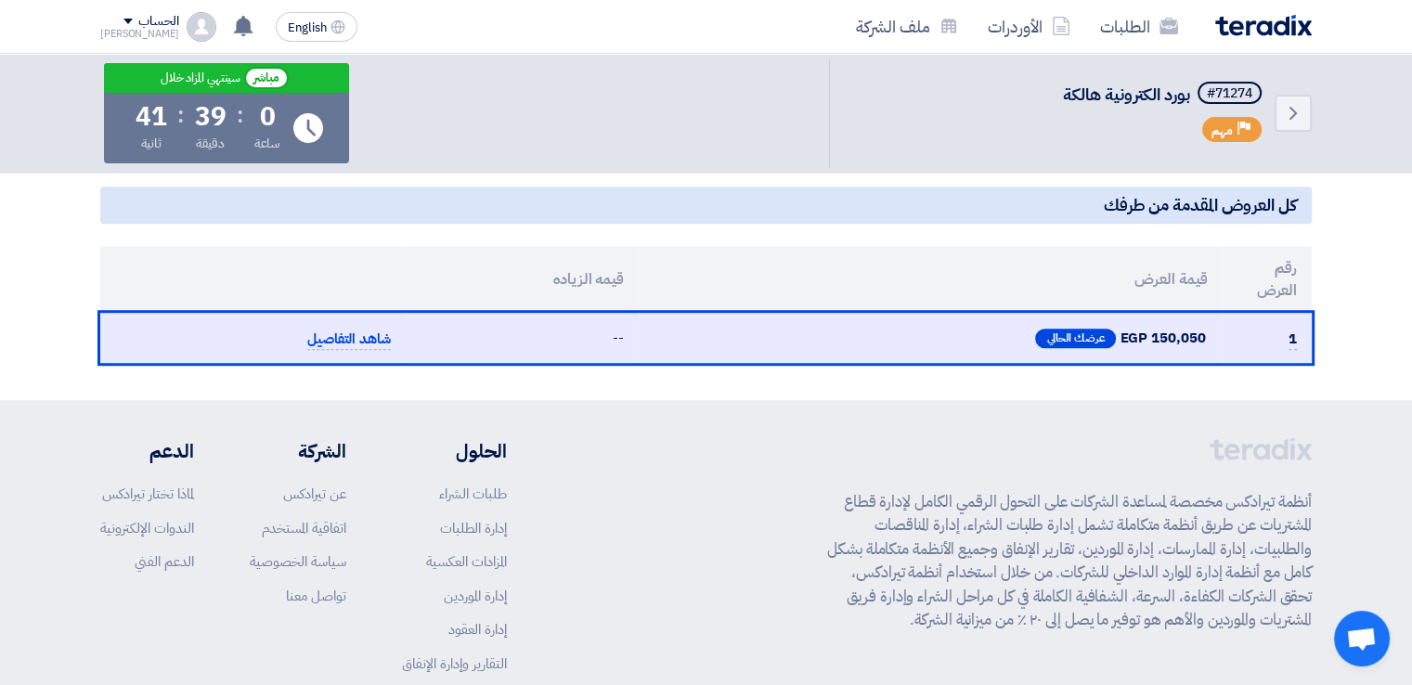
drag, startPoint x: 1084, startPoint y: 450, endPoint x: 891, endPoint y: 440, distance: 193.4
click at [891, 440] on div "أنظمة تيرادكس مخصصة لمساعدة الشركات على التحول الرقمي الكامل لإدارة قطاع المشتر…" at bounding box center [1069, 586] width 485 height 299
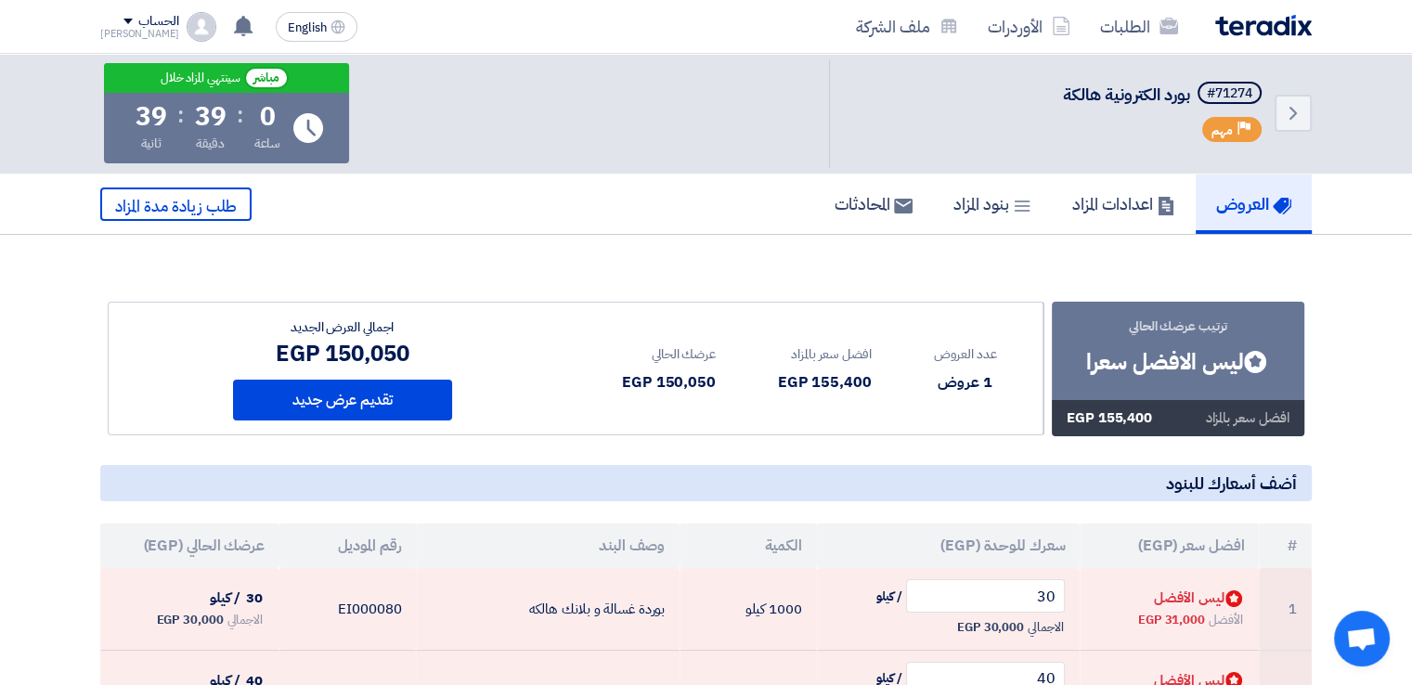
scroll to position [99, 0]
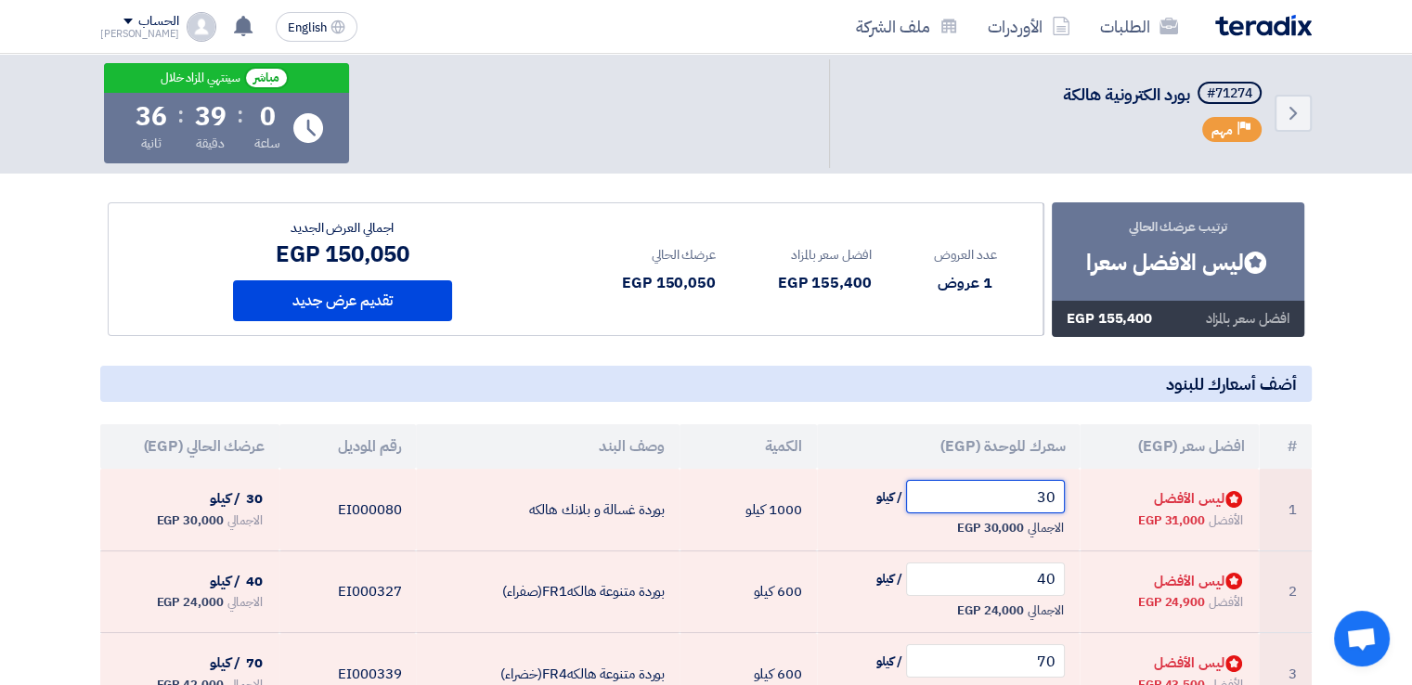
drag, startPoint x: 981, startPoint y: 493, endPoint x: 1245, endPoint y: 460, distance: 265.8
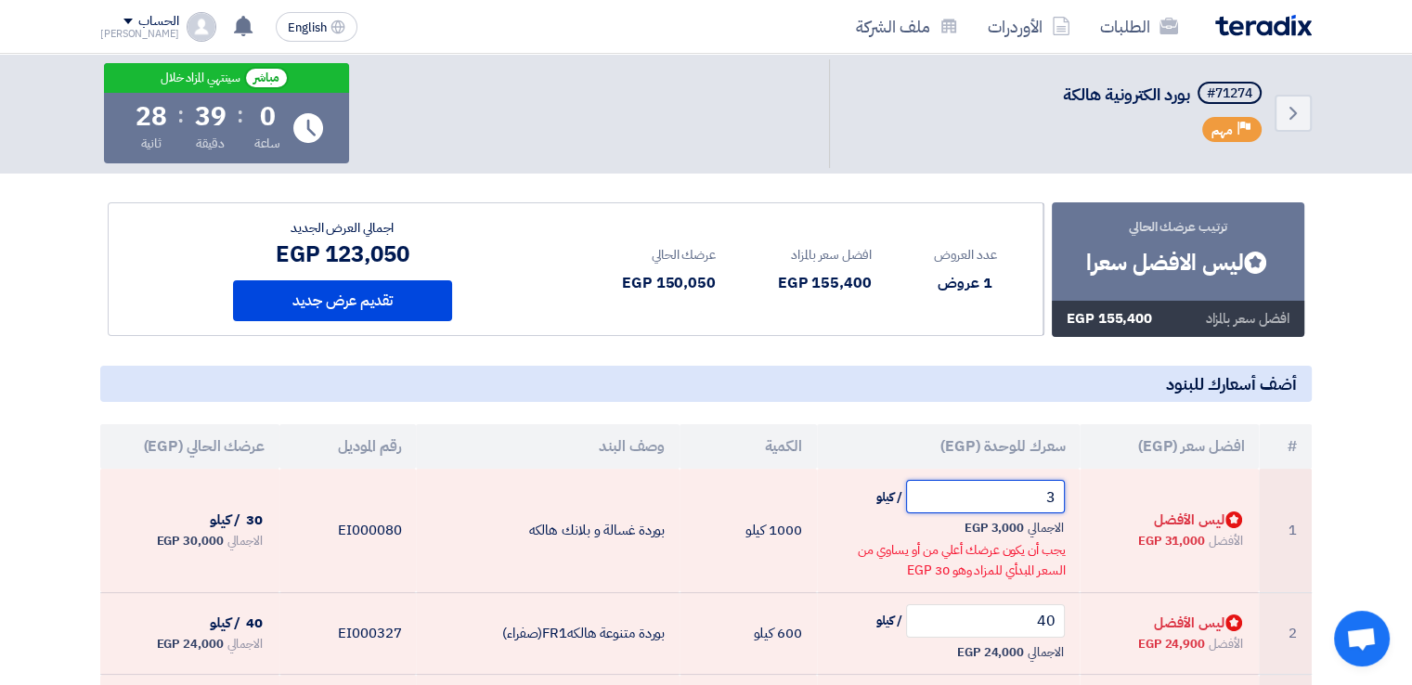
type input "31"
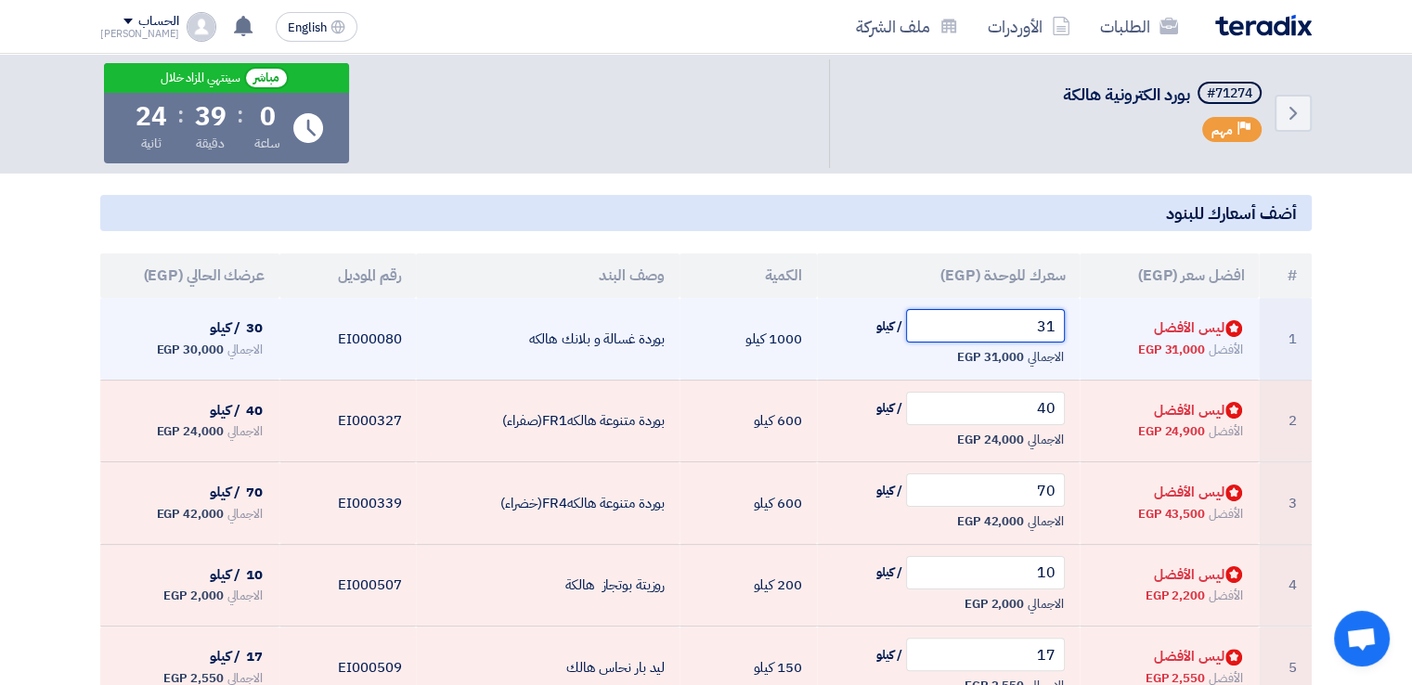
scroll to position [177, 0]
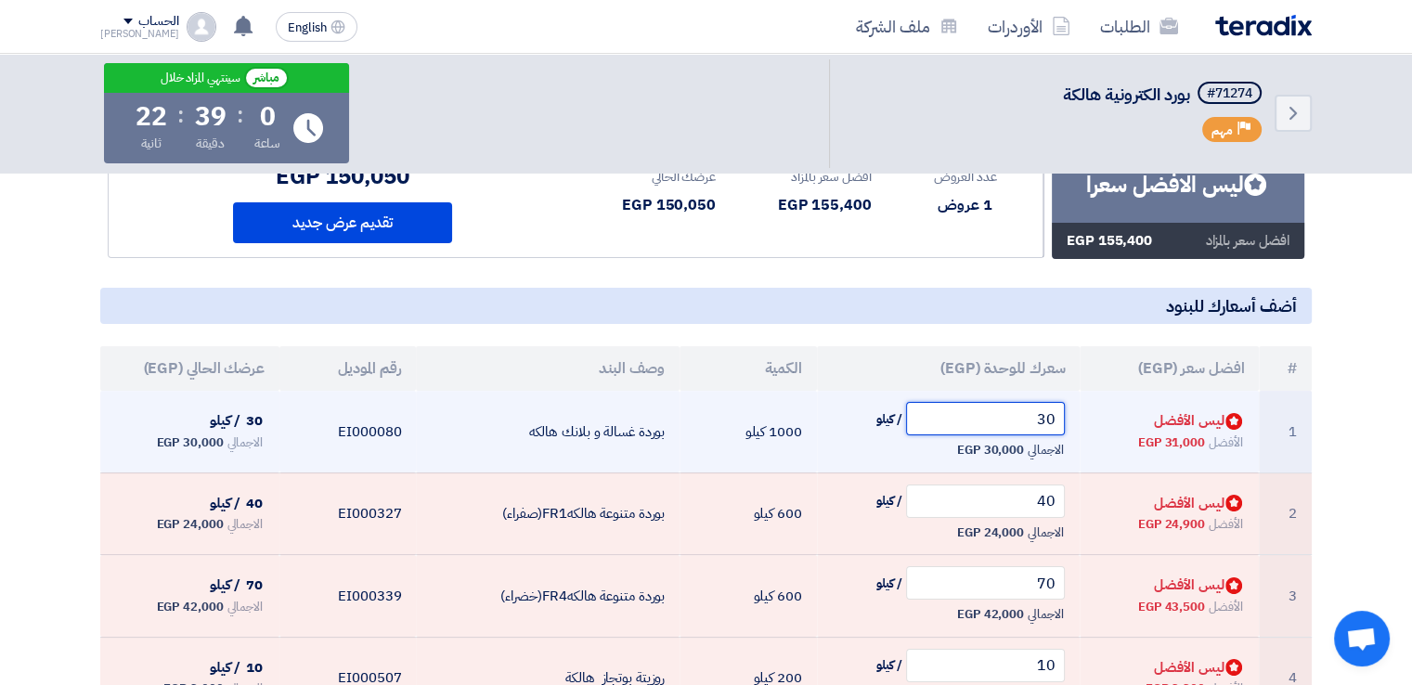
drag, startPoint x: 994, startPoint y: 414, endPoint x: 1133, endPoint y: 404, distance: 138.7
click at [1133, 404] on tr "1 Bids submitted ليس الأفضل الأفضل 31,000 EGP 30 / كيلو الاجمالي 30,000 EGP" at bounding box center [706, 432] width 1212 height 82
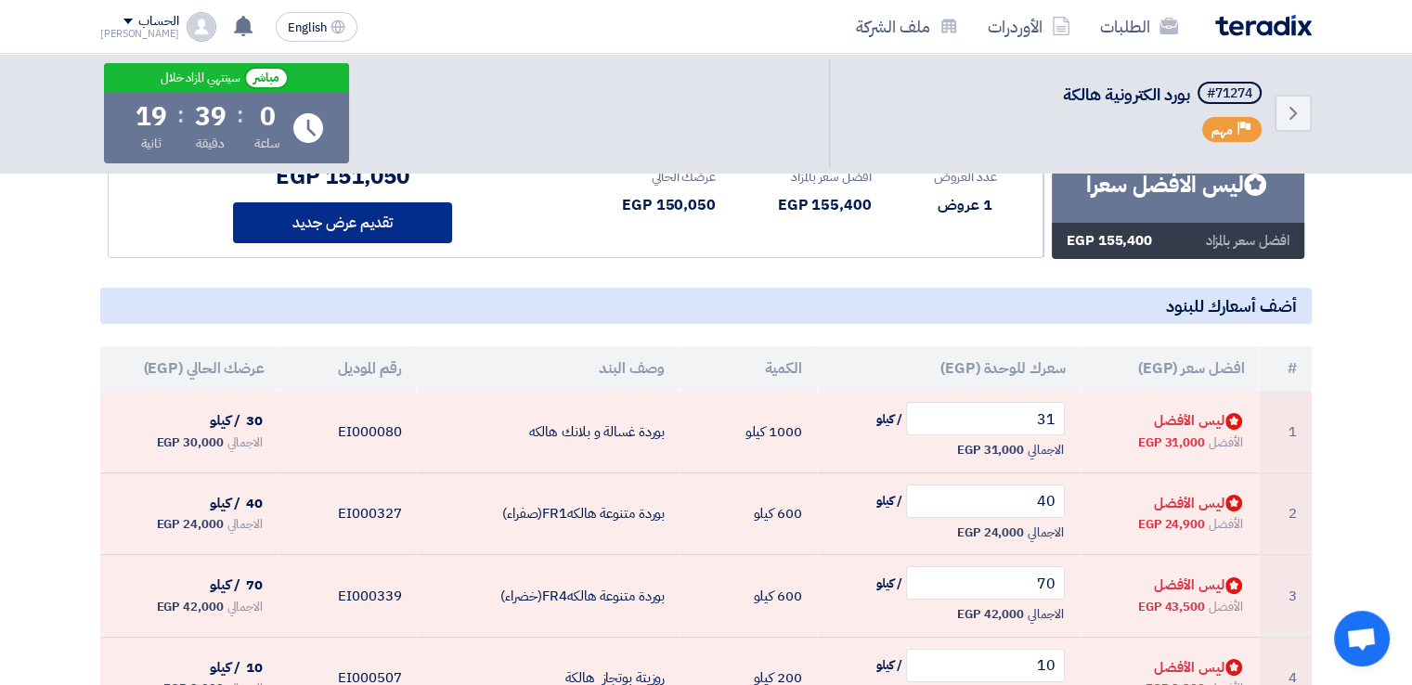
click at [335, 226] on button "تقديم عرض جديد" at bounding box center [342, 222] width 219 height 41
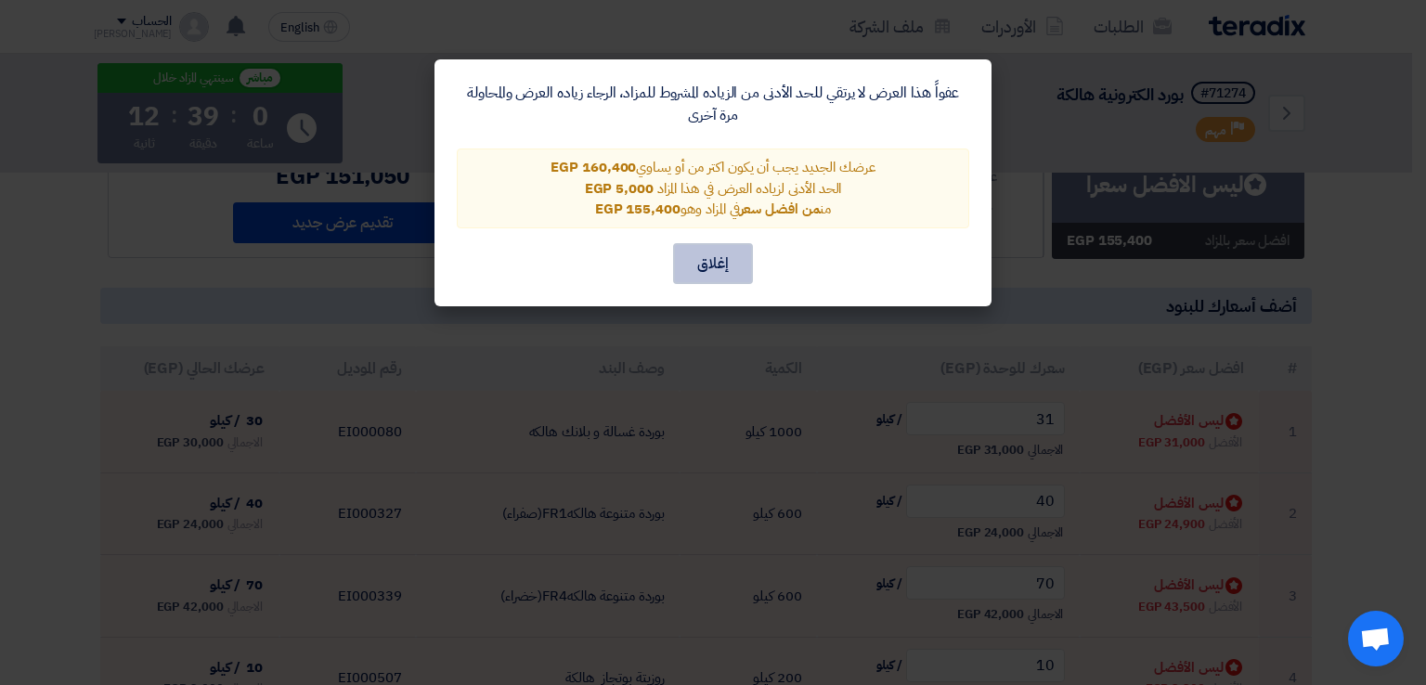
click at [726, 248] on button "إغلاق" at bounding box center [713, 263] width 80 height 41
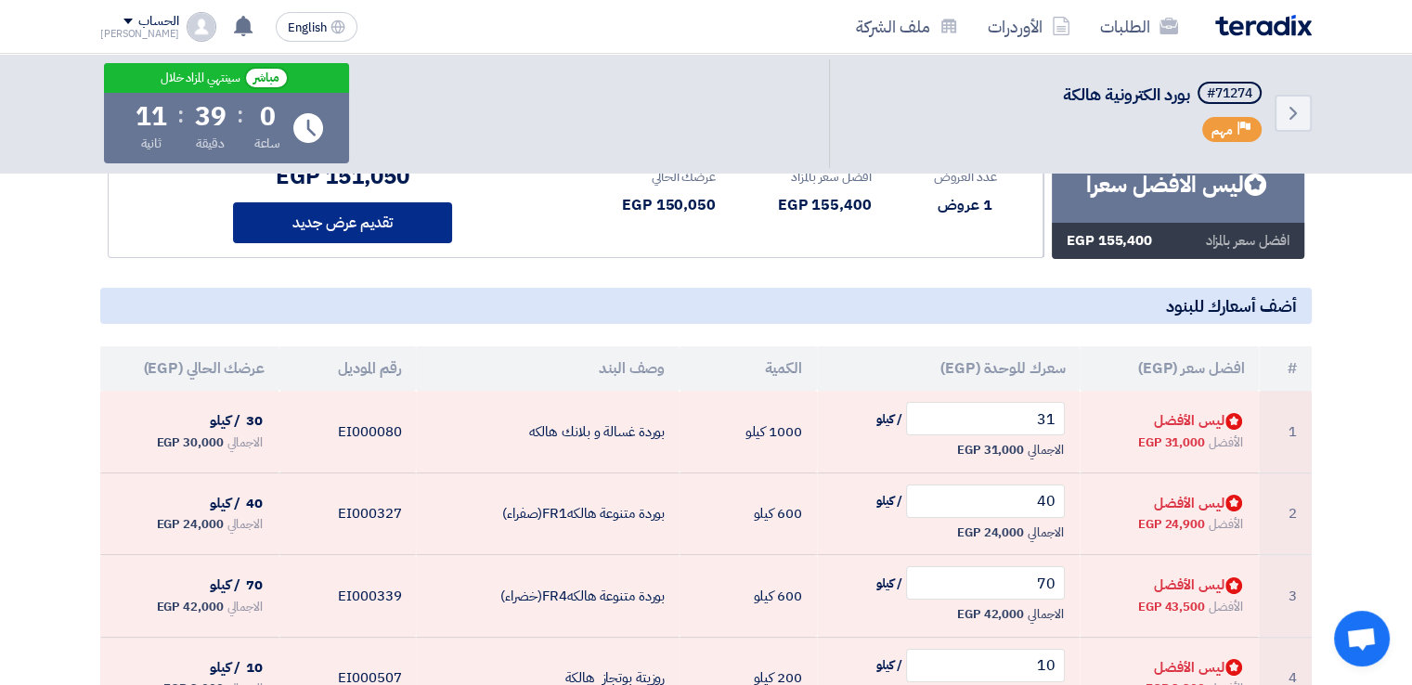
click at [377, 215] on button "تقديم عرض جديد" at bounding box center [342, 222] width 219 height 41
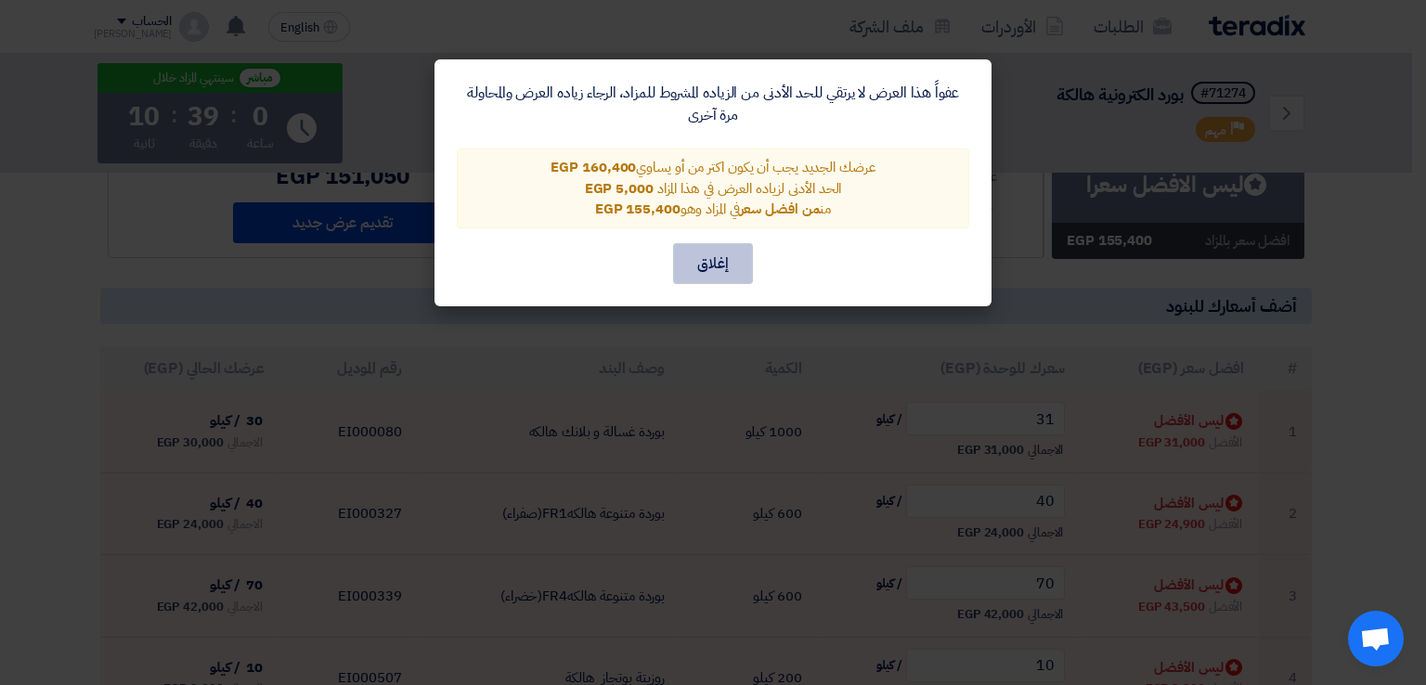
click at [735, 257] on button "إغلاق" at bounding box center [713, 263] width 80 height 41
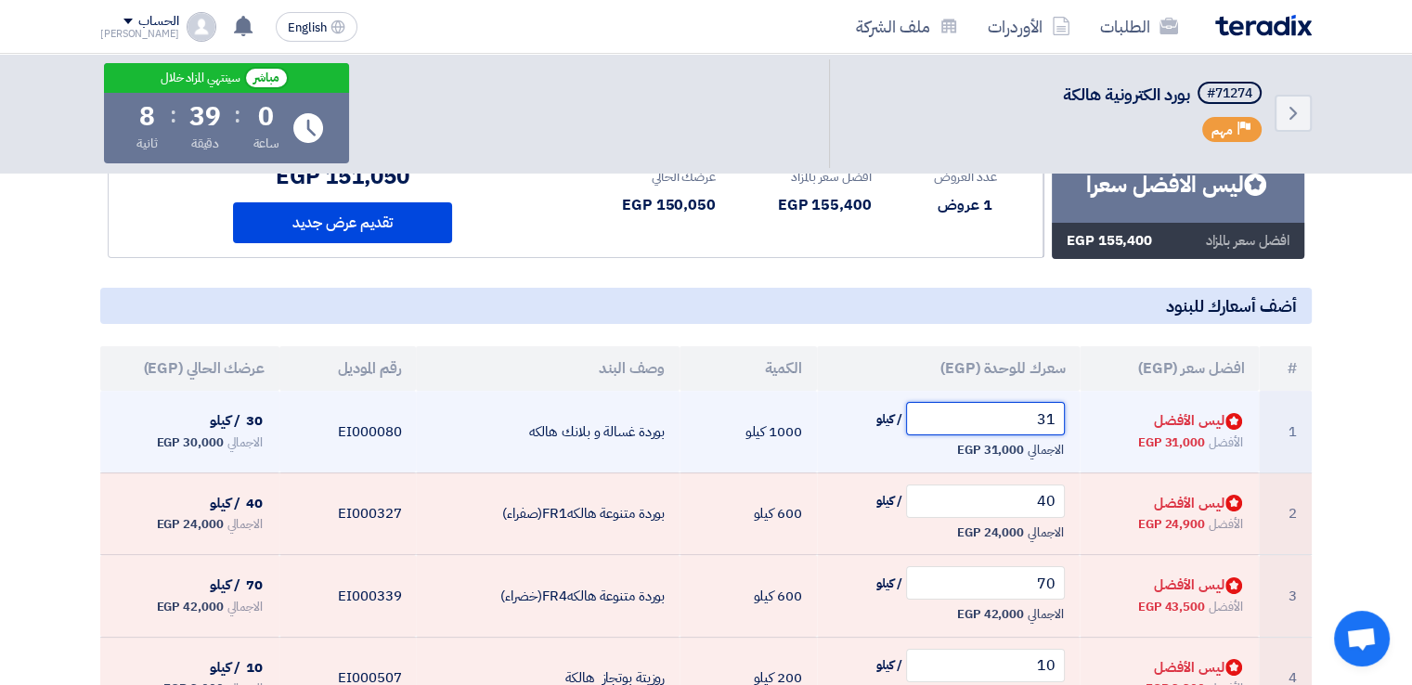
drag, startPoint x: 1039, startPoint y: 429, endPoint x: 1120, endPoint y: 416, distance: 81.8
click at [1120, 416] on tr "1 Bids submitted ليس الأفضل الأفضل 31,000 EGP 31 / كيلو الاجمالي 31,000 EGP" at bounding box center [706, 432] width 1212 height 82
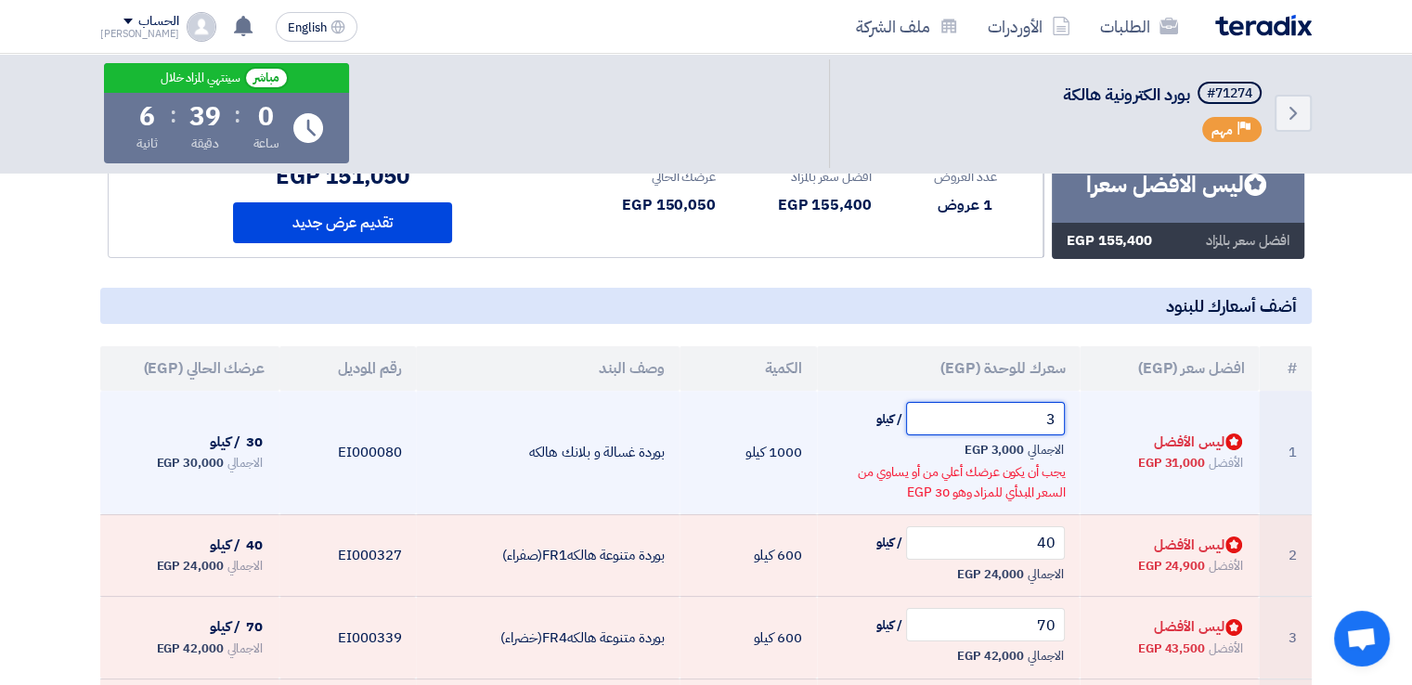
type input "31"
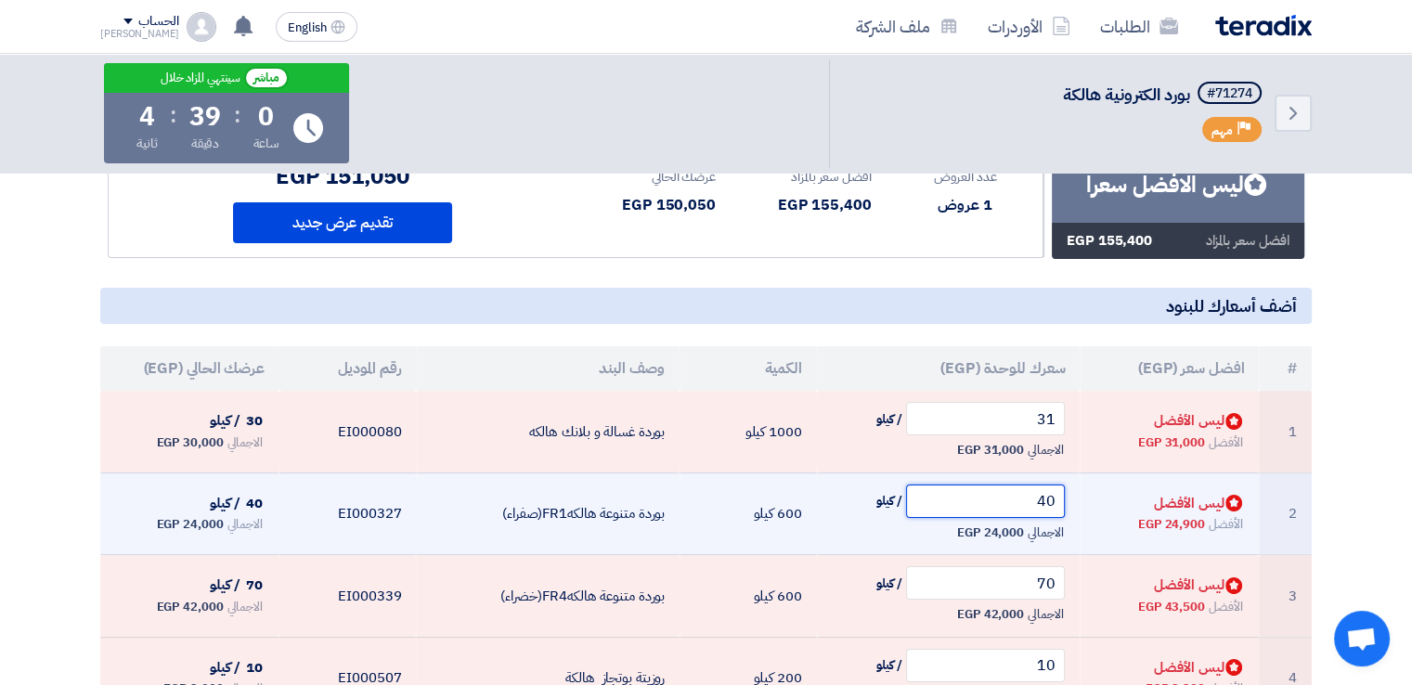
drag, startPoint x: 1027, startPoint y: 509, endPoint x: 1147, endPoint y: 486, distance: 122.9
click at [1147, 486] on tr "2 Bids submitted ليس الأفضل الأفضل 24,900 EGP 40 / كيلو الاجمالي 24,000 EGP" at bounding box center [706, 514] width 1212 height 83
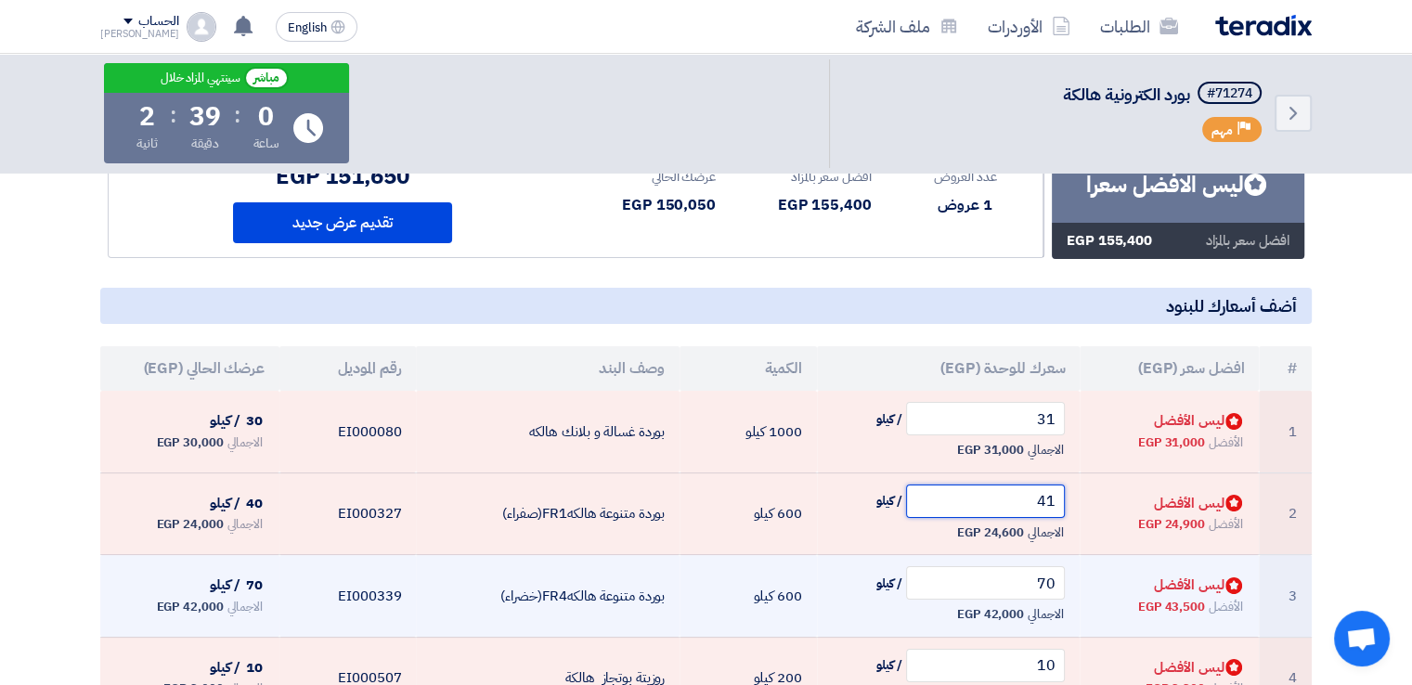
scroll to position [217, 0]
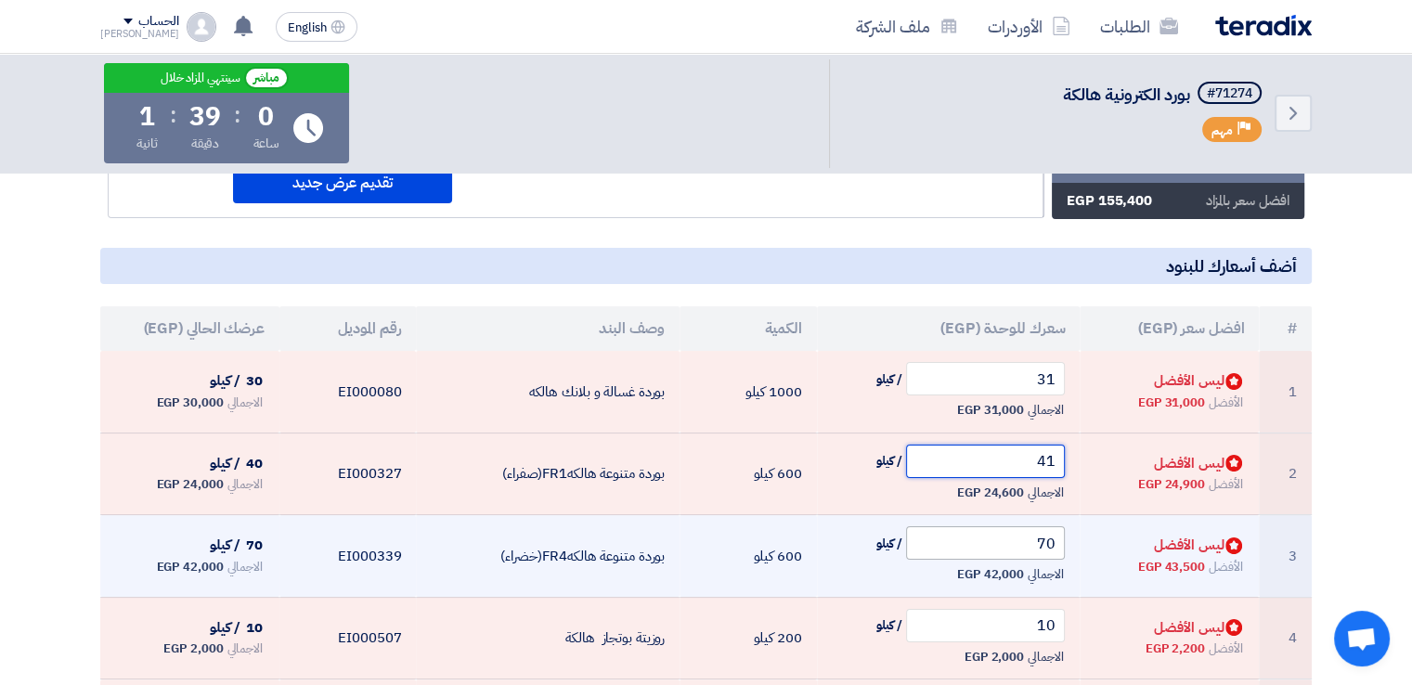
type input "41"
drag, startPoint x: 1028, startPoint y: 538, endPoint x: 1110, endPoint y: 519, distance: 84.7
click at [1110, 519] on tr "3 Bids submitted ليس الأفضل الأفضل 43,500 EGP 70 / كيلو الاجمالي 42,000 EGP" at bounding box center [706, 556] width 1212 height 83
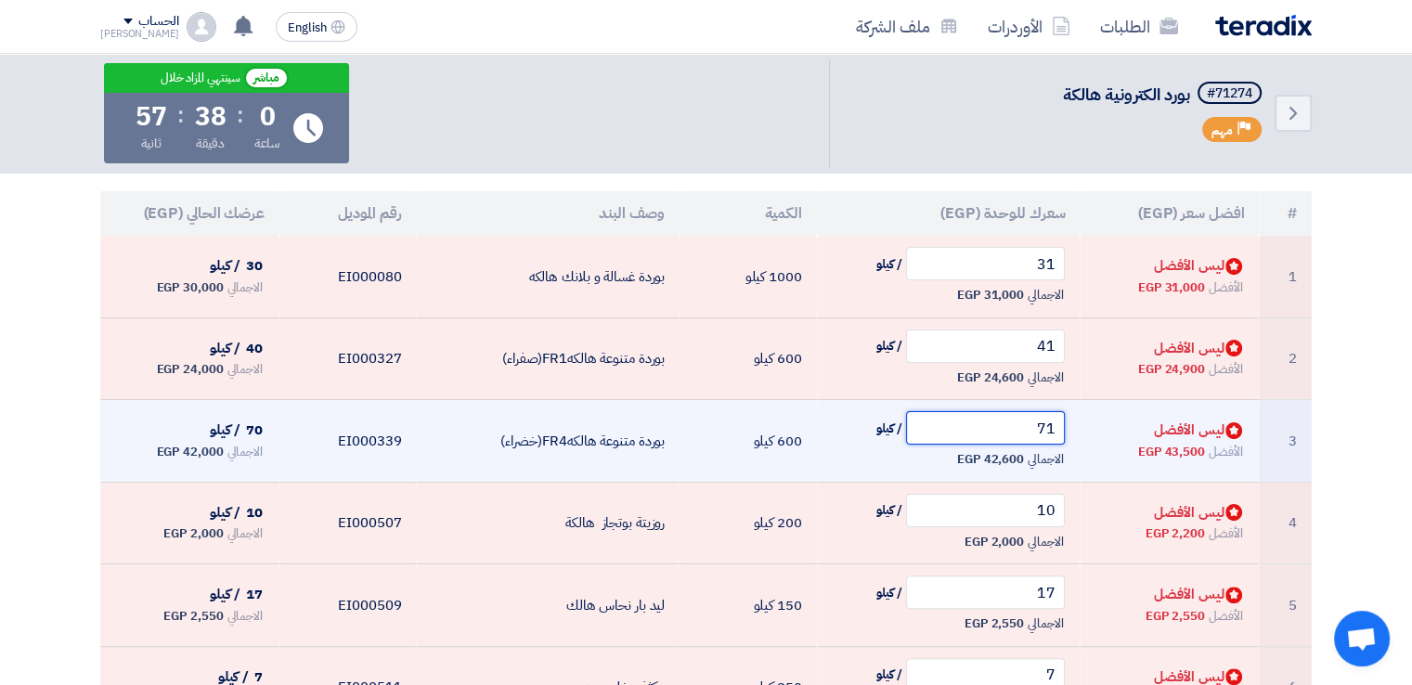
scroll to position [334, 0]
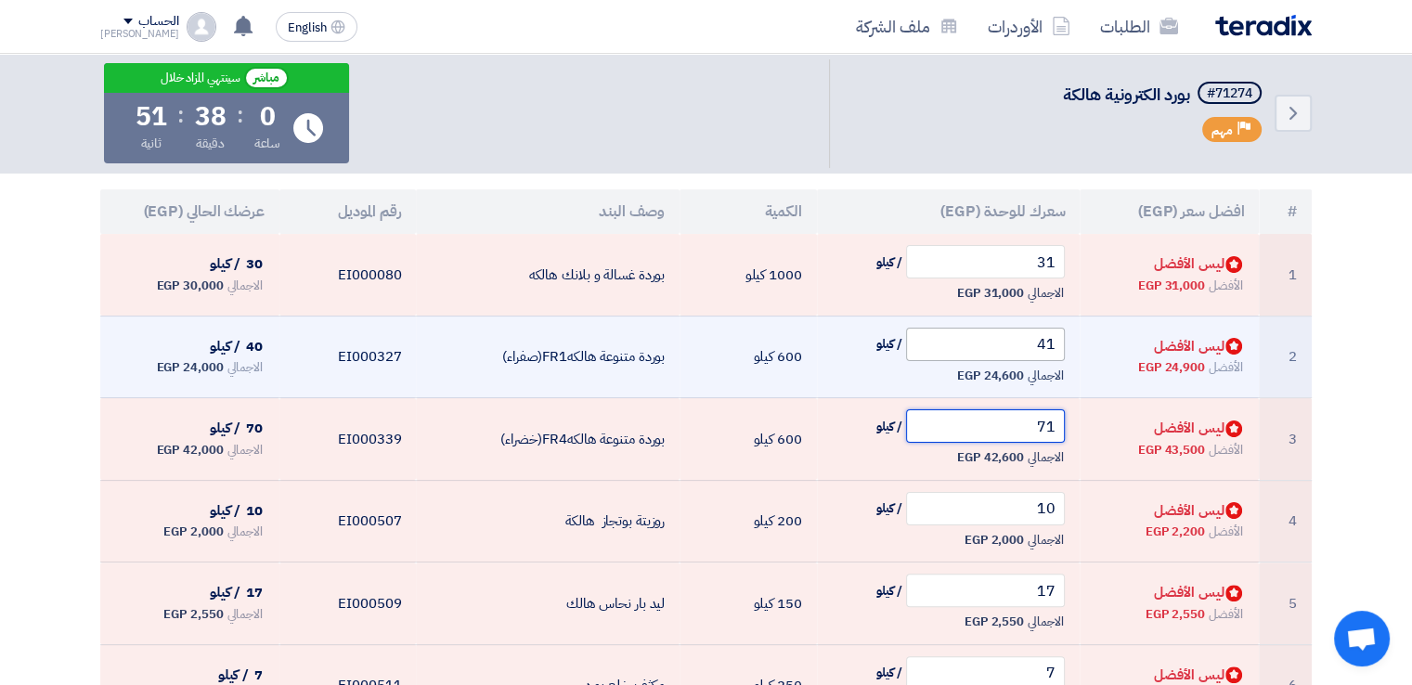
type input "71"
drag, startPoint x: 1025, startPoint y: 350, endPoint x: 1172, endPoint y: 328, distance: 148.4
click at [1172, 328] on tr "2 Bids submitted ليس الأفضل الأفضل 24,900 EGP 41 / كيلو الاجمالي 24,600 EGP" at bounding box center [706, 357] width 1212 height 83
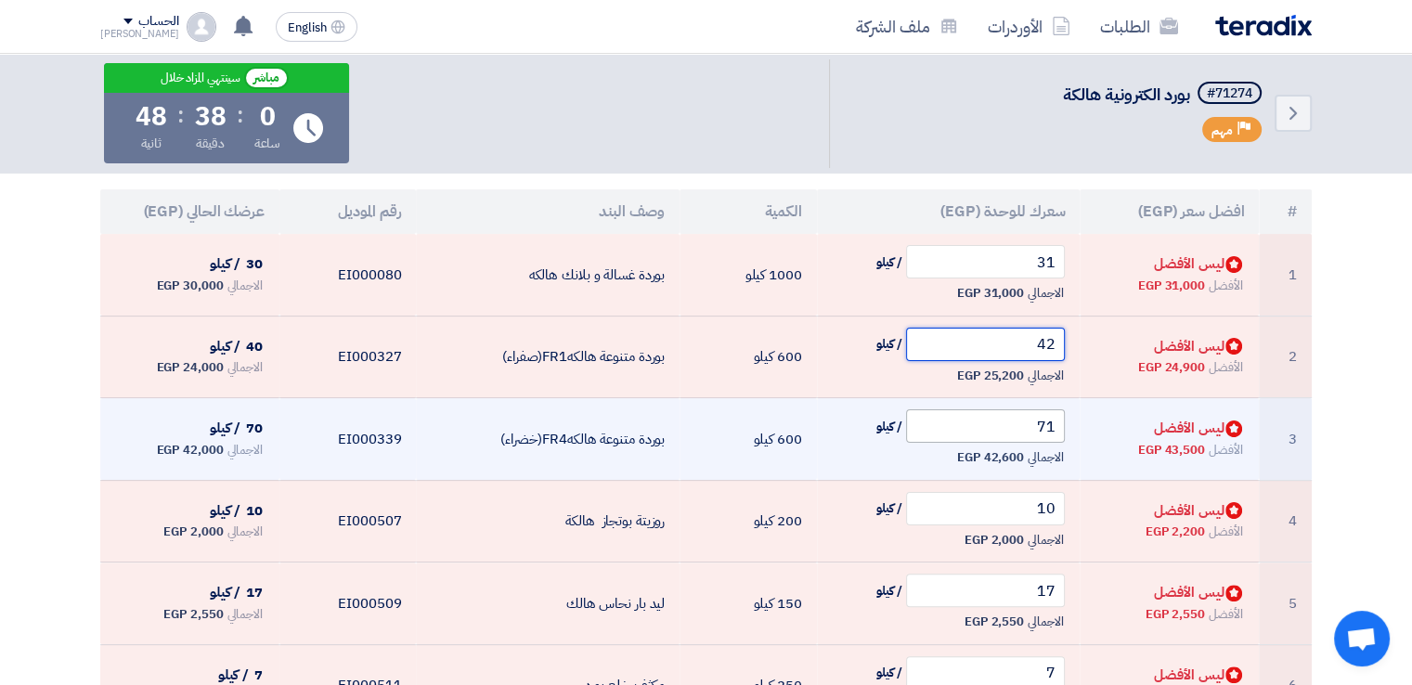
type input "42"
drag, startPoint x: 1025, startPoint y: 432, endPoint x: 1095, endPoint y: 411, distance: 72.6
click at [1095, 411] on tr "3 Bids submitted ليس الأفضل الأفضل 43,500 EGP 71 / كيلو الاجمالي 42,600 EGP" at bounding box center [706, 439] width 1212 height 83
drag, startPoint x: 966, startPoint y: 451, endPoint x: 980, endPoint y: 428, distance: 27.6
click at [980, 428] on td "70 / كيلو الاجمالي 42,000 EGP" at bounding box center [949, 439] width 264 height 83
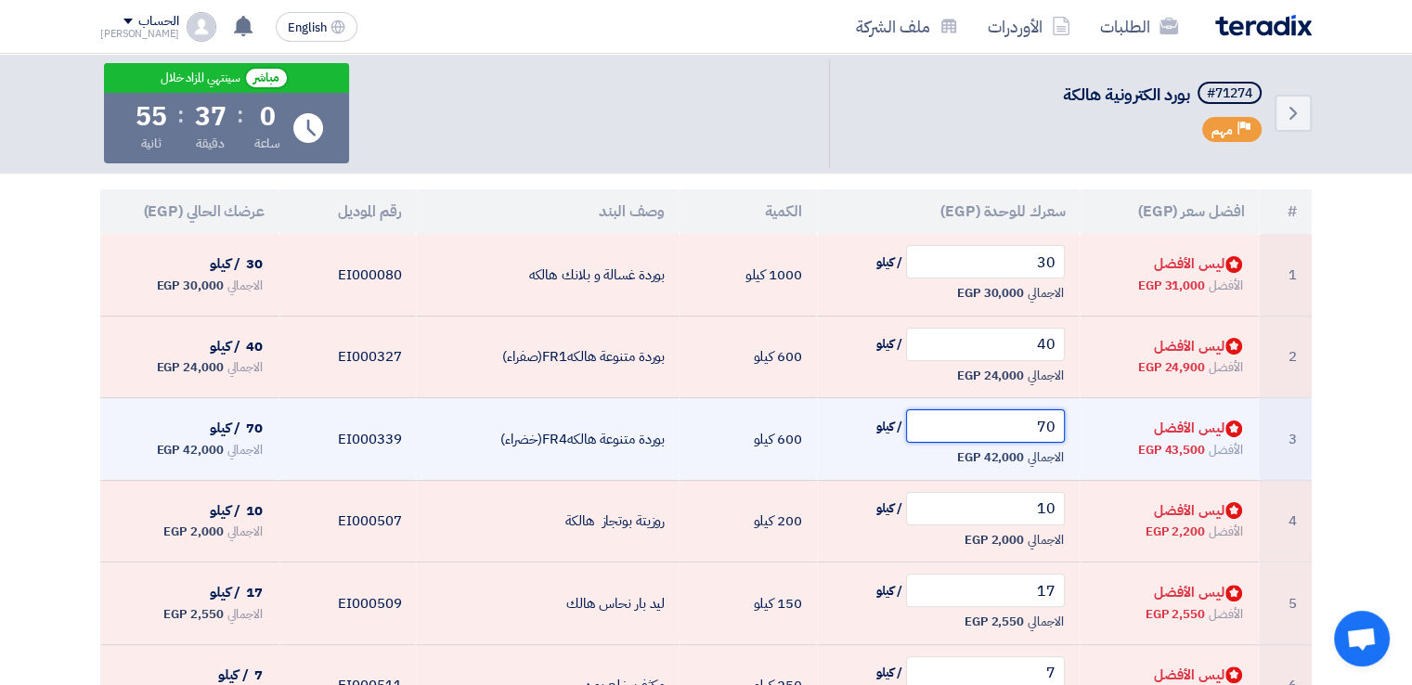
click at [917, 441] on input "70" at bounding box center [986, 425] width 160 height 33
click at [947, 470] on td "70 / كيلو الاجمالي 42,000 EGP" at bounding box center [949, 439] width 264 height 83
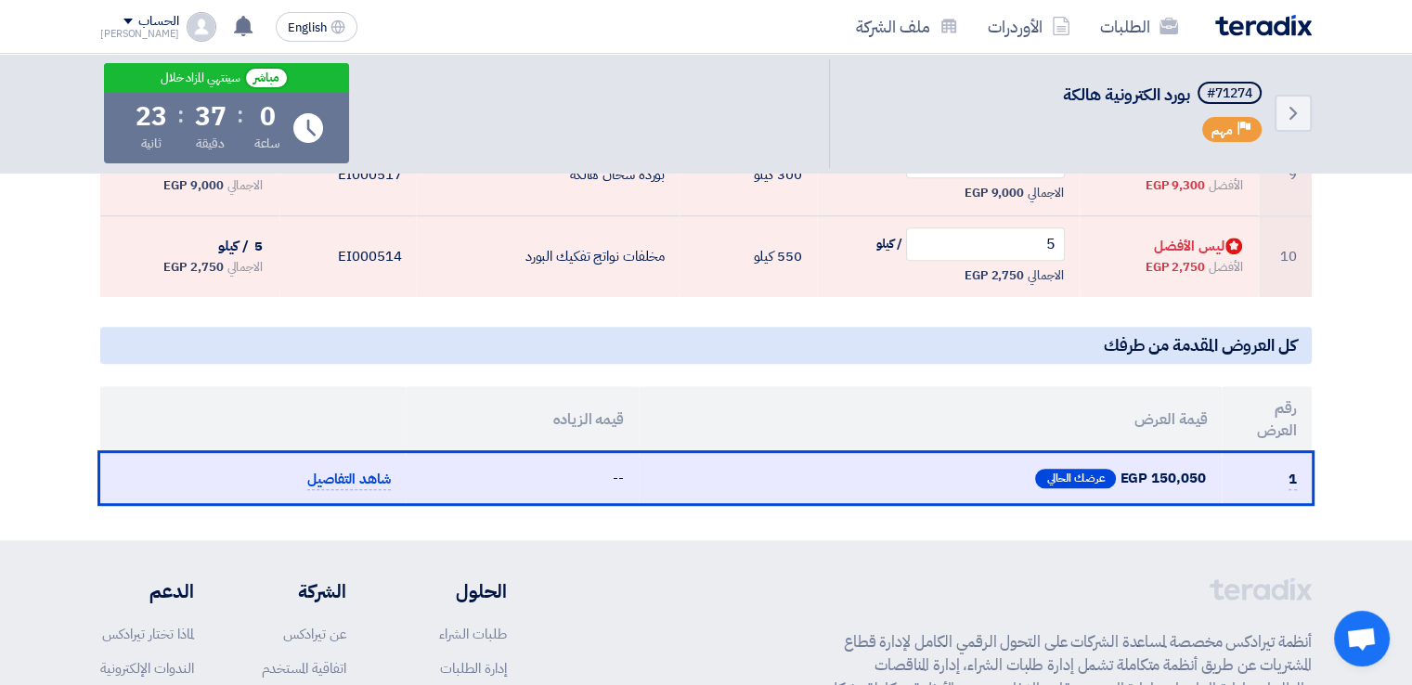
scroll to position [1092, 0]
click at [602, 409] on th "قيمه الزياده" at bounding box center [522, 419] width 233 height 67
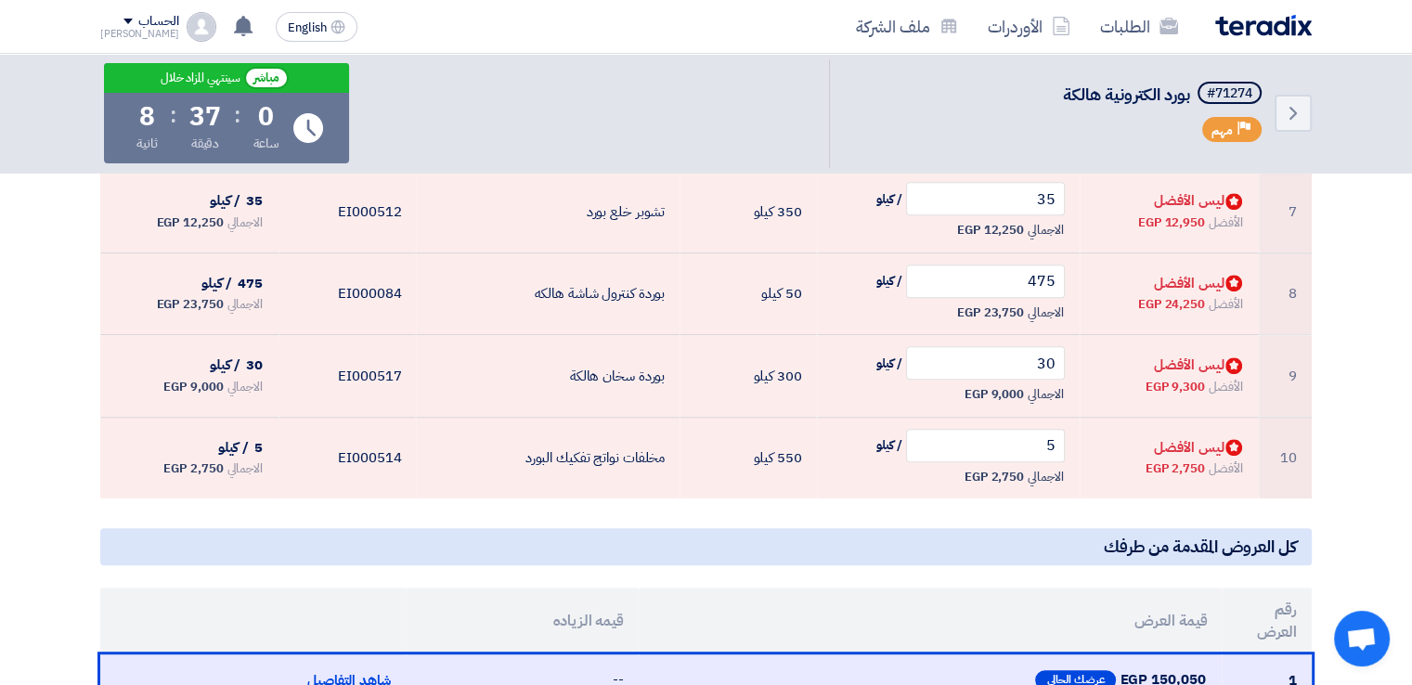
scroll to position [680, 0]
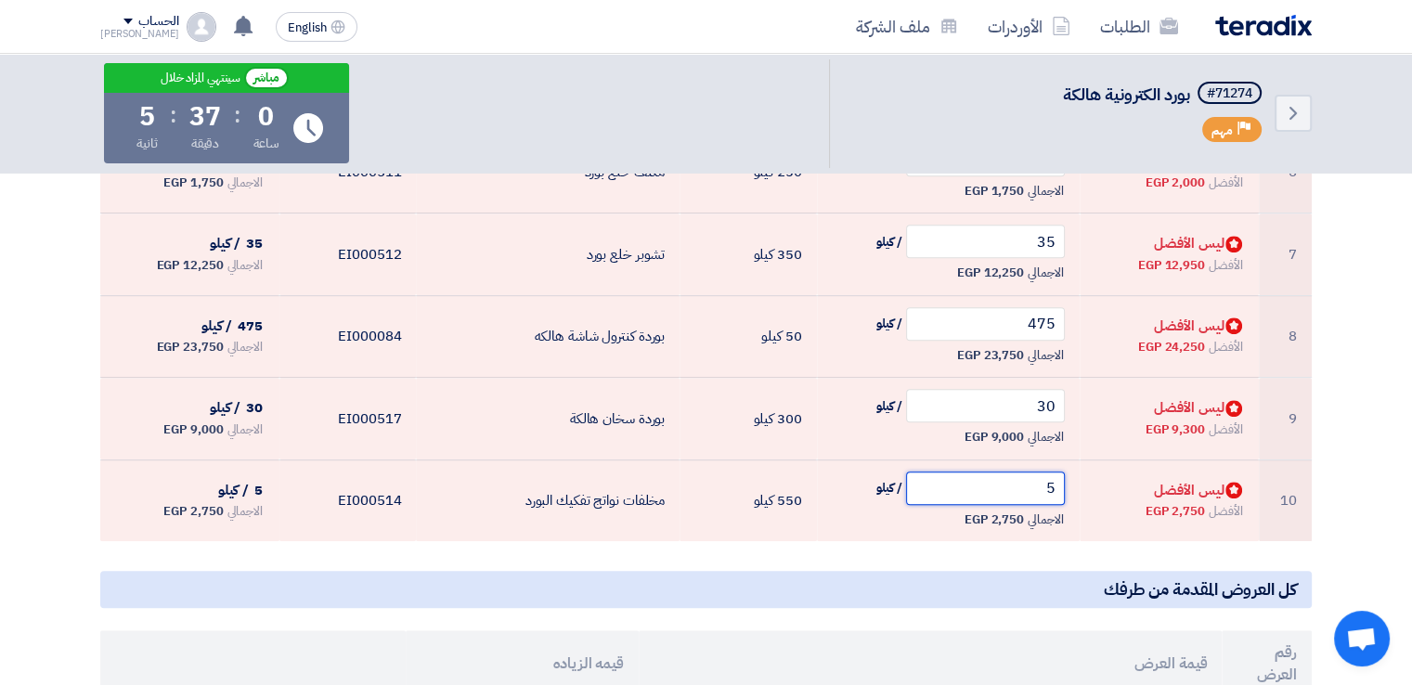
click at [940, 484] on input "5" at bounding box center [986, 488] width 160 height 33
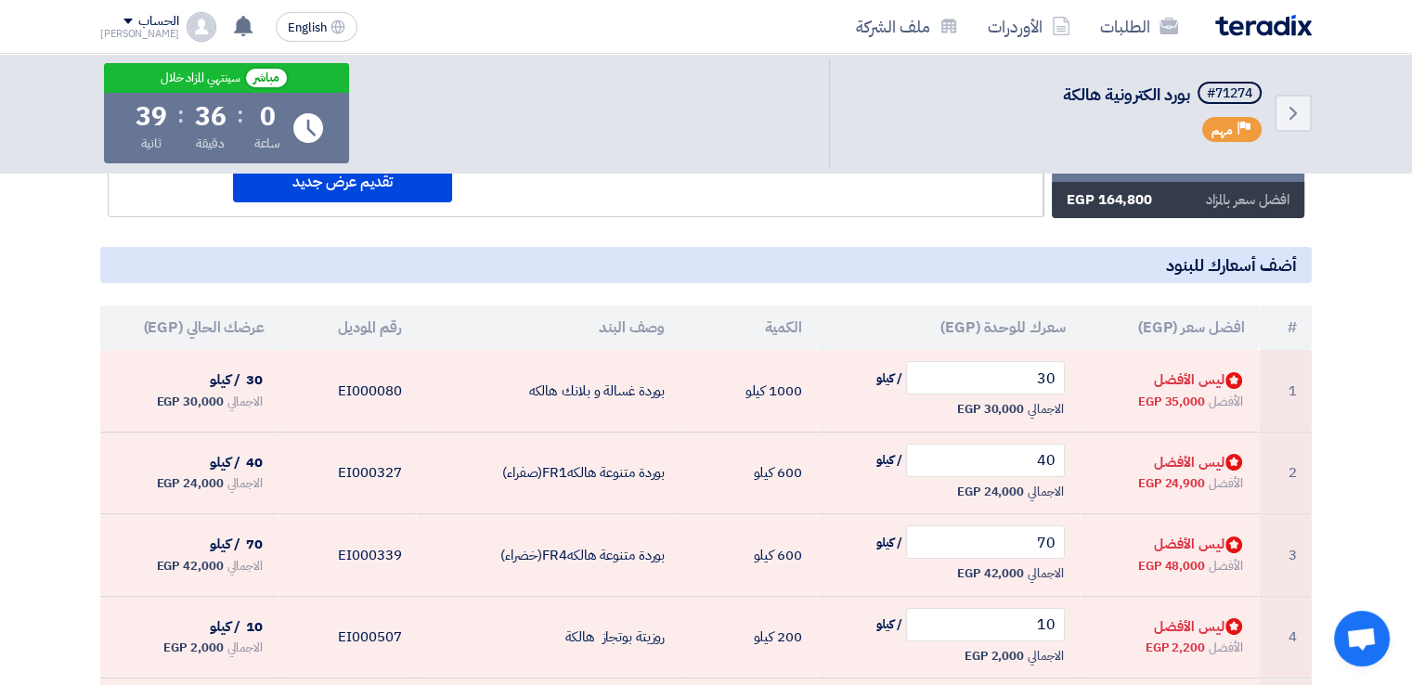
scroll to position [222, 0]
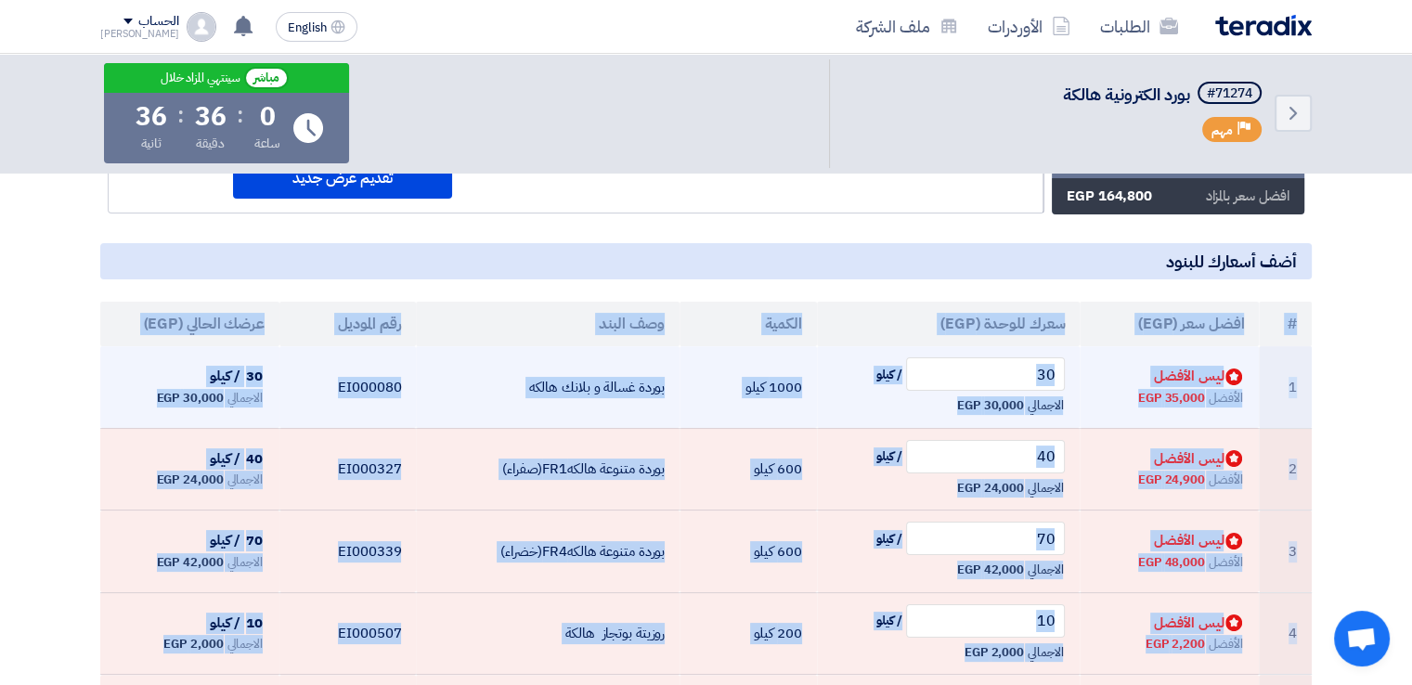
click at [1136, 395] on div "الأفضل 35,000 EGP" at bounding box center [1169, 398] width 149 height 22
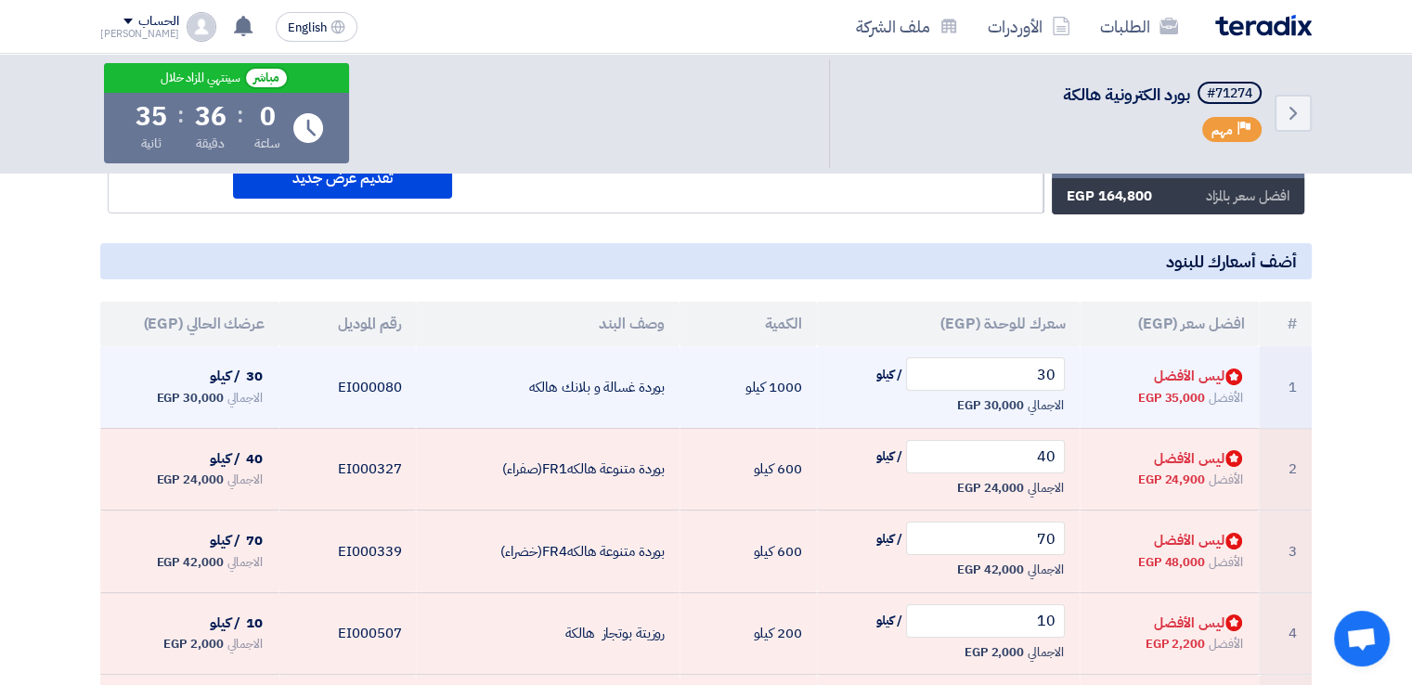
click at [1211, 395] on span "الأفضل" at bounding box center [1226, 398] width 34 height 19
drag, startPoint x: 997, startPoint y: 366, endPoint x: 1178, endPoint y: 412, distance: 186.9
click at [1178, 412] on tr "1 Bids submitted ليس الأفضل الأفضل 35,000 EGP 30 / كيلو الاجمالي 30,000 EGP" at bounding box center [706, 387] width 1212 height 82
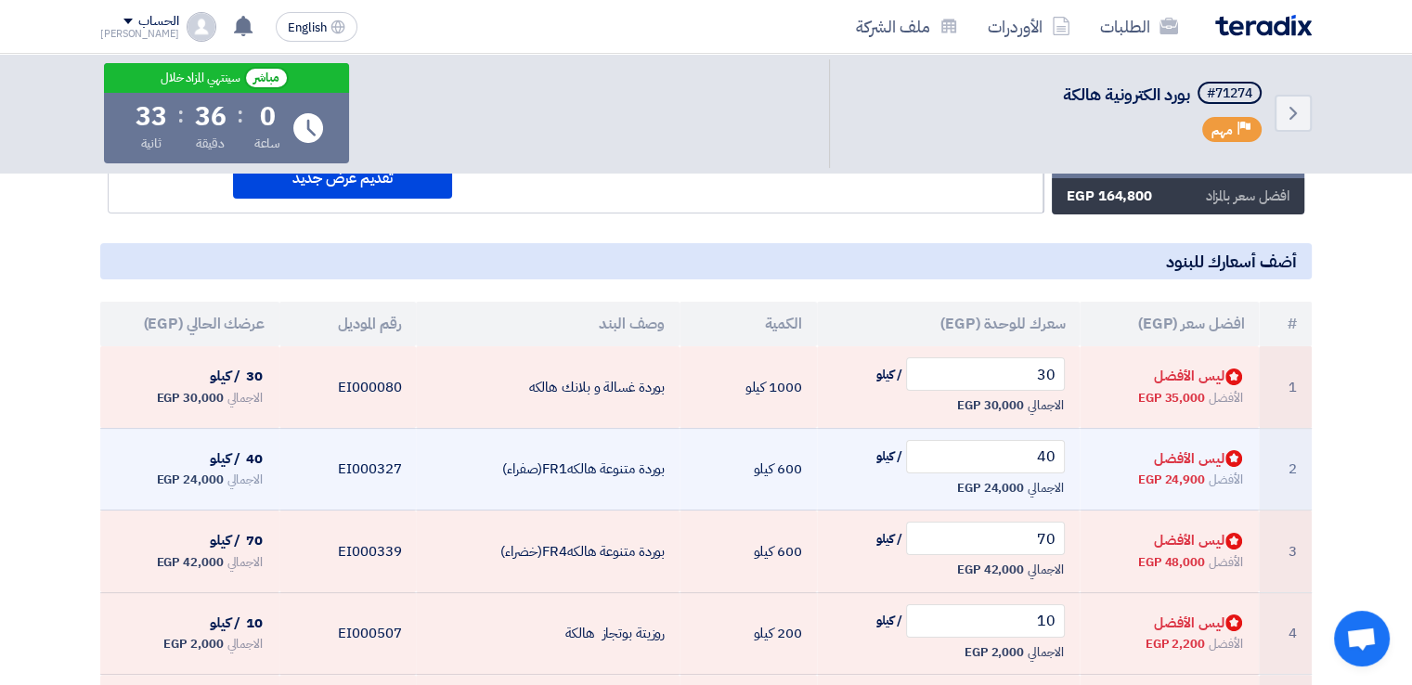
click at [862, 444] on span "40 / كيلو" at bounding box center [949, 456] width 234 height 33
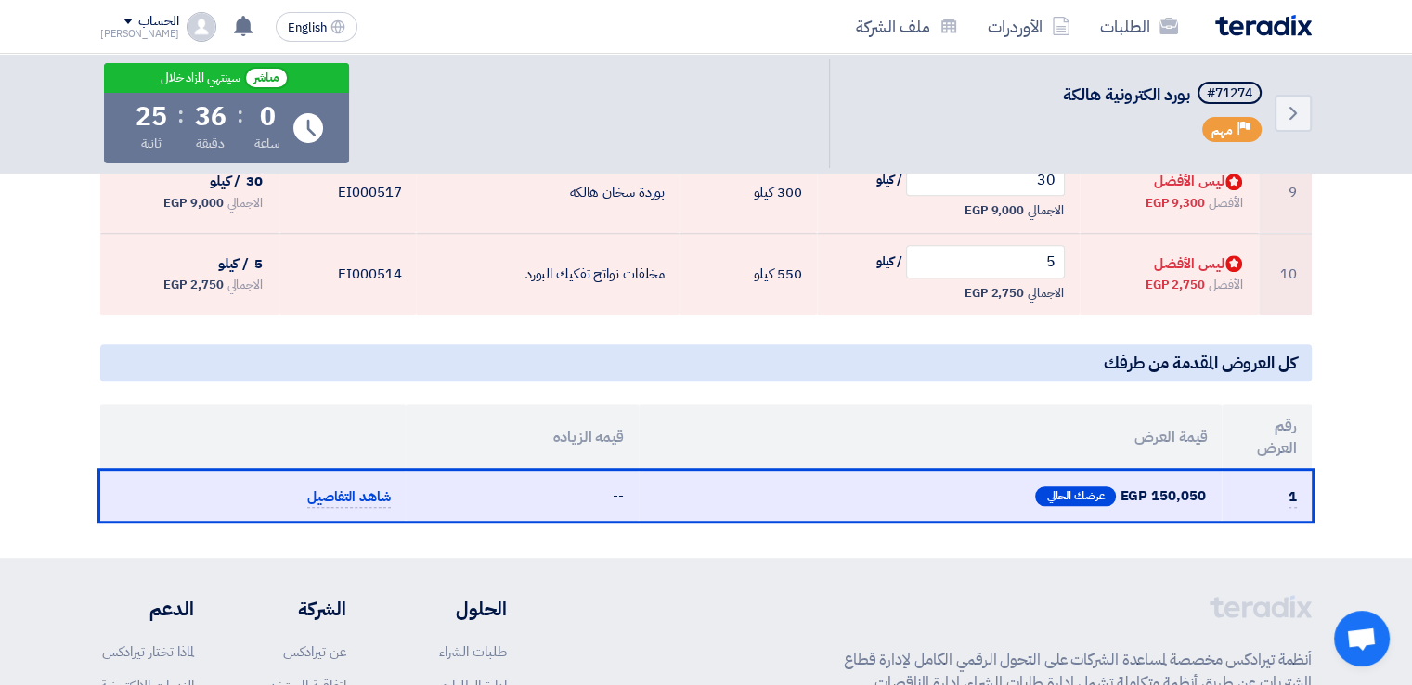
scroll to position [1073, 0]
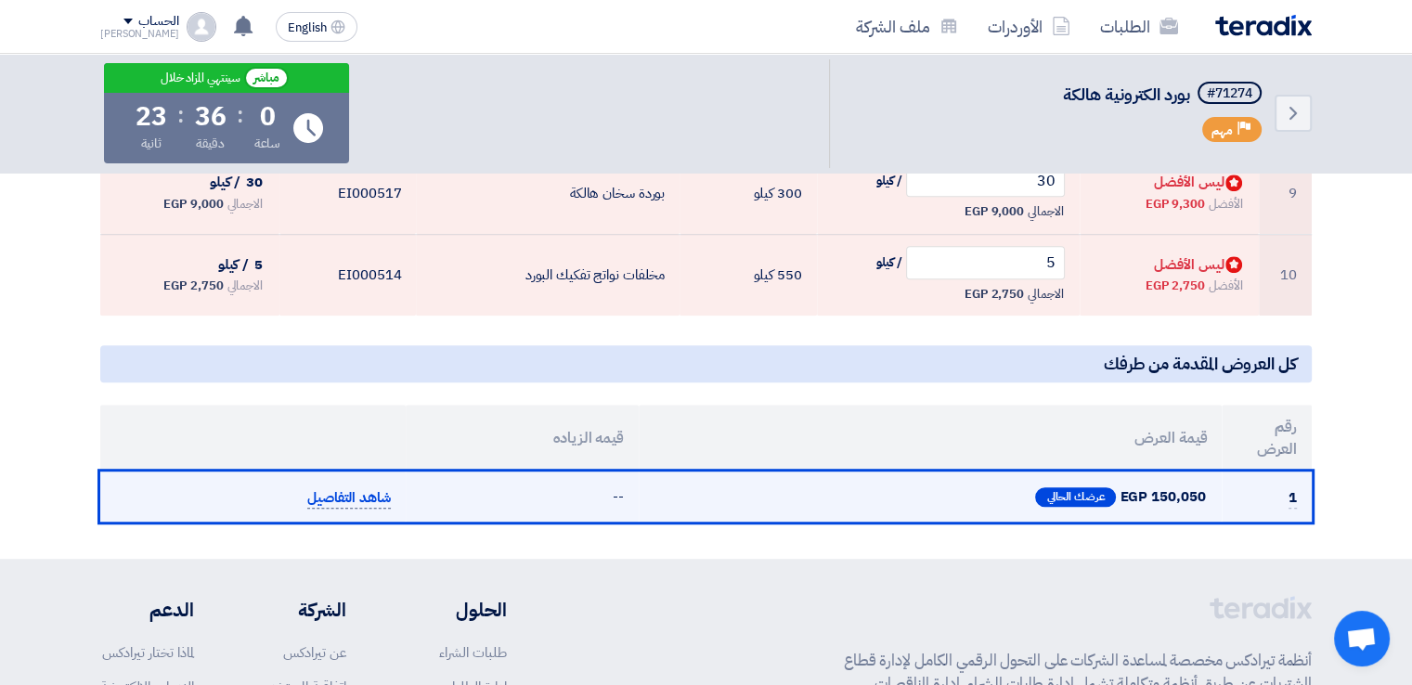
click at [368, 500] on span "شاهد التفاصيل" at bounding box center [349, 497] width 84 height 21
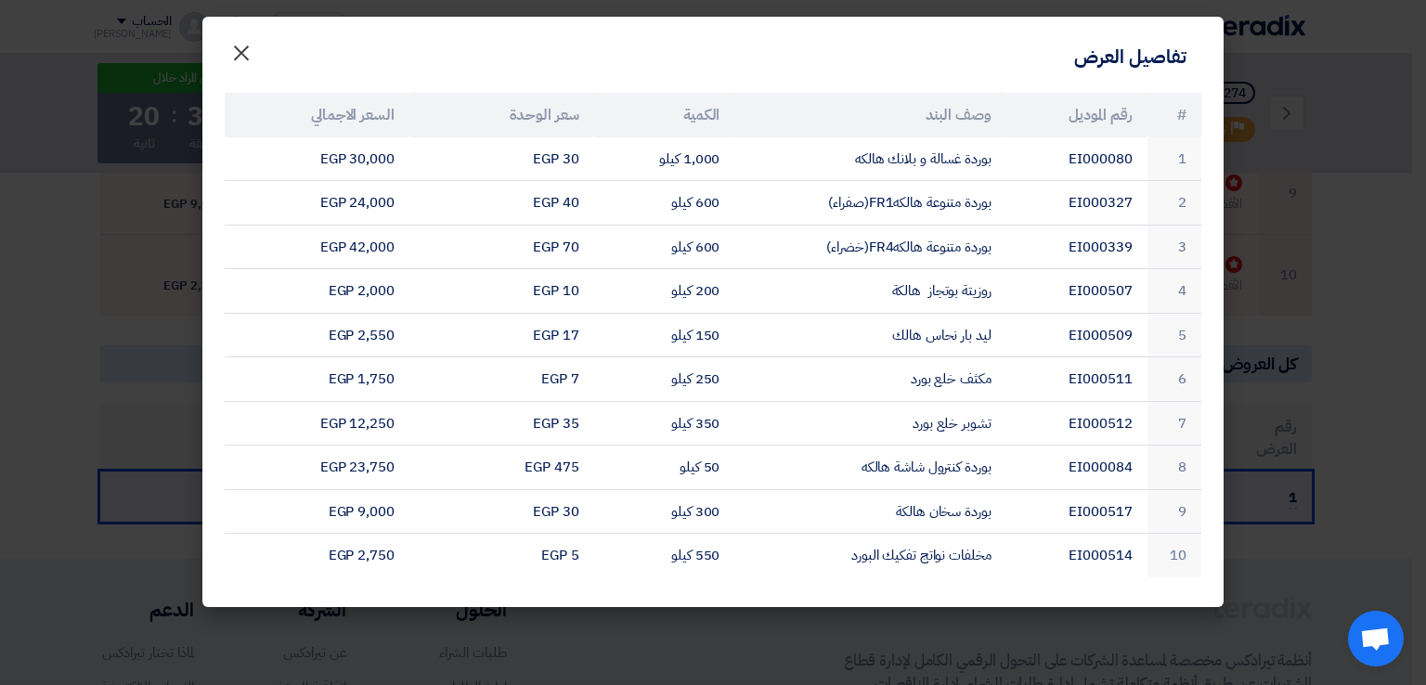
click at [251, 49] on span "×" at bounding box center [241, 52] width 22 height 56
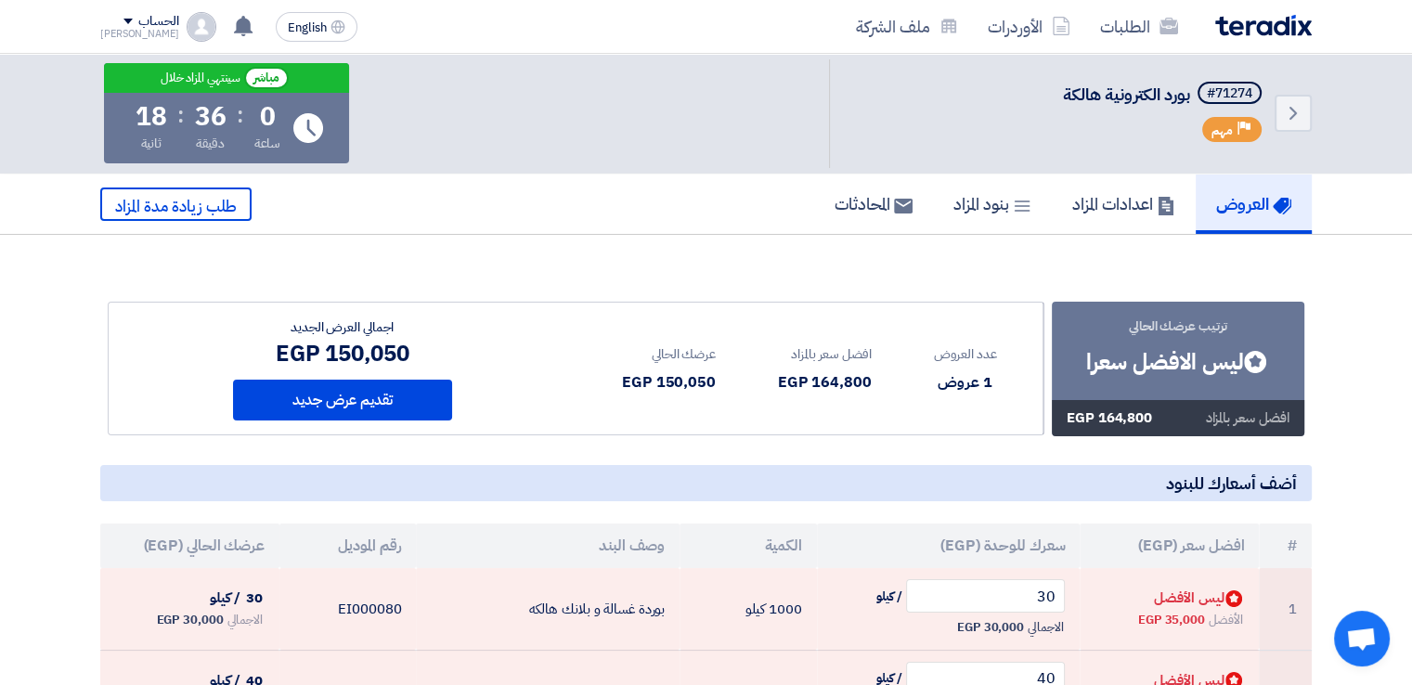
scroll to position [163, 0]
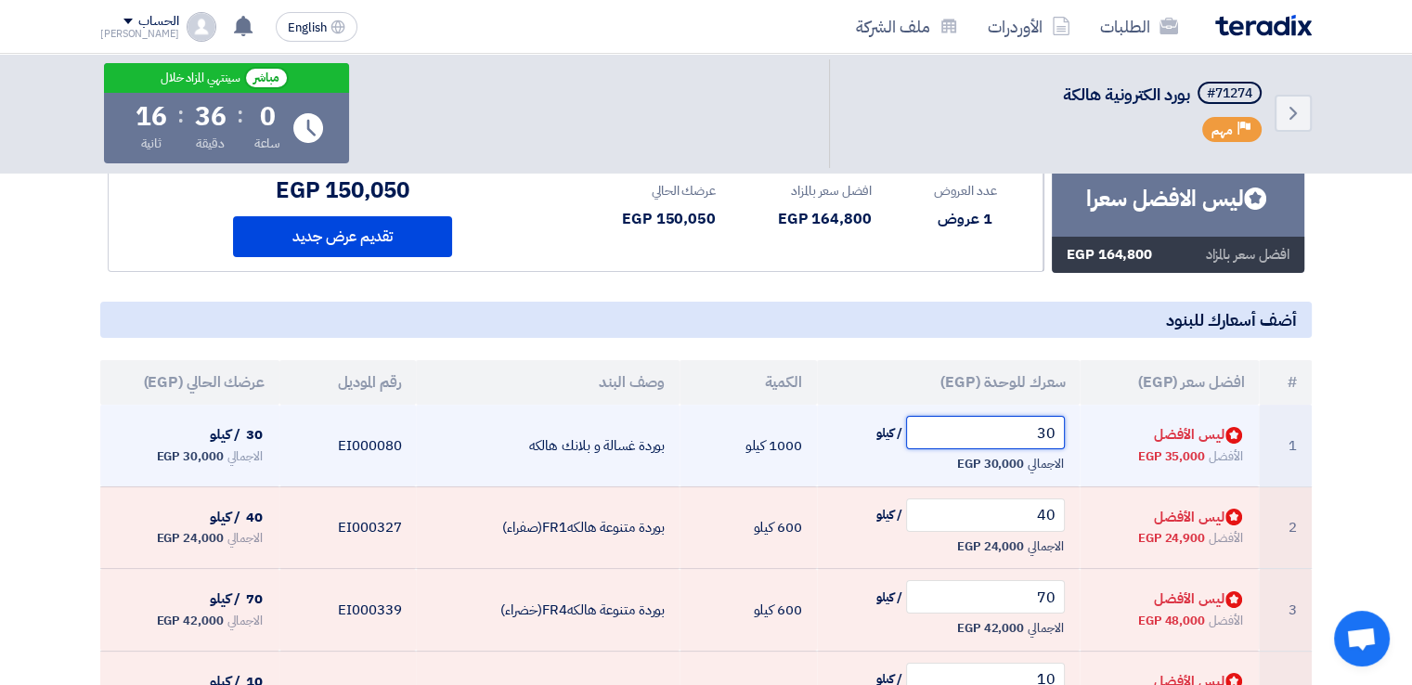
drag, startPoint x: 1008, startPoint y: 435, endPoint x: 1157, endPoint y: 405, distance: 151.7
click at [1157, 405] on tr "1 Bids submitted ليس الأفضل الأفضل 35,000 EGP 30 / كيلو الاجمالي 30,000 EGP" at bounding box center [706, 446] width 1212 height 82
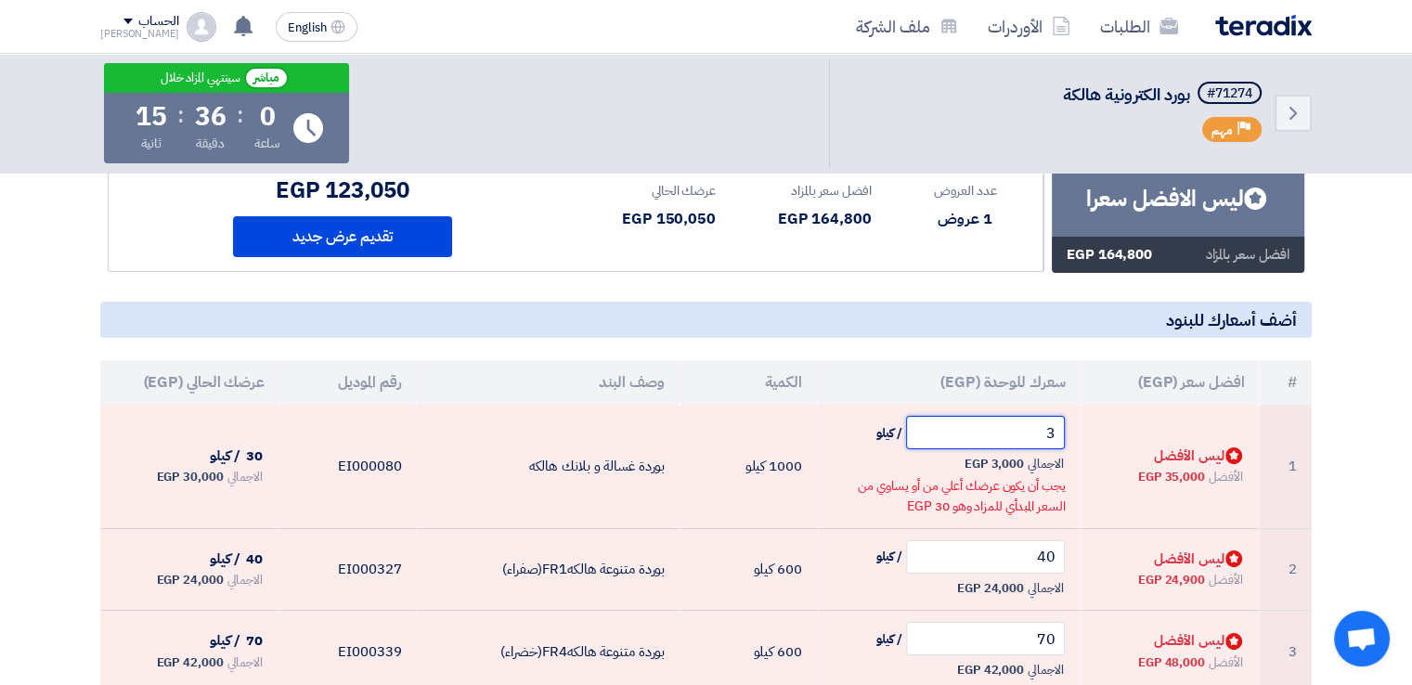
type input "31"
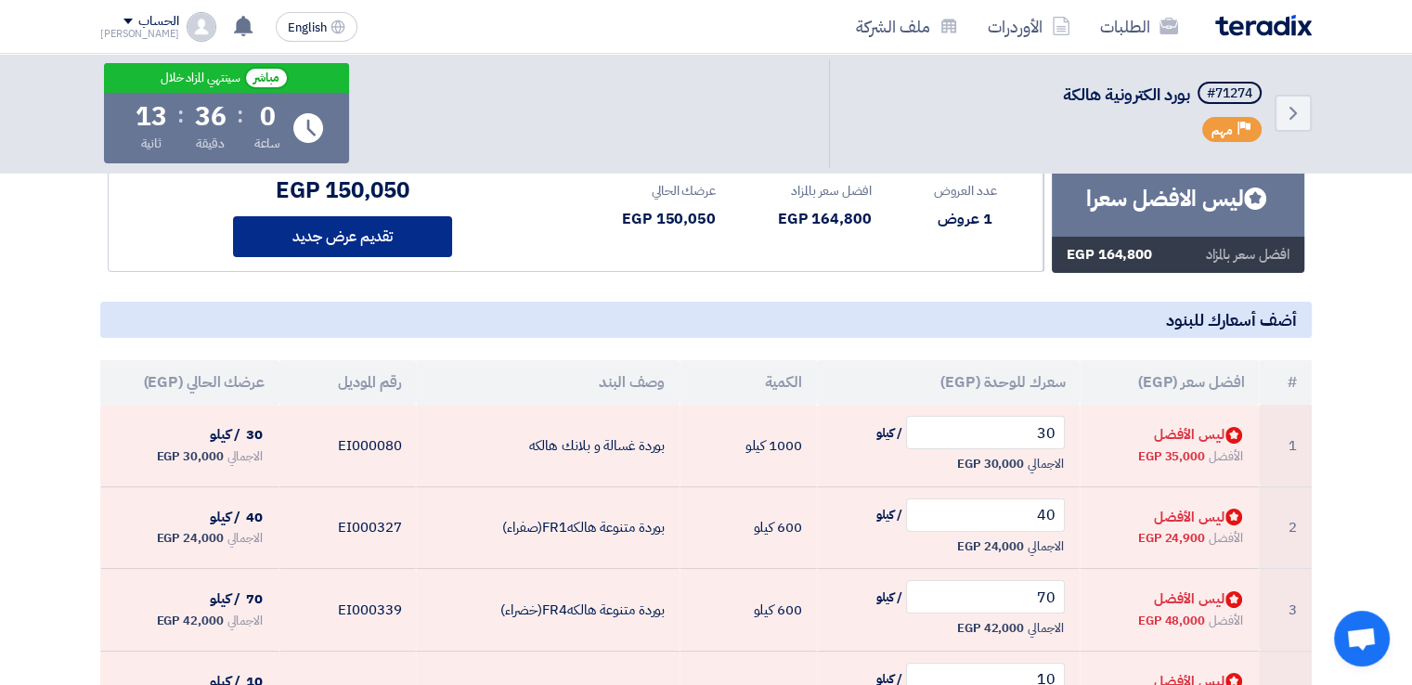
click at [355, 227] on button "تقديم عرض جديد" at bounding box center [342, 236] width 219 height 41
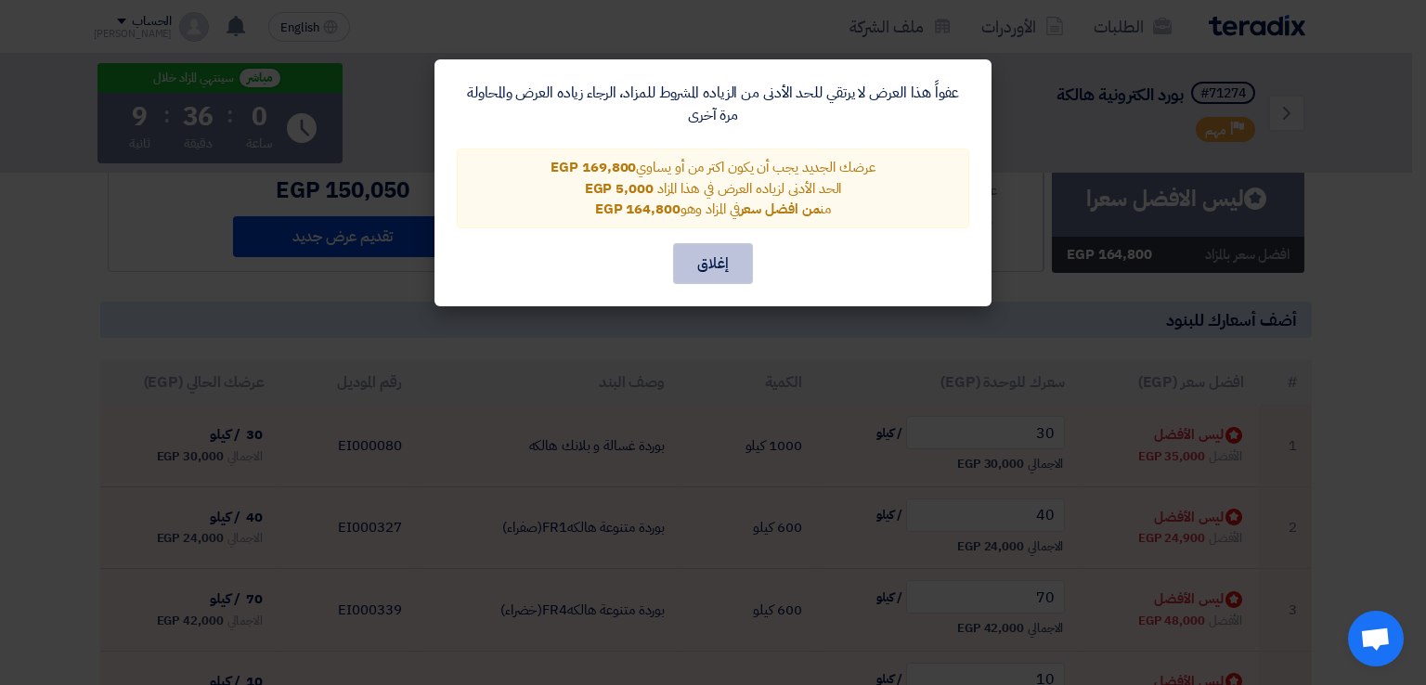
click at [732, 248] on button "إغلاق" at bounding box center [713, 263] width 80 height 41
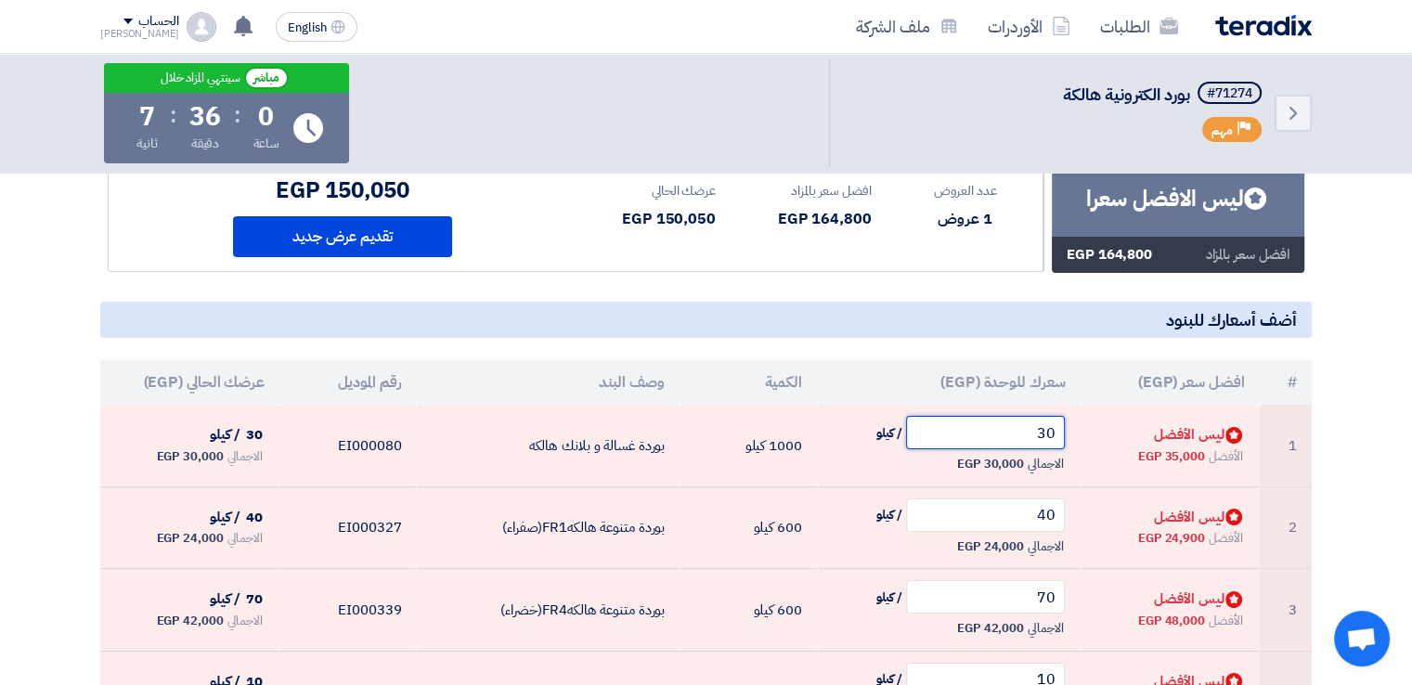
drag, startPoint x: 1007, startPoint y: 429, endPoint x: 1338, endPoint y: 394, distance: 332.4
type input "4"
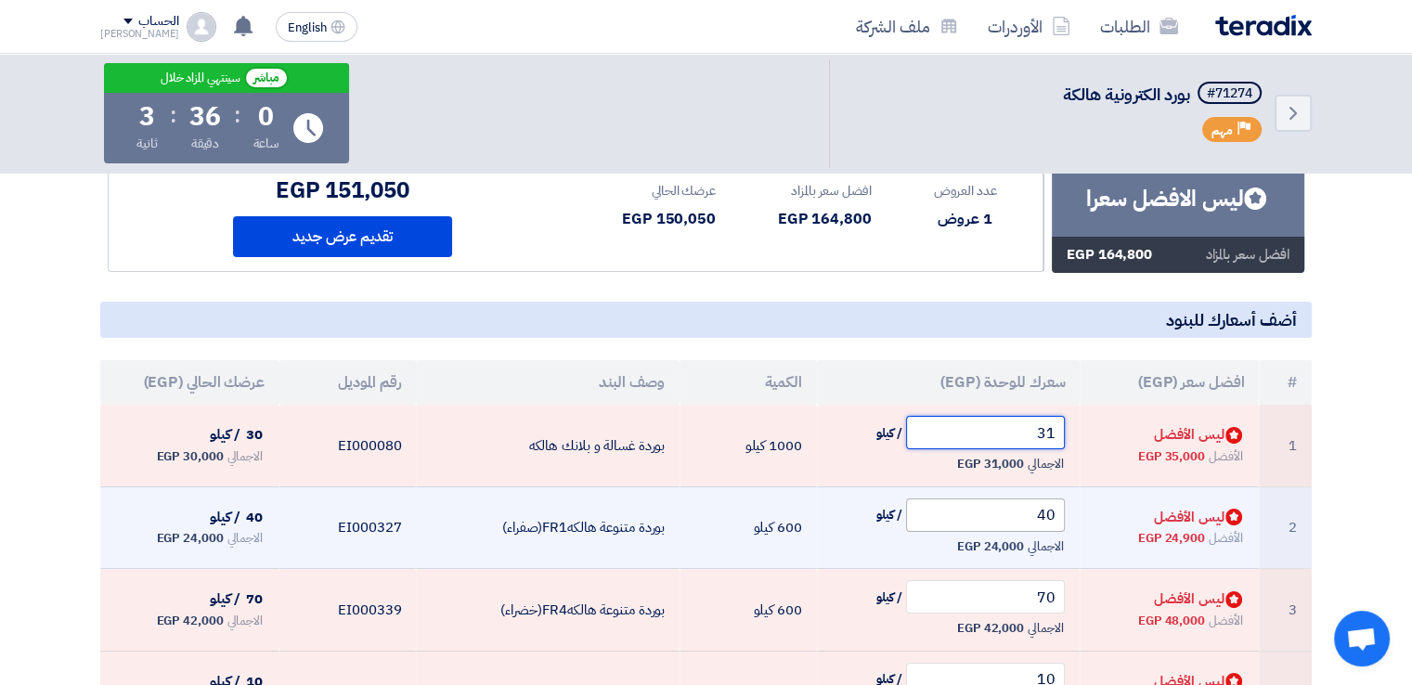
type input "31"
drag, startPoint x: 1035, startPoint y: 517, endPoint x: 1109, endPoint y: 501, distance: 75.9
click at [1109, 501] on tr "2 Bids submitted ليس الأفضل الأفضل 24,900 EGP 40 / كيلو الاجمالي 24,000 EGP" at bounding box center [706, 527] width 1212 height 83
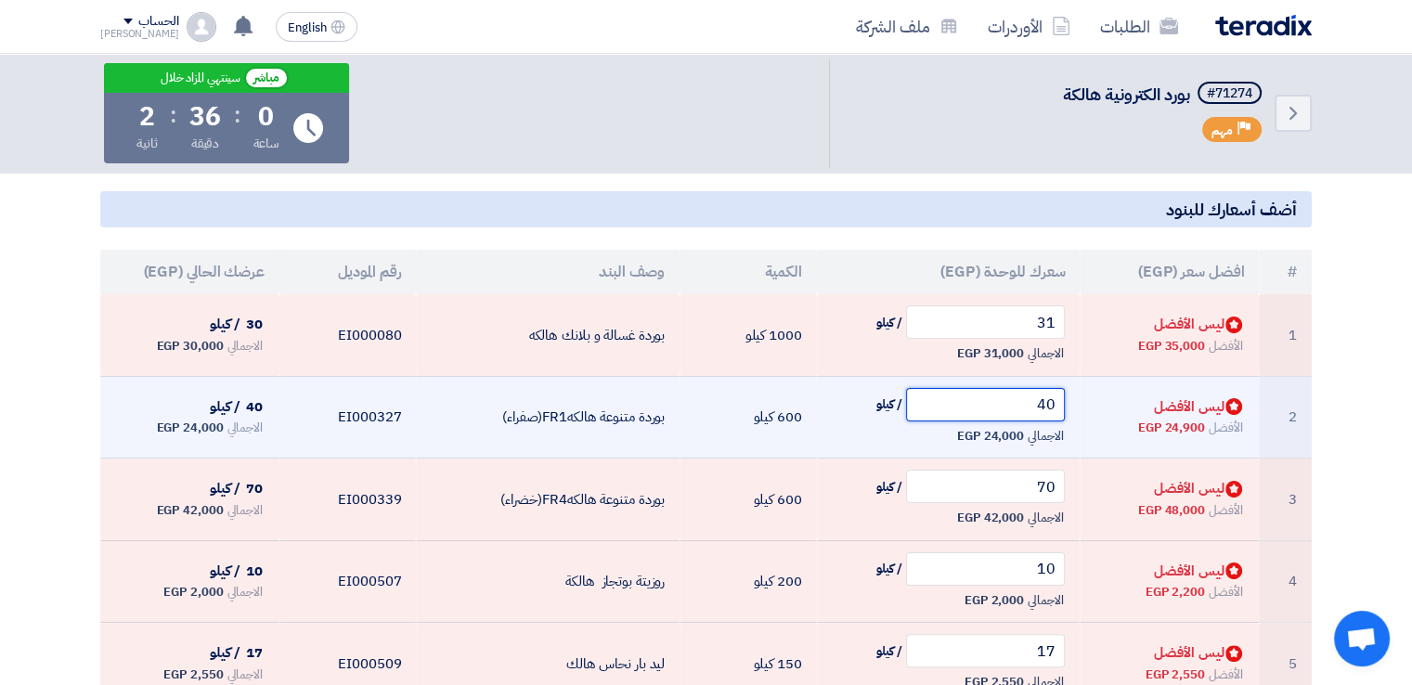
scroll to position [275, 0]
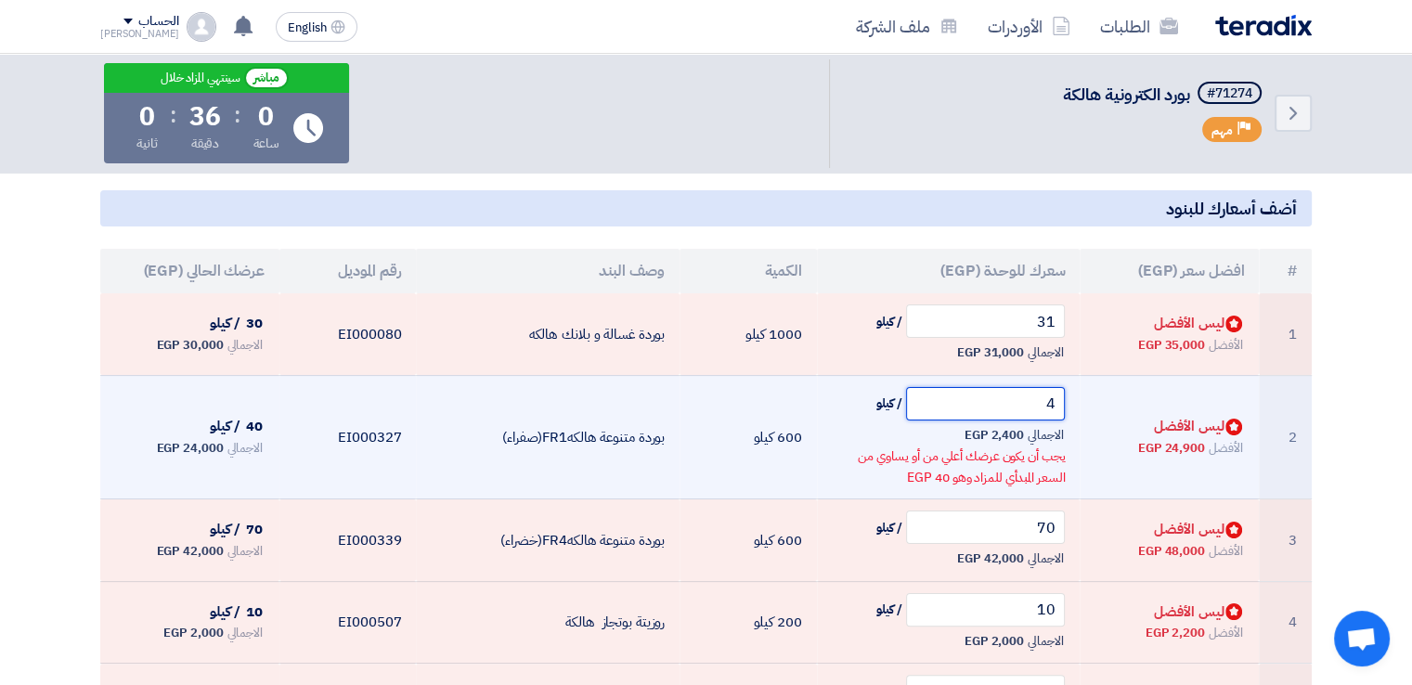
type input "41"
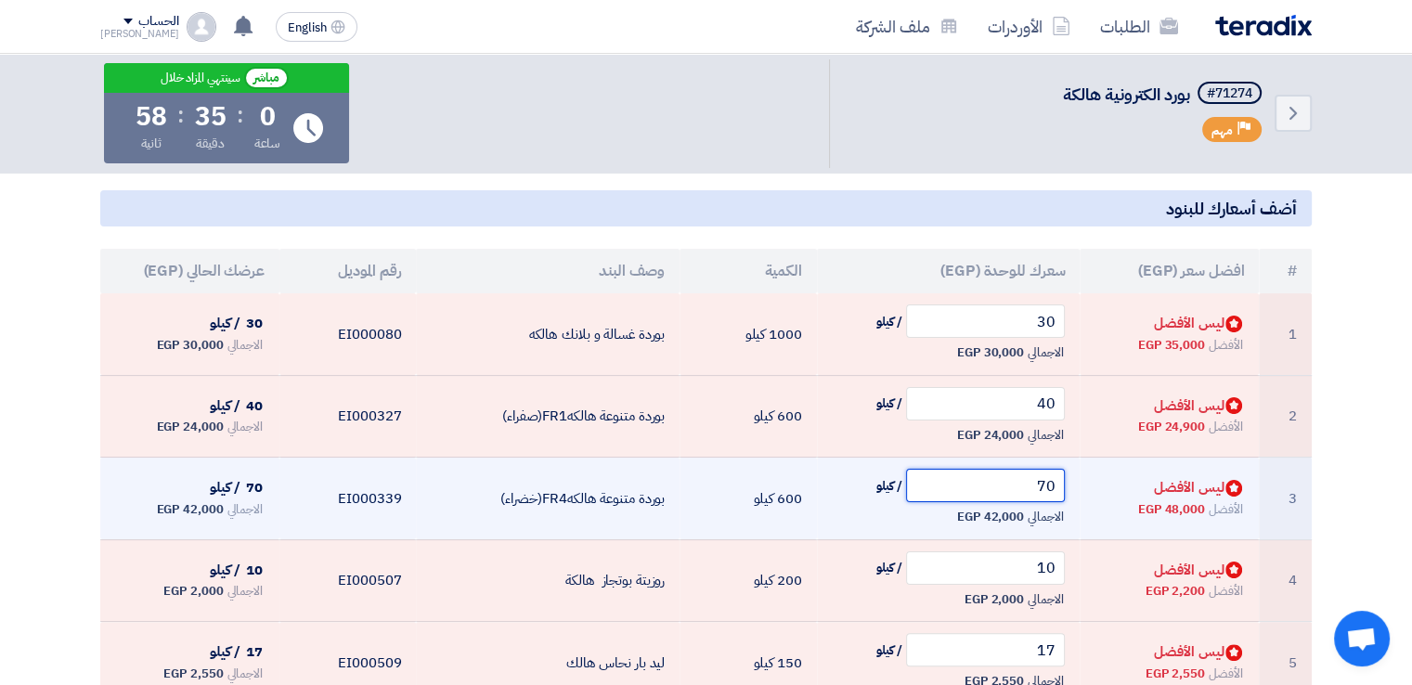
drag, startPoint x: 1031, startPoint y: 488, endPoint x: 1088, endPoint y: 480, distance: 58.2
click at [1088, 480] on tr "3 Bids submitted ليس الأفضل الأفضل 48,000 EGP 70 / كيلو الاجمالي 42,000 EGP" at bounding box center [706, 499] width 1212 height 83
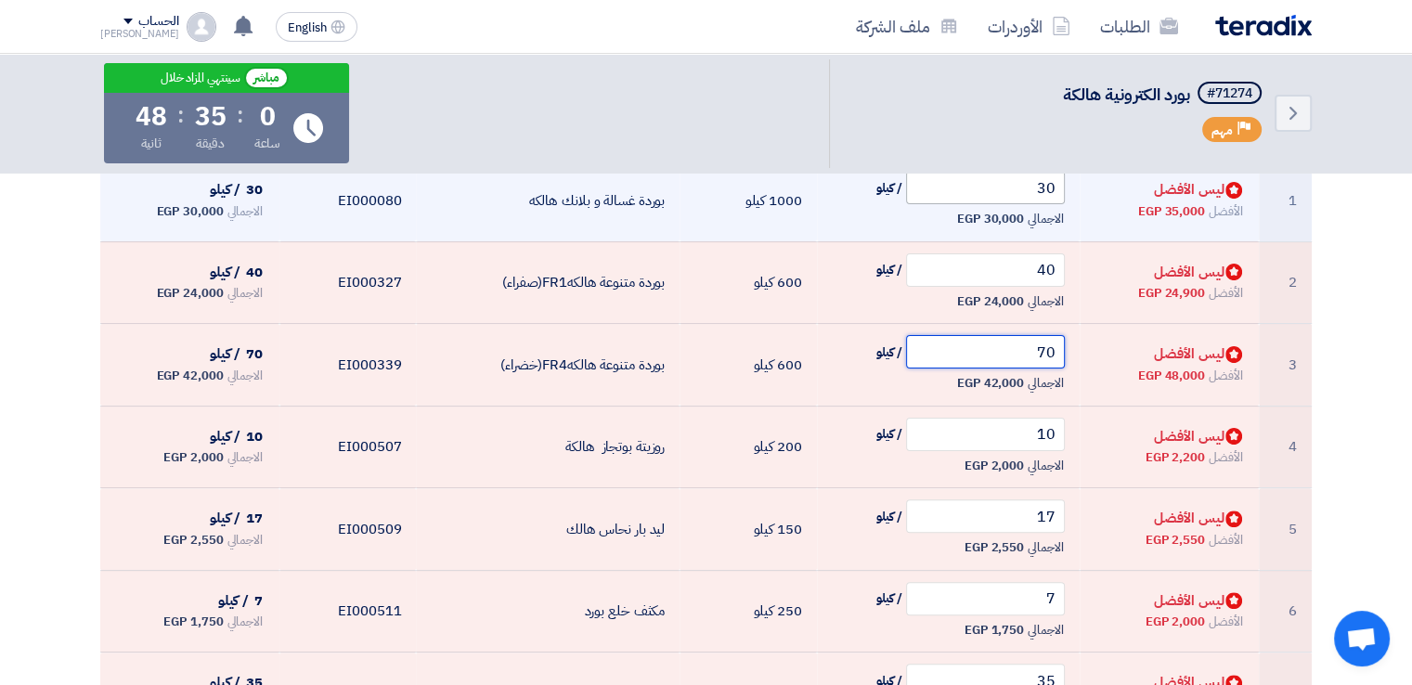
scroll to position [300, 0]
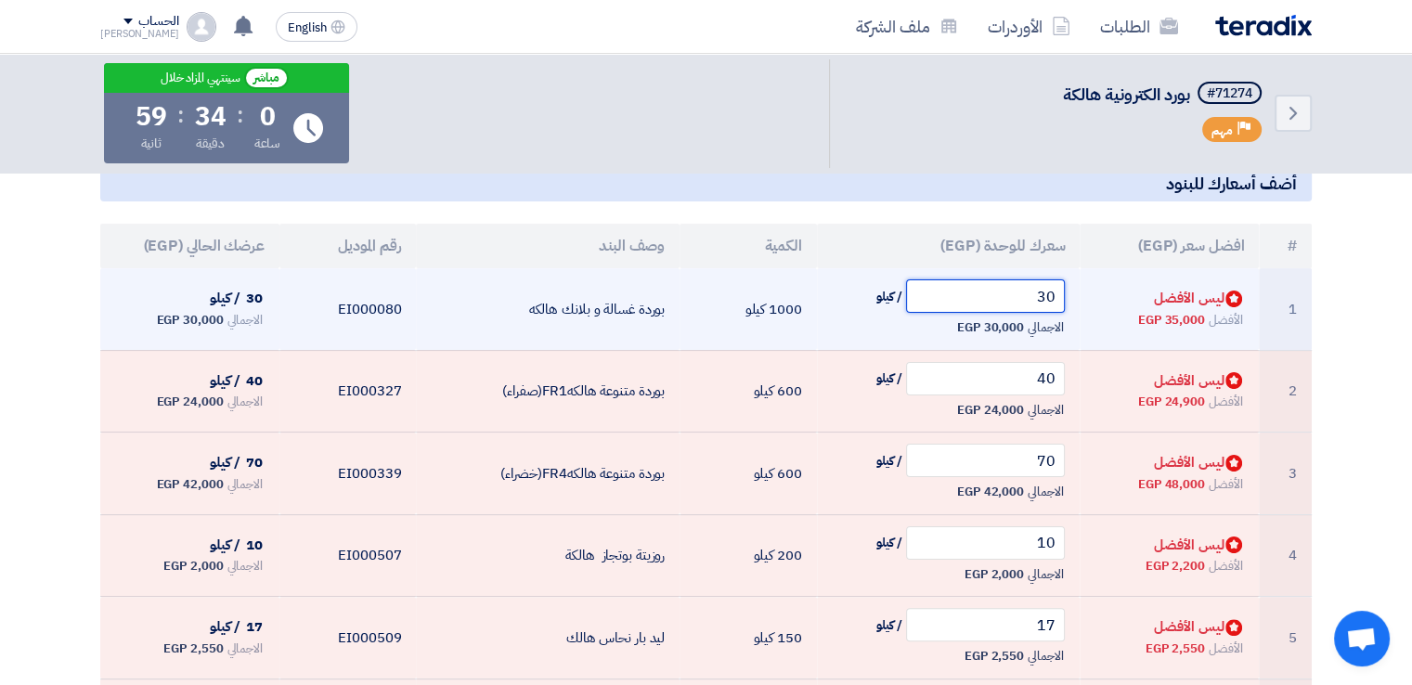
drag, startPoint x: 1025, startPoint y: 290, endPoint x: 1251, endPoint y: 287, distance: 225.6
click at [1251, 287] on tr "1 Bids submitted ليس الأفضل الأفضل 35,000 EGP 30 / كيلو الاجمالي 30,000 EGP" at bounding box center [706, 309] width 1212 height 82
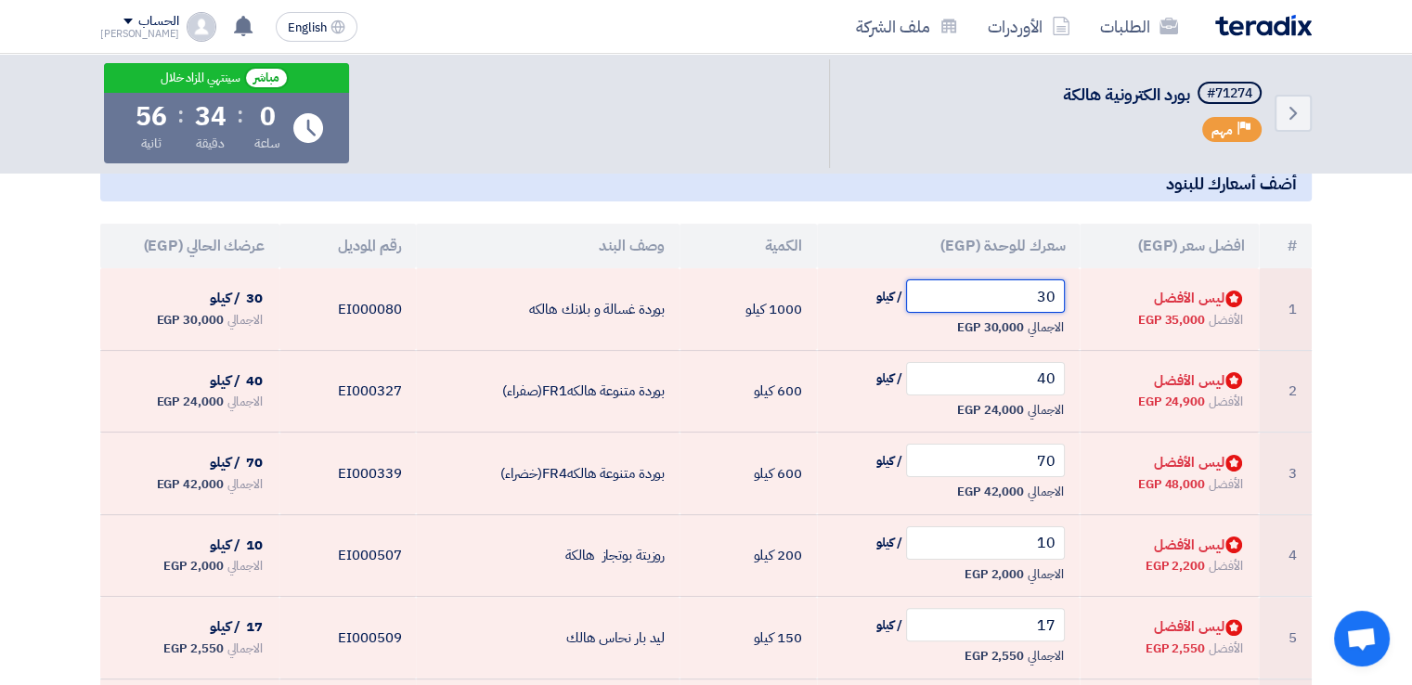
drag, startPoint x: 1027, startPoint y: 301, endPoint x: 1221, endPoint y: 267, distance: 196.9
click at [1221, 267] on table "# افضل سعر (EGP) سعرك للوحدة (EGP) الكمية وصف البند رقم الموديل عرضك الحالي (EG…" at bounding box center [706, 656] width 1212 height 865
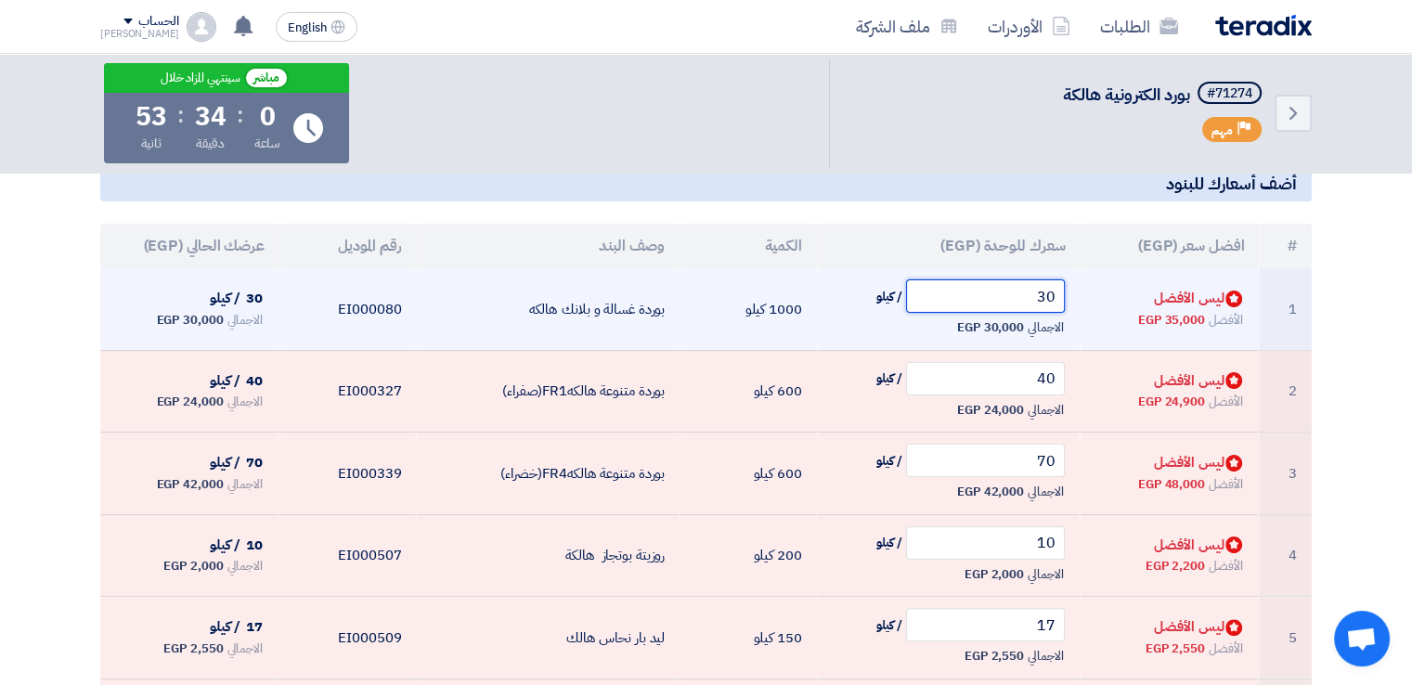
drag, startPoint x: 985, startPoint y: 301, endPoint x: 1129, endPoint y: 294, distance: 144.0
click at [1129, 294] on tr "1 Bids submitted ليس الأفضل الأفضل 35,000 EGP 30 / كيلو الاجمالي 30,000 EGP" at bounding box center [706, 309] width 1212 height 82
drag, startPoint x: 1024, startPoint y: 291, endPoint x: 1108, endPoint y: 306, distance: 85.0
click at [1108, 306] on tr "1 Bids submitted ليس الأفضل الأفضل 35,000 EGP 30 / كيلو الاجمالي 30,000 EGP" at bounding box center [706, 309] width 1212 height 82
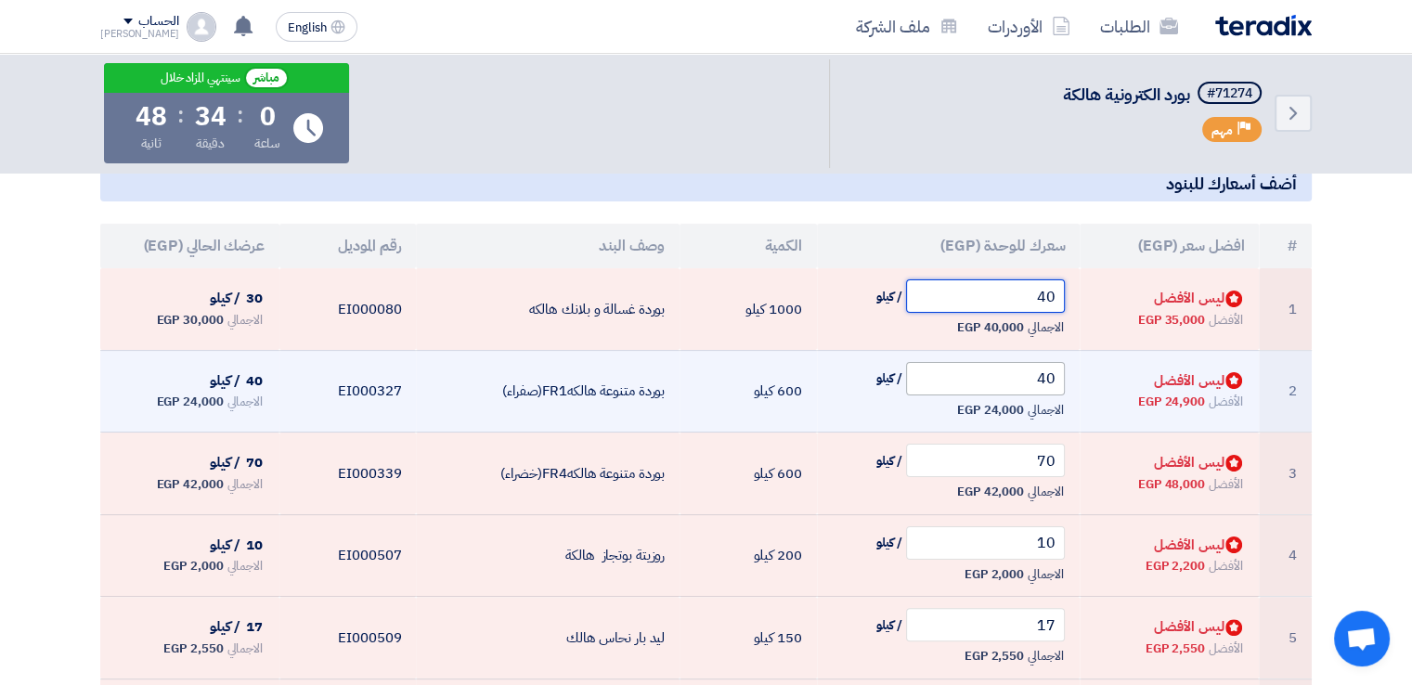
type input "40"
drag, startPoint x: 1014, startPoint y: 372, endPoint x: 1177, endPoint y: 358, distance: 164.0
click at [1177, 358] on tr "2 Bids submitted ليس الأفضل الأفضل 24,900 EGP 40 / كيلو الاجمالي 24,000 EGP" at bounding box center [706, 391] width 1212 height 83
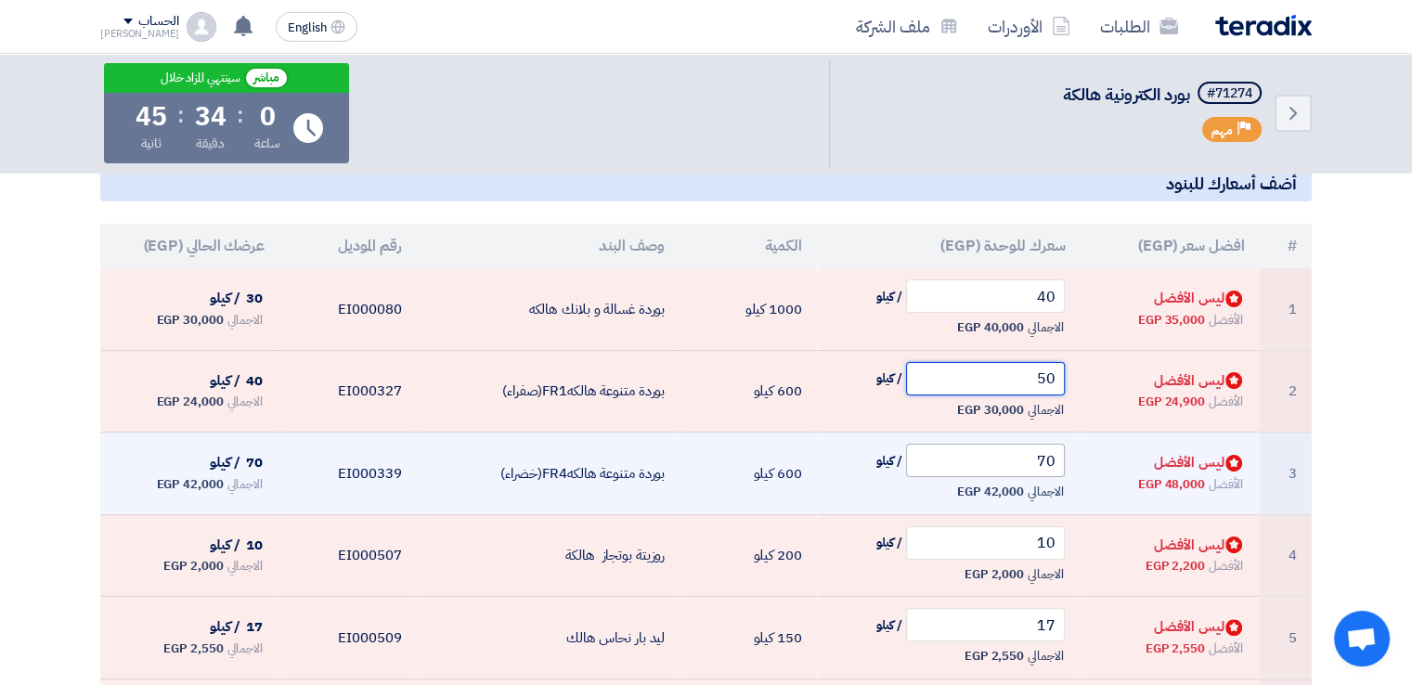
type input "50"
drag, startPoint x: 1031, startPoint y: 449, endPoint x: 1107, endPoint y: 456, distance: 76.4
click at [1107, 456] on tr "3 Bids submitted ليس الأفضل الأفضل 48,000 EGP 70 / كيلو الاجمالي 42,000 EGP" at bounding box center [706, 474] width 1212 height 83
type input "3"
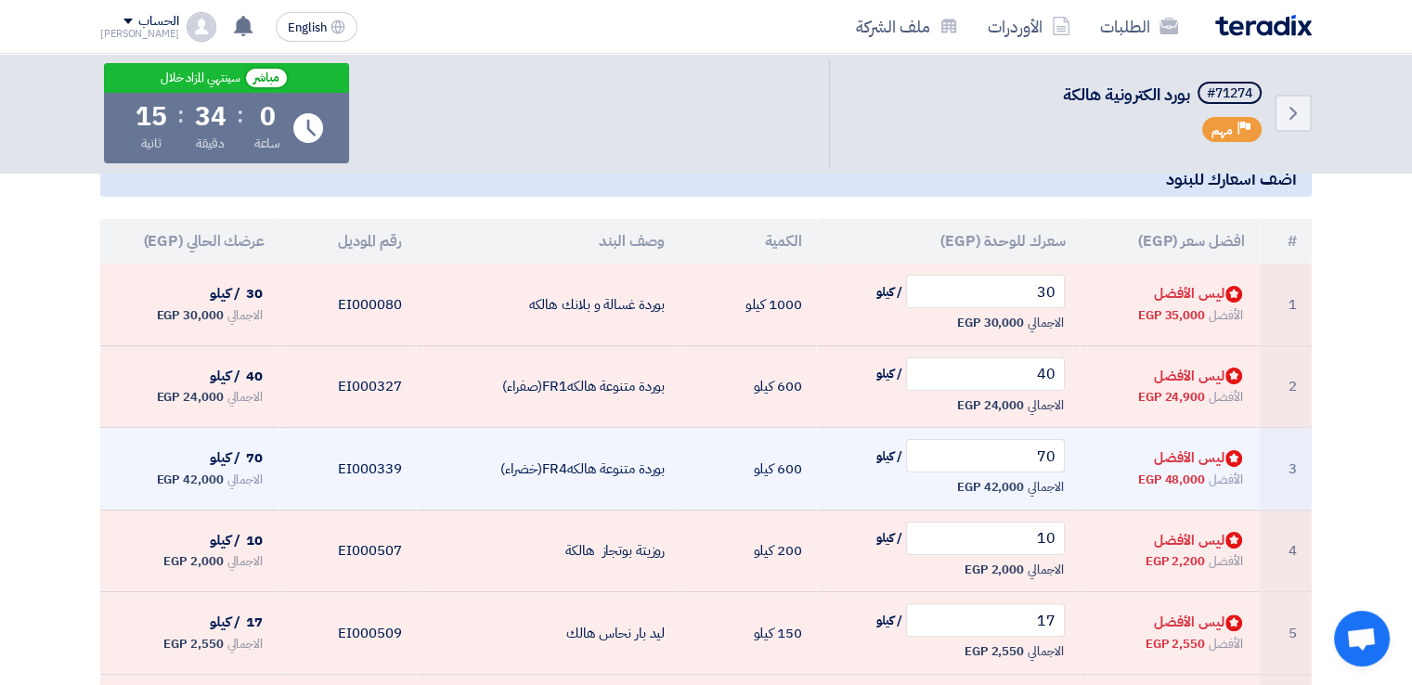
scroll to position [306, 0]
click at [969, 461] on input "70" at bounding box center [986, 453] width 160 height 33
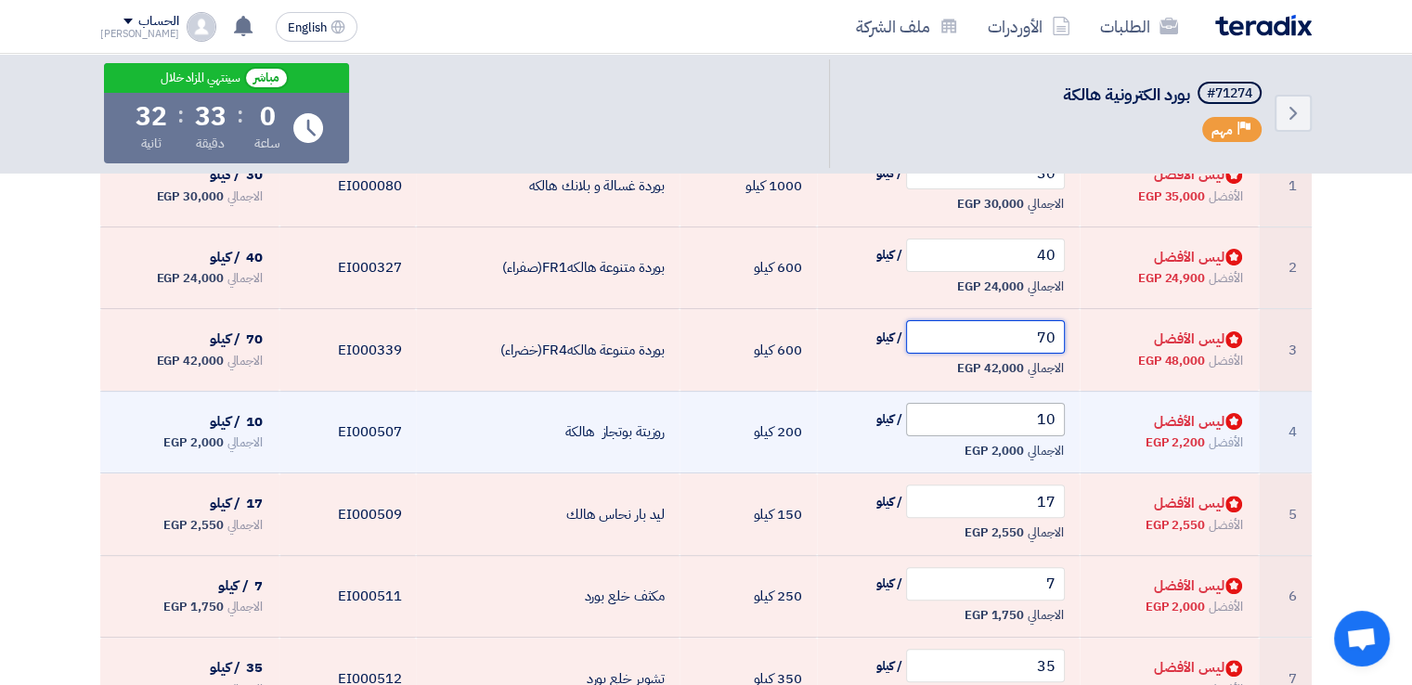
scroll to position [425, 0]
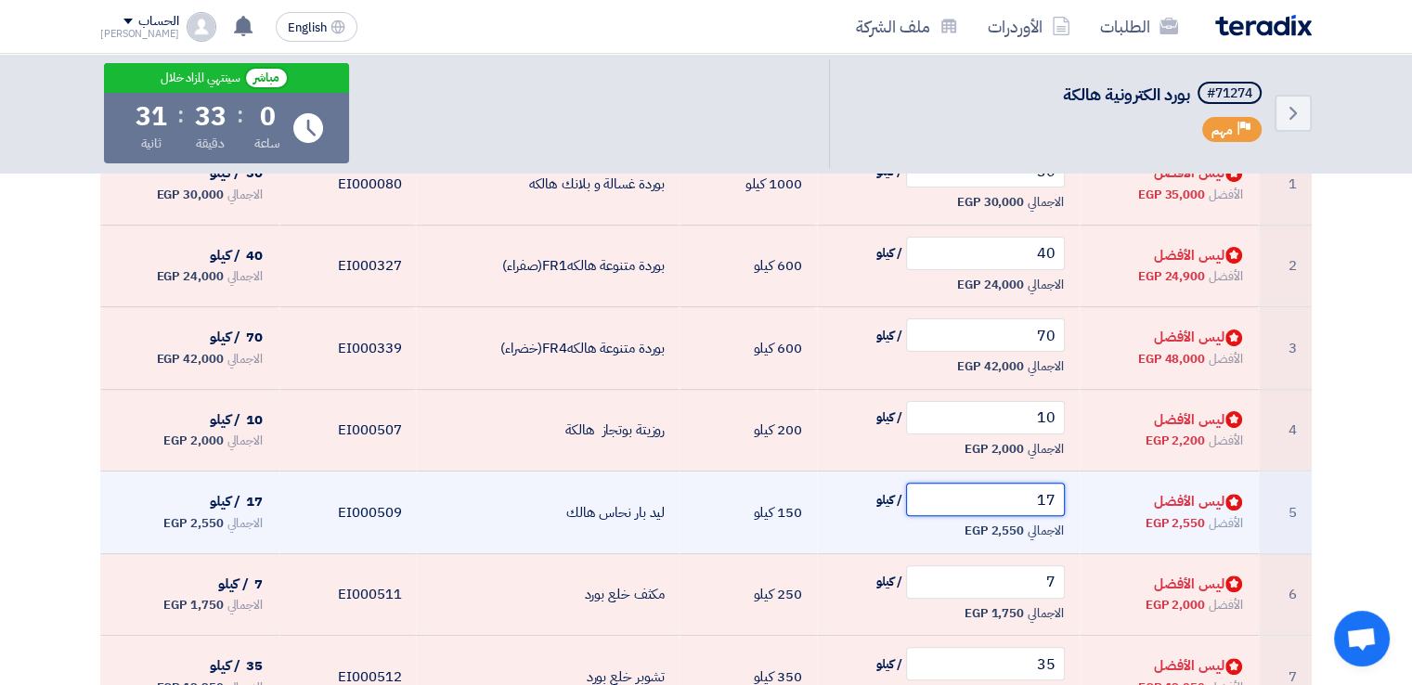
click at [1010, 497] on input "17" at bounding box center [986, 499] width 160 height 33
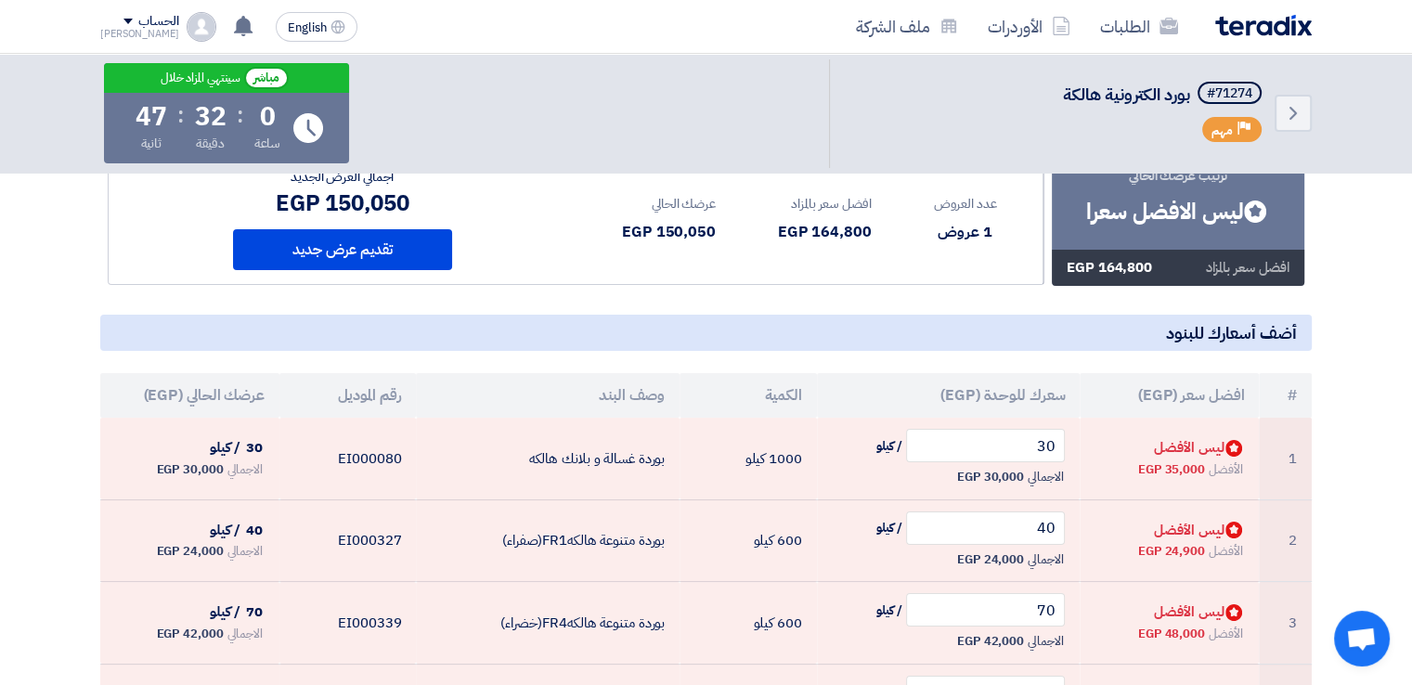
scroll to position [152, 0]
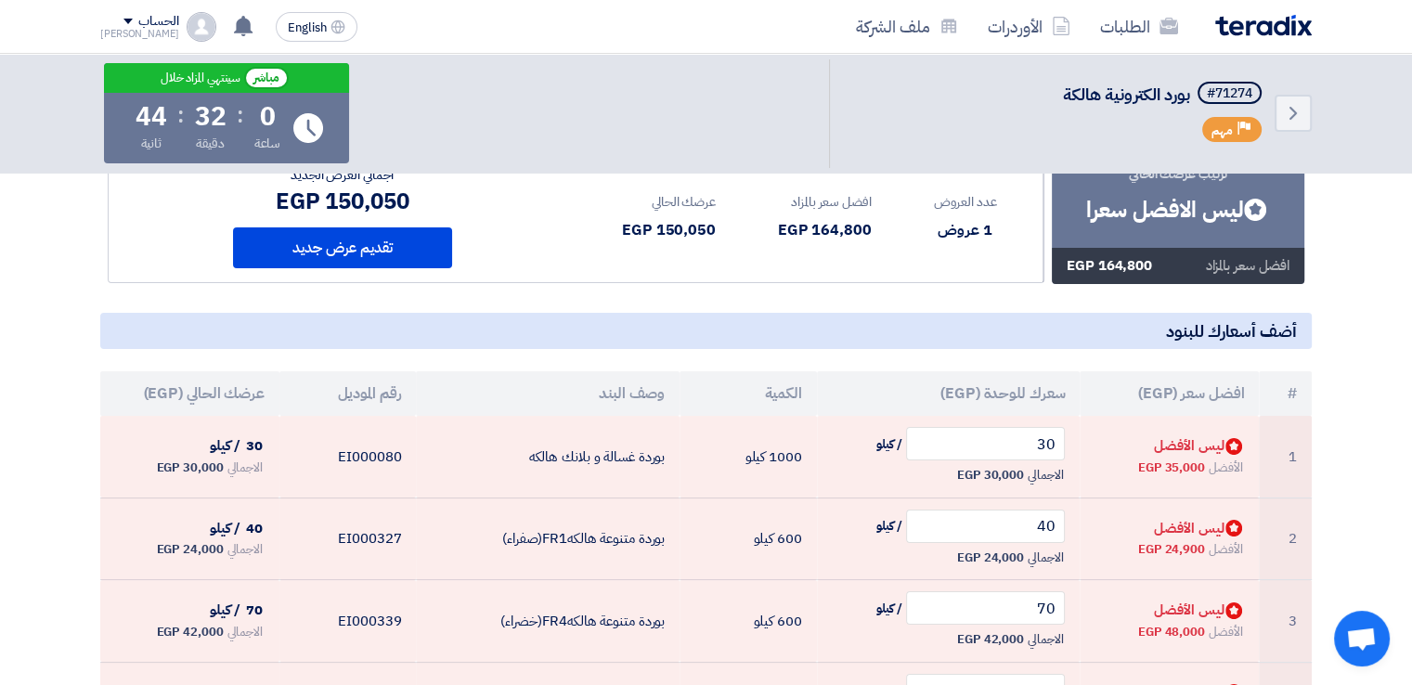
drag, startPoint x: 826, startPoint y: 417, endPoint x: 1392, endPoint y: 337, distance: 571.0
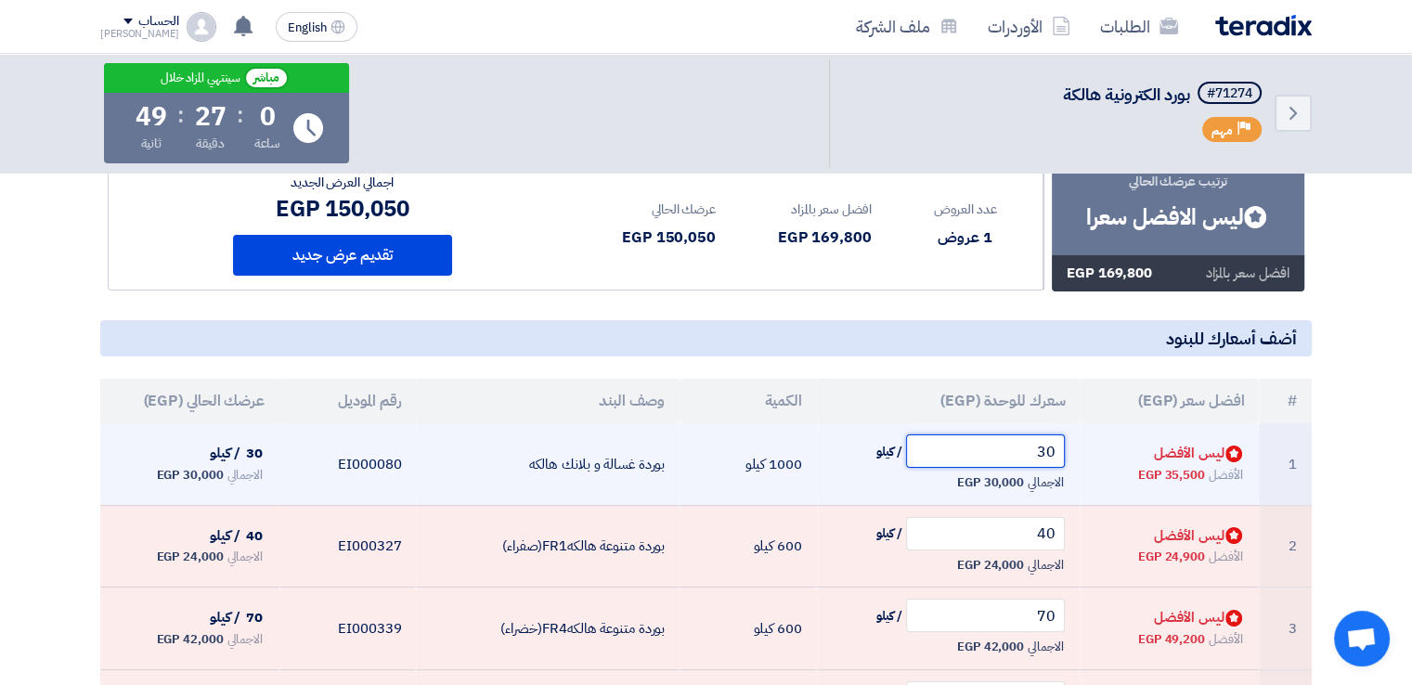
drag, startPoint x: 934, startPoint y: 458, endPoint x: 1063, endPoint y: 461, distance: 129.1
click at [1063, 461] on input "30" at bounding box center [986, 450] width 160 height 33
click at [1088, 474] on td "Bids submitted ليس الأفضل الأفضل 35,500 EGP" at bounding box center [1169, 464] width 179 height 82
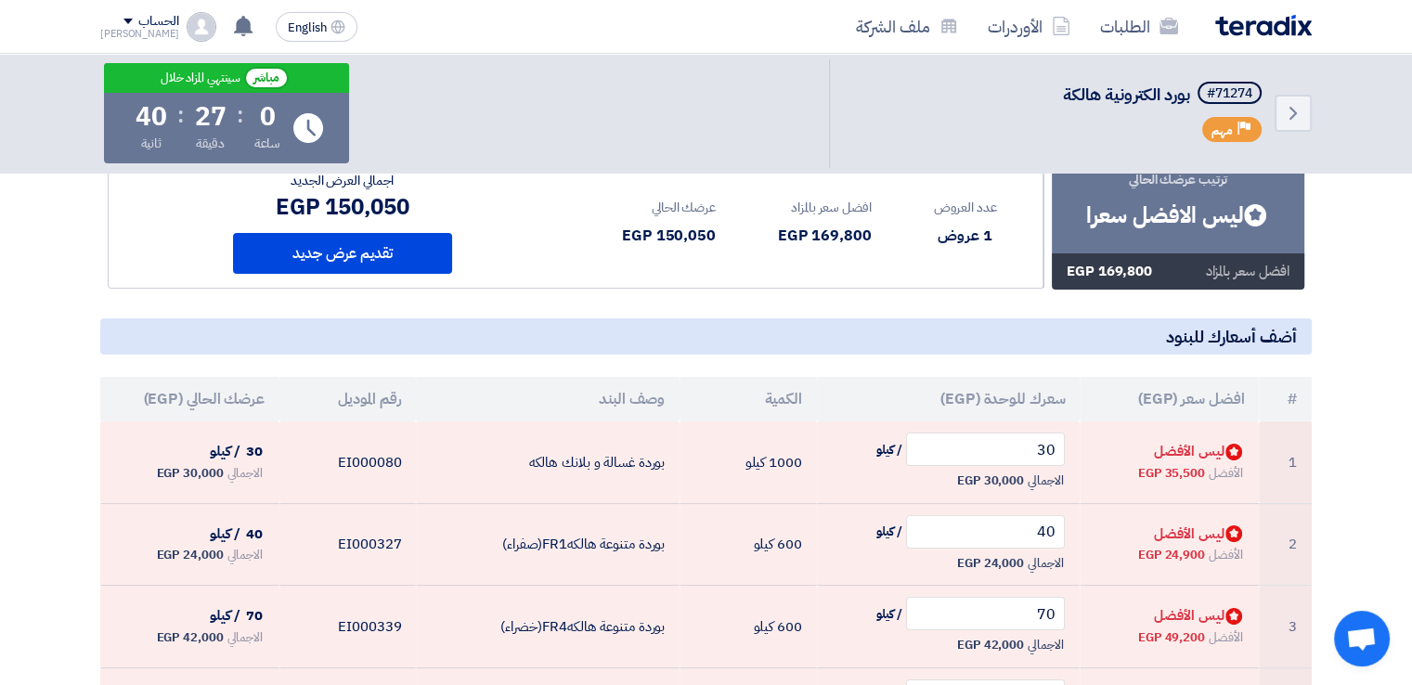
scroll to position [148, 0]
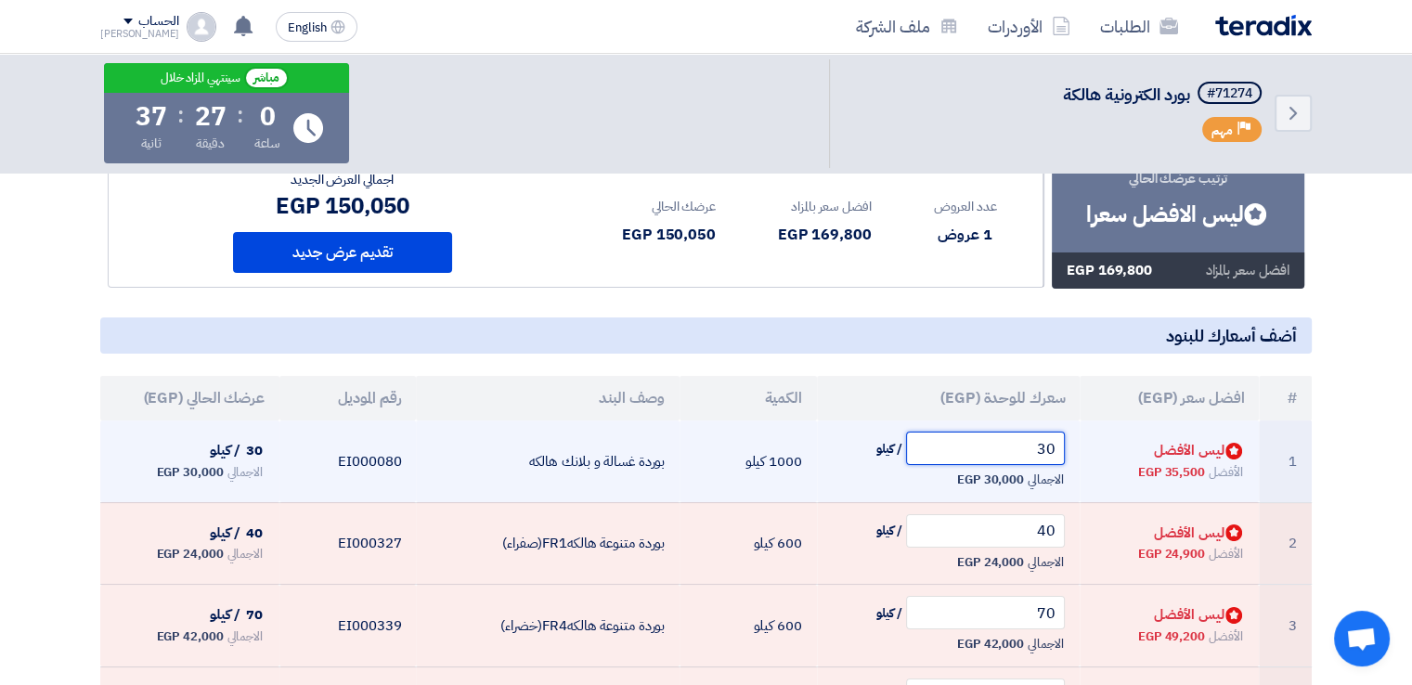
drag, startPoint x: 1005, startPoint y: 449, endPoint x: 1088, endPoint y: 456, distance: 83.8
click at [1088, 456] on tr "1 Bids submitted ليس الأفضل الأفضل 35,500 EGP 30 / كيلو الاجمالي 30,000 EGP" at bounding box center [706, 462] width 1212 height 82
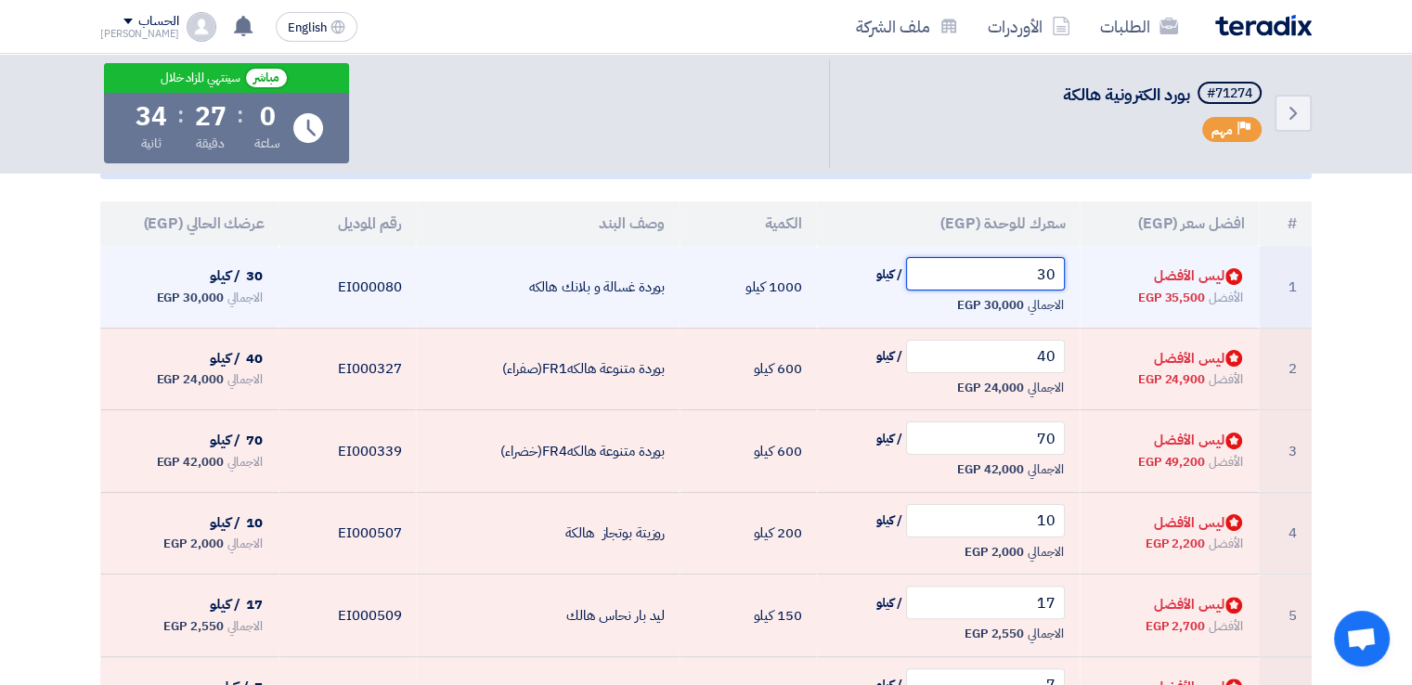
scroll to position [331, 0]
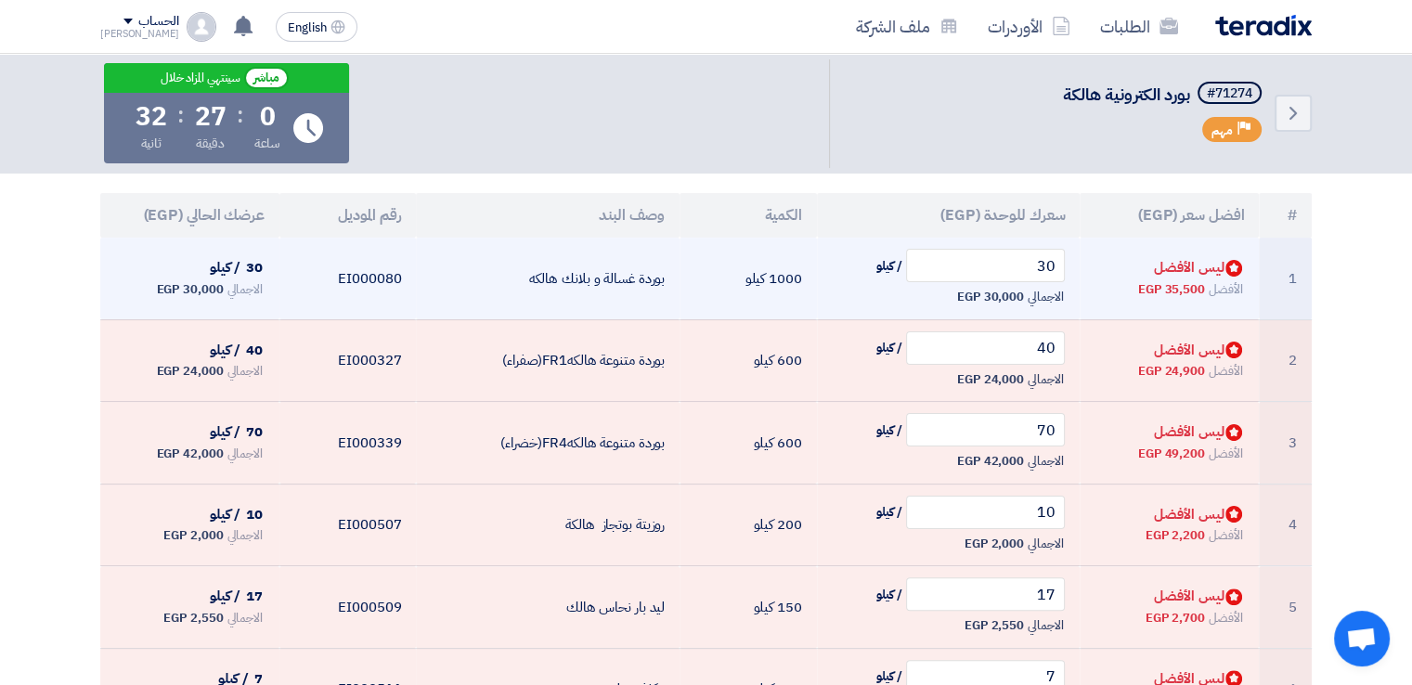
click at [1061, 248] on td "30 / كيلو الاجمالي 30,000 EGP" at bounding box center [949, 279] width 264 height 82
click at [1044, 256] on input "30" at bounding box center [986, 265] width 160 height 33
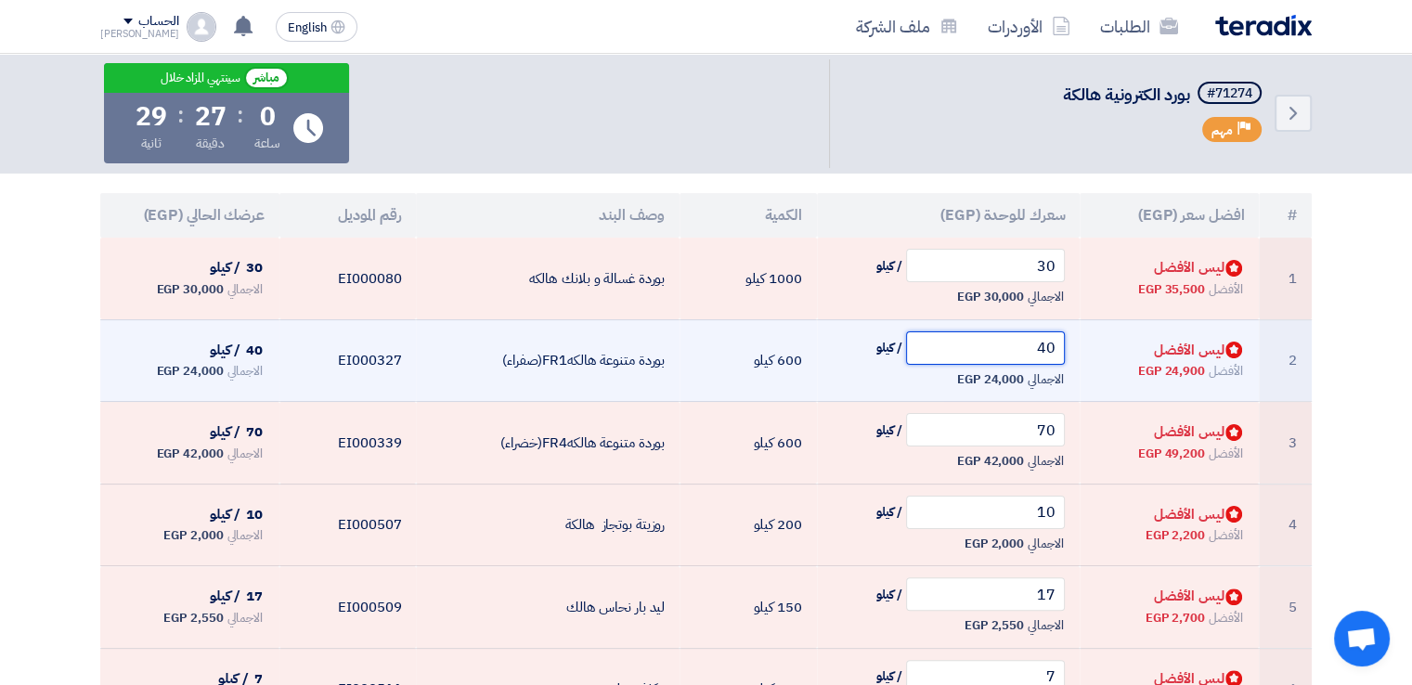
click at [1038, 363] on input "40" at bounding box center [986, 347] width 160 height 33
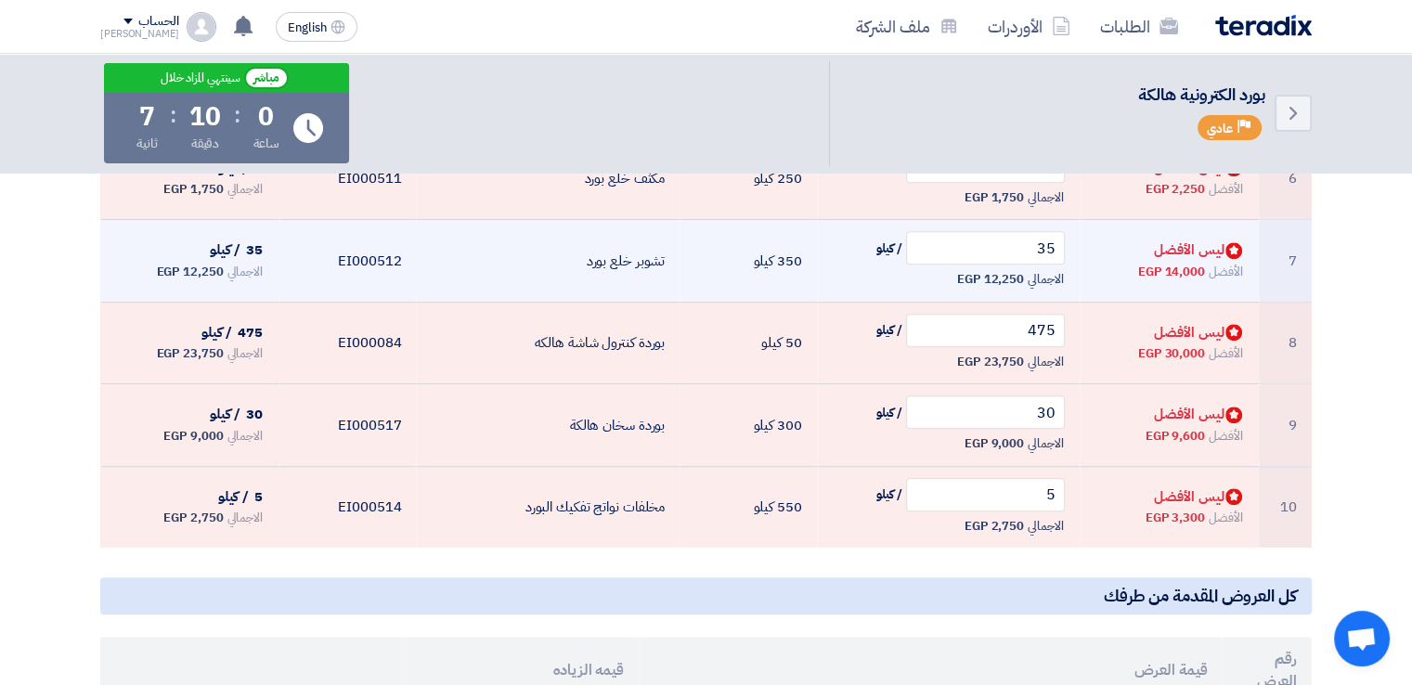
scroll to position [839, 0]
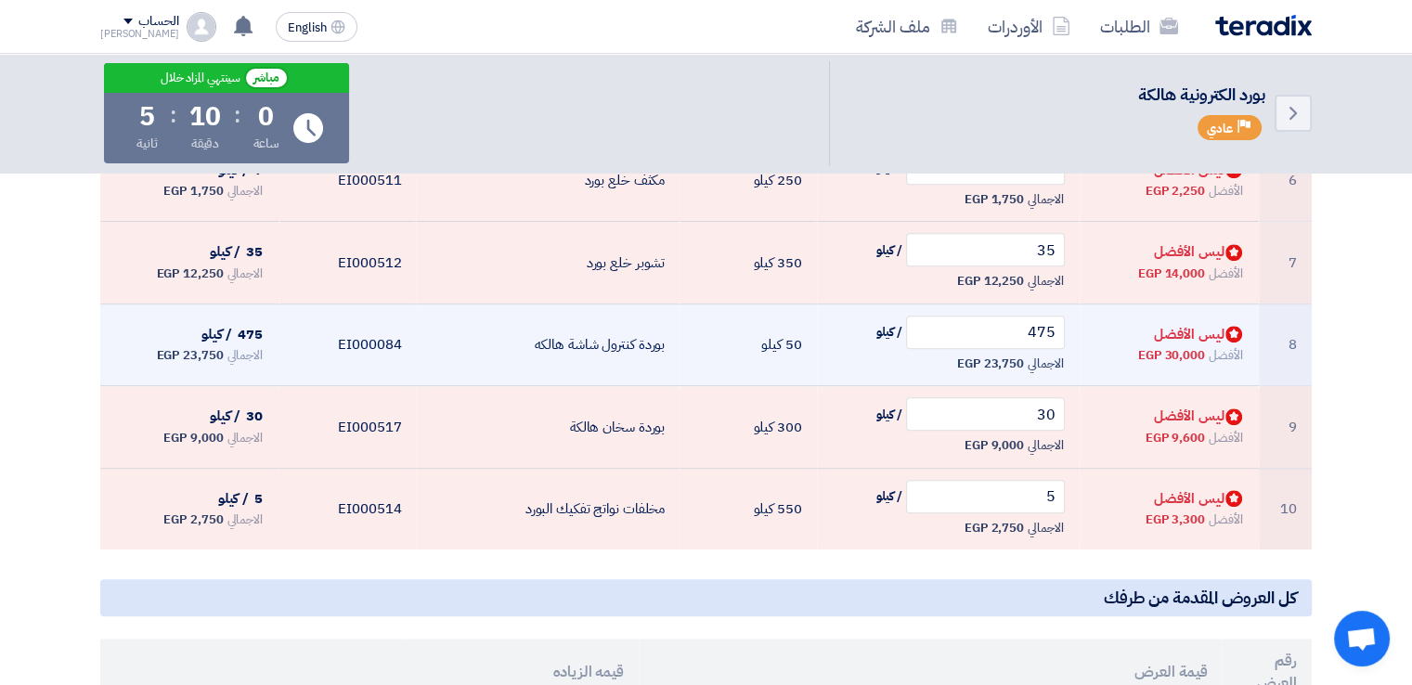
drag, startPoint x: 928, startPoint y: 262, endPoint x: 710, endPoint y: 343, distance: 232.6
click at [710, 343] on td "50 كيلو" at bounding box center [748, 345] width 137 height 83
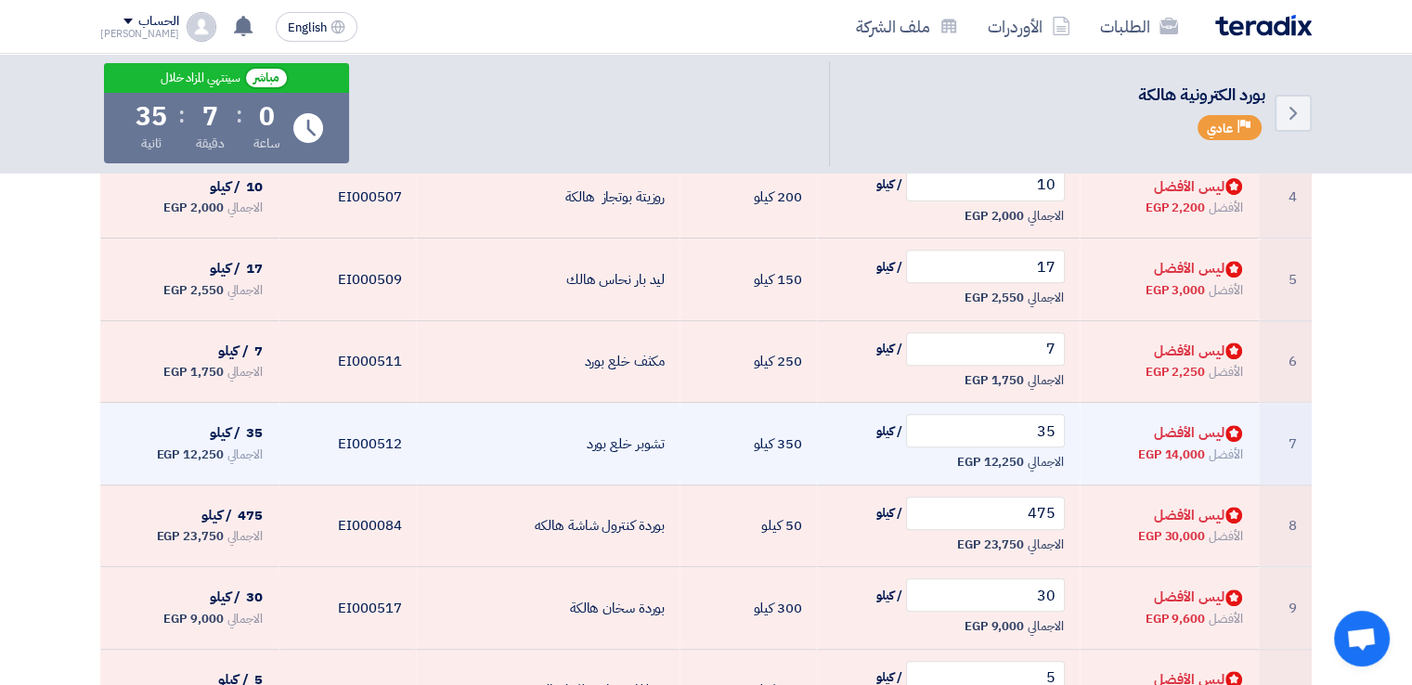
scroll to position [659, 0]
click at [1093, 457] on td "Bids submitted ليس الأفضل الأفضل 14,000 EGP" at bounding box center [1169, 443] width 179 height 83
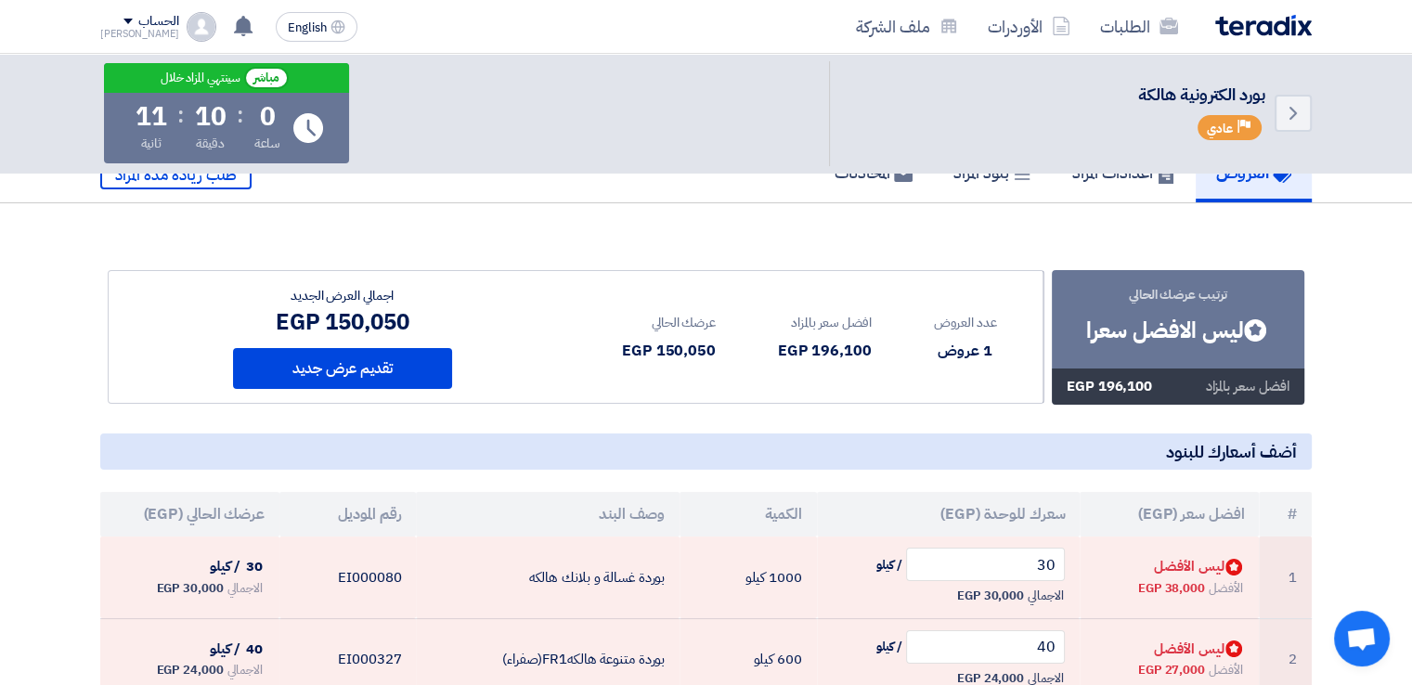
scroll to position [28, 0]
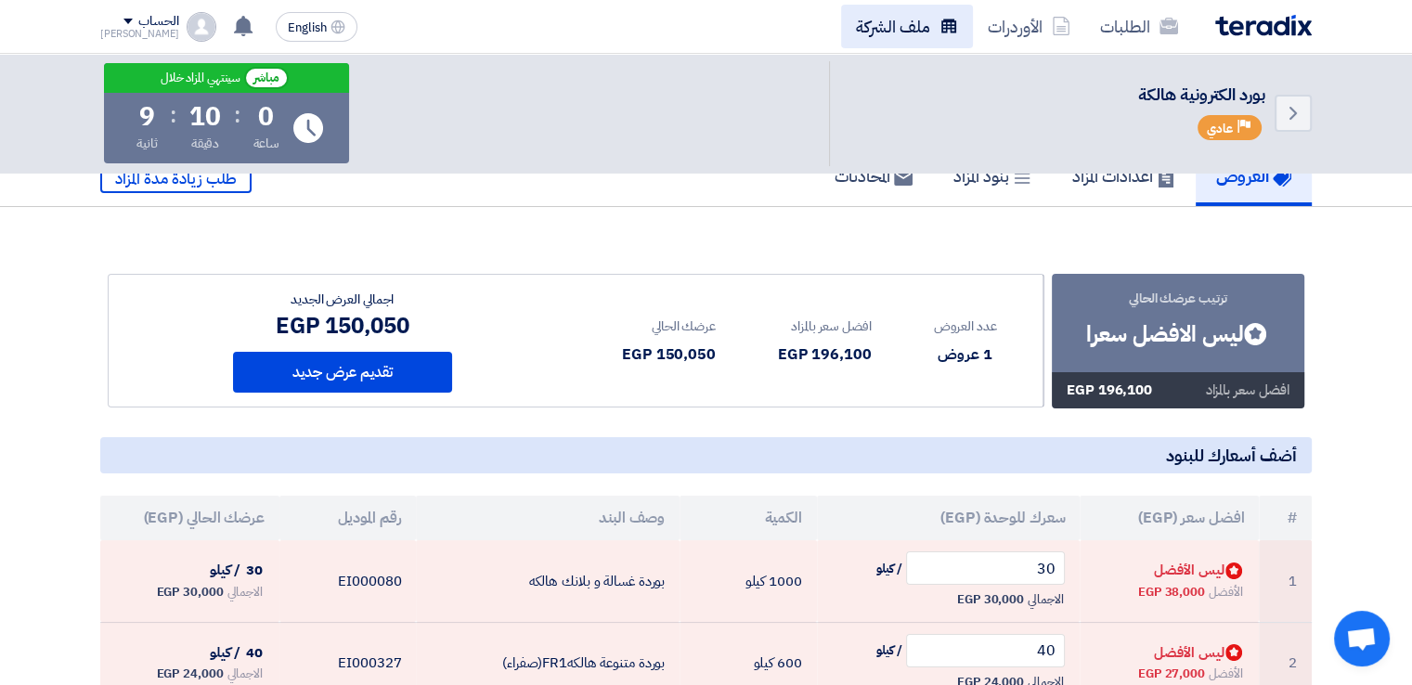
click at [926, 31] on link "ملف الشركة" at bounding box center [907, 27] width 132 height 44
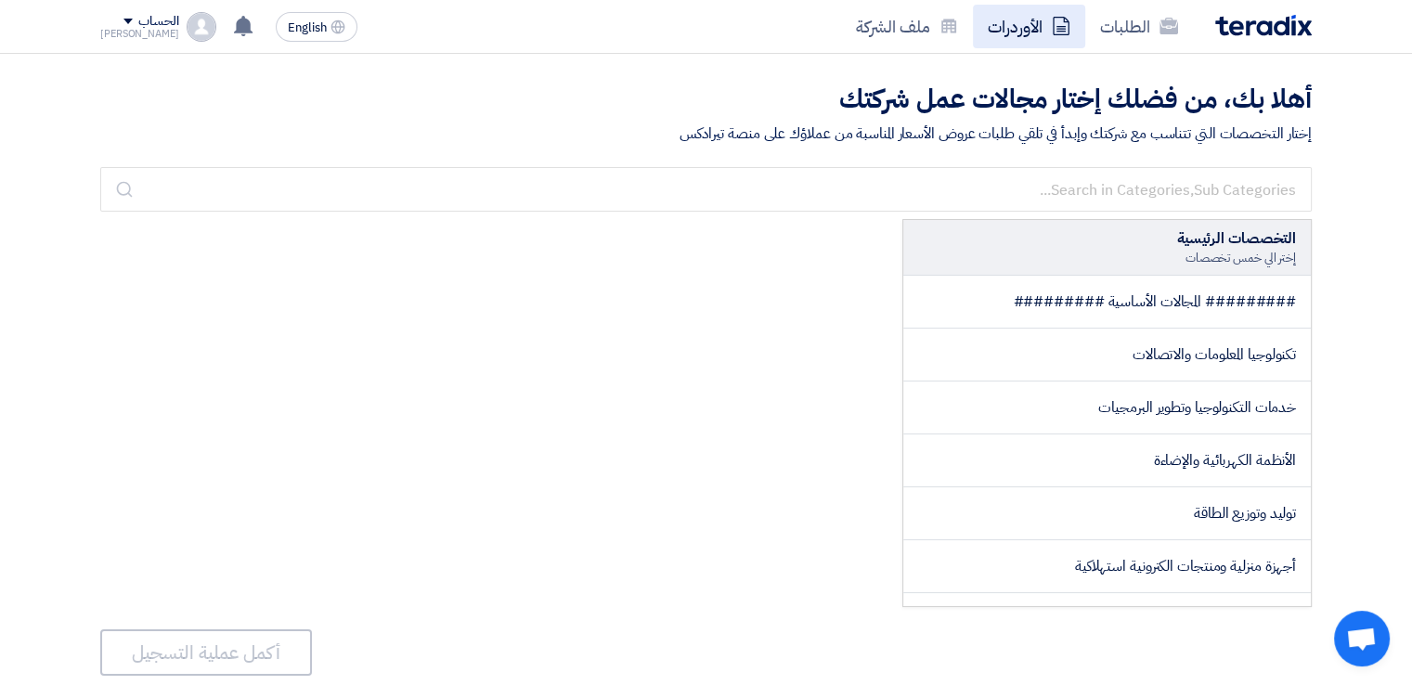
click at [999, 14] on link "الأوردرات" at bounding box center [1029, 27] width 112 height 44
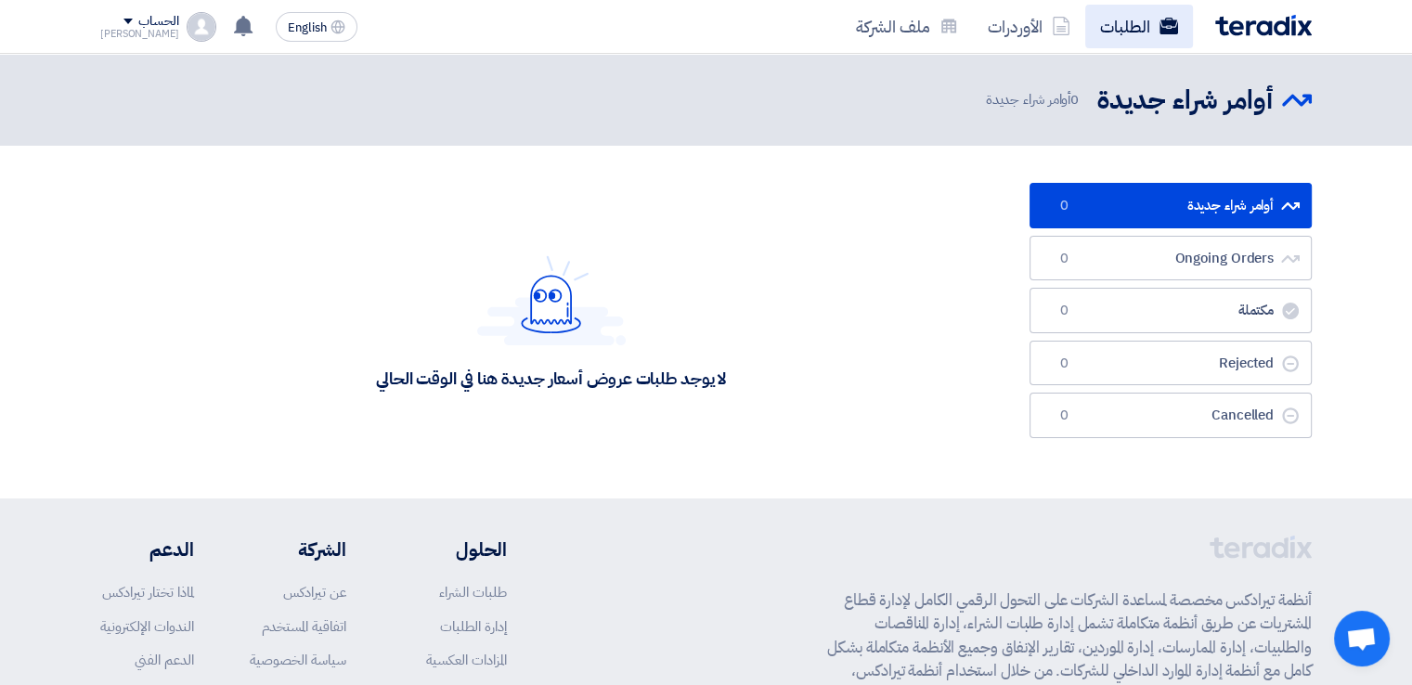
click at [1094, 26] on link "الطلبات" at bounding box center [1139, 27] width 108 height 44
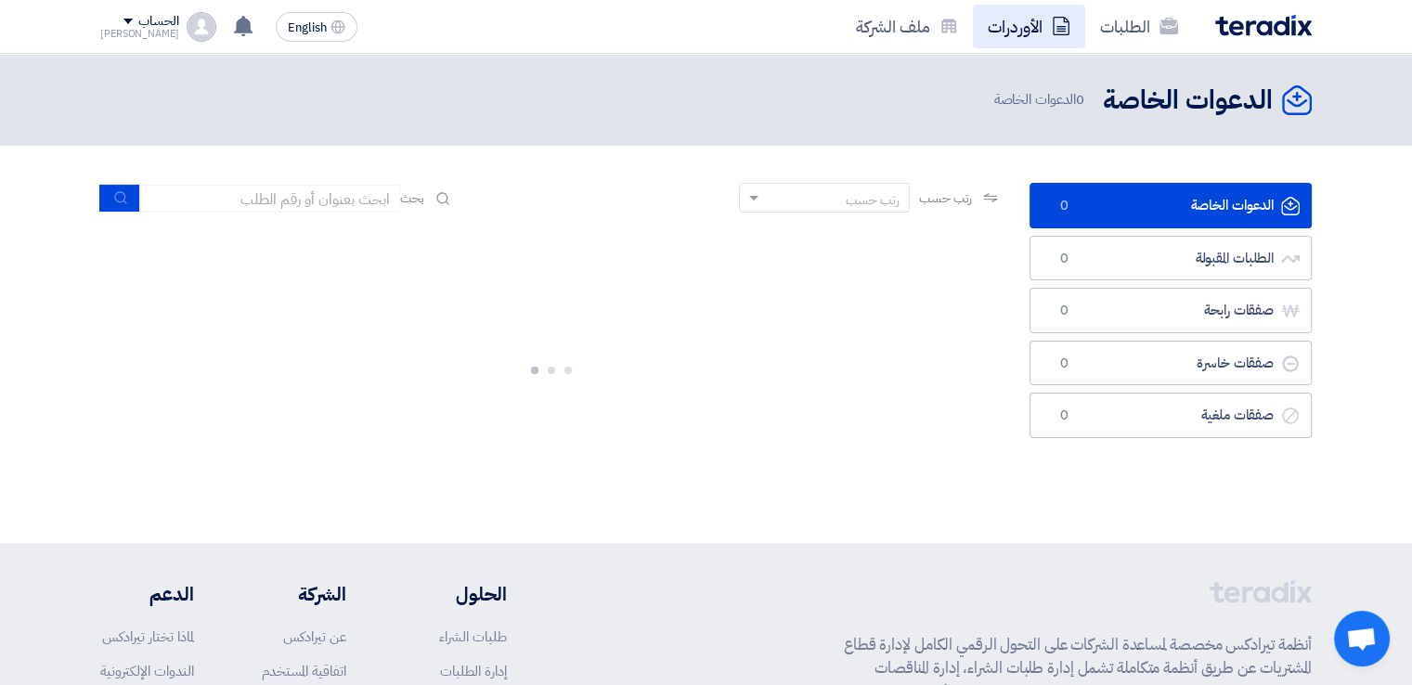
click at [1039, 37] on link "الأوردرات" at bounding box center [1029, 27] width 112 height 44
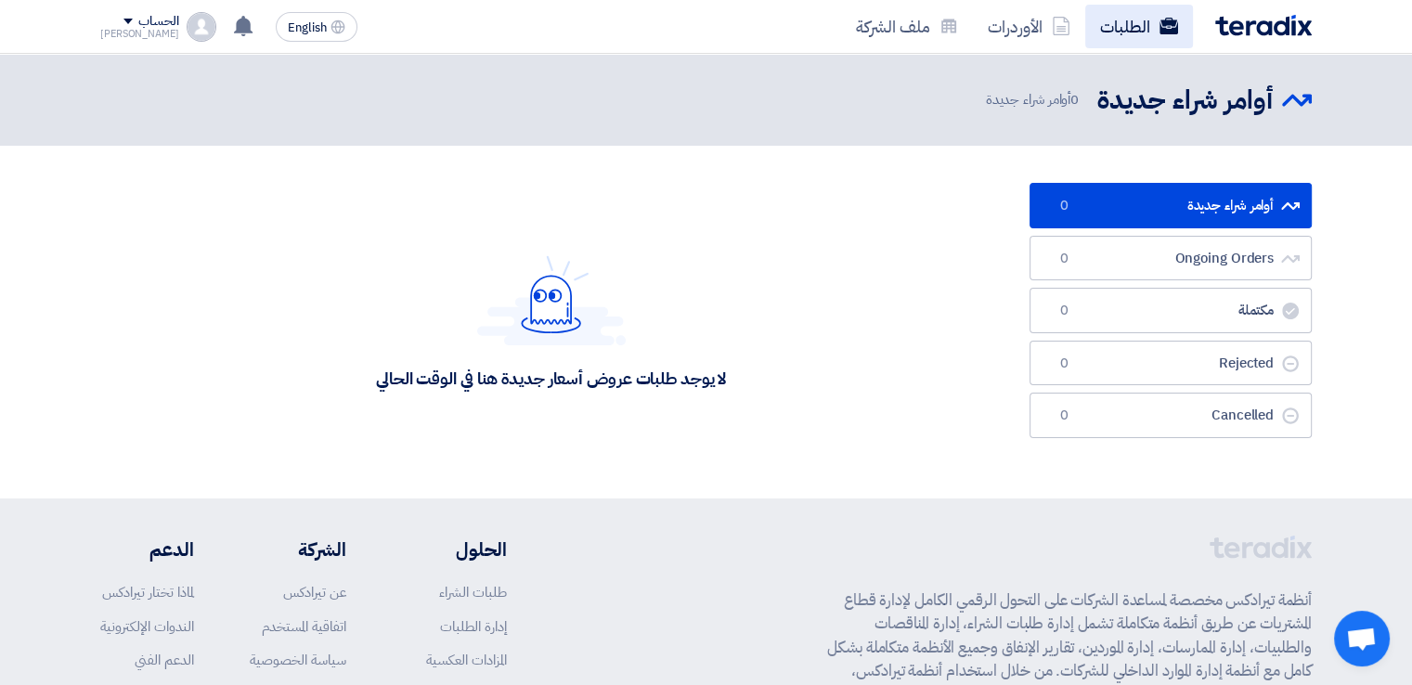
click at [1108, 34] on link "الطلبات" at bounding box center [1139, 27] width 108 height 44
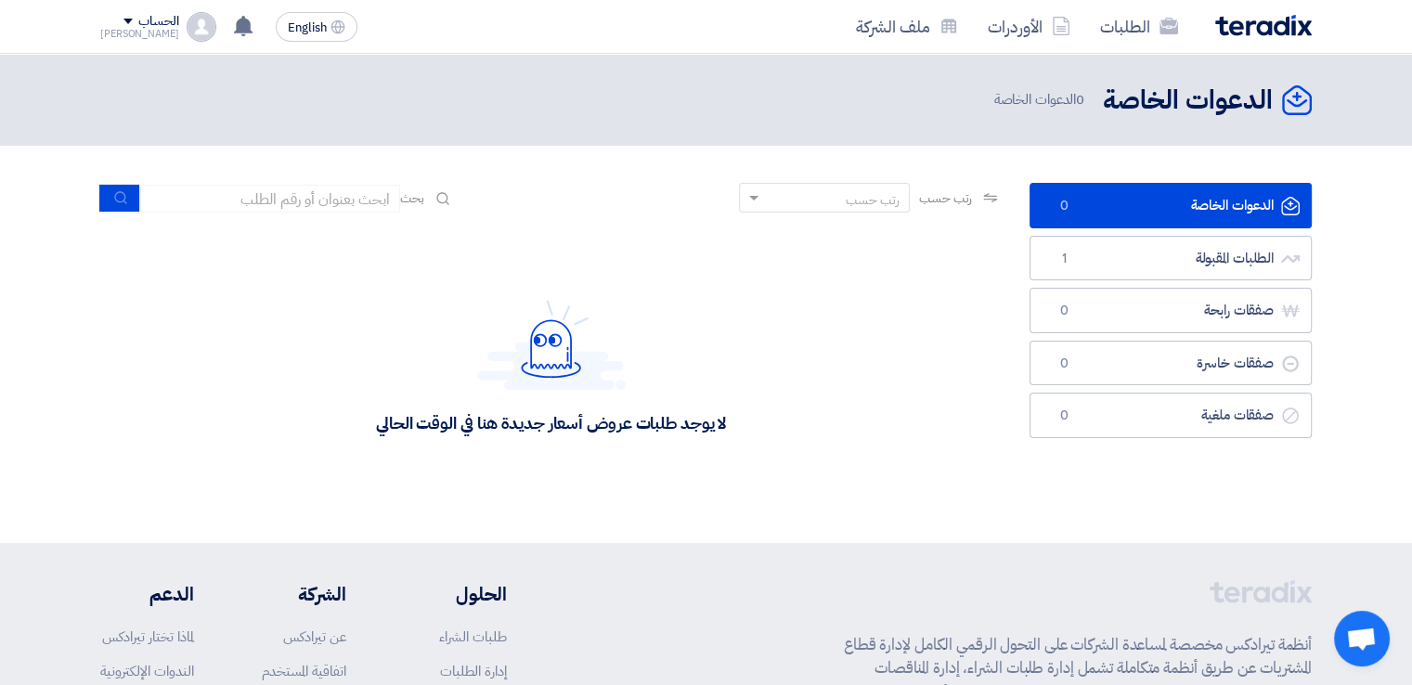
click at [1199, 35] on div "الطلبات الأوردرات ملف الشركة" at bounding box center [948, 27] width 727 height 44
